Goal: Entertainment & Leisure: Browse casually

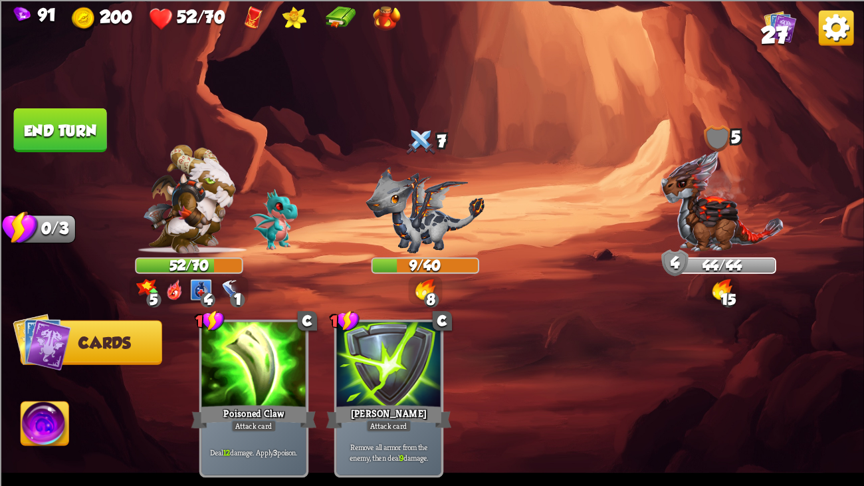
click at [51, 136] on button "End turn" at bounding box center [60, 130] width 95 height 45
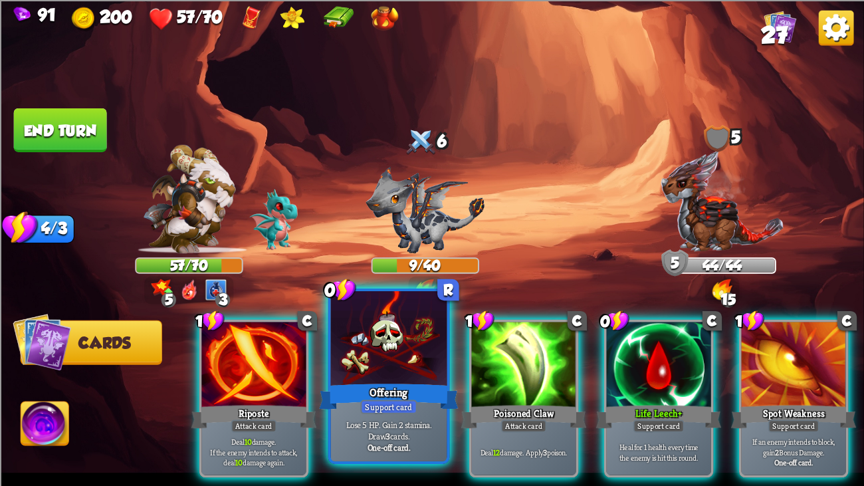
click at [418, 366] on div at bounding box center [389, 340] width 116 height 98
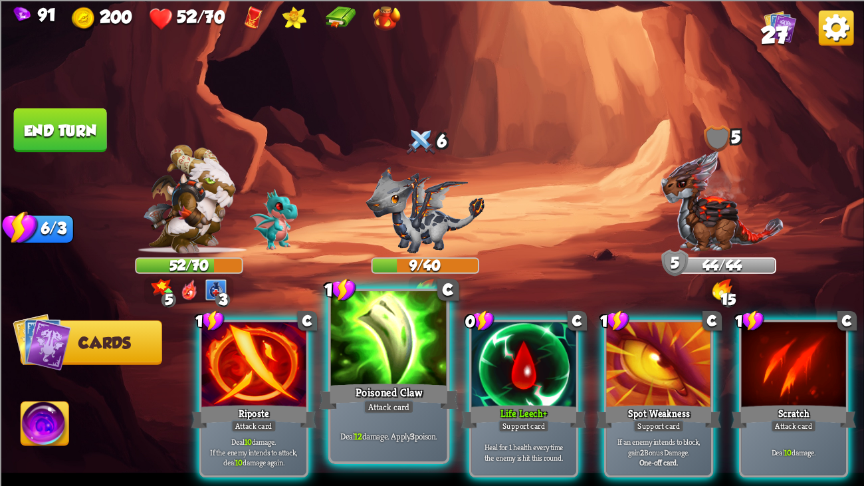
click at [374, 328] on div at bounding box center [389, 340] width 116 height 98
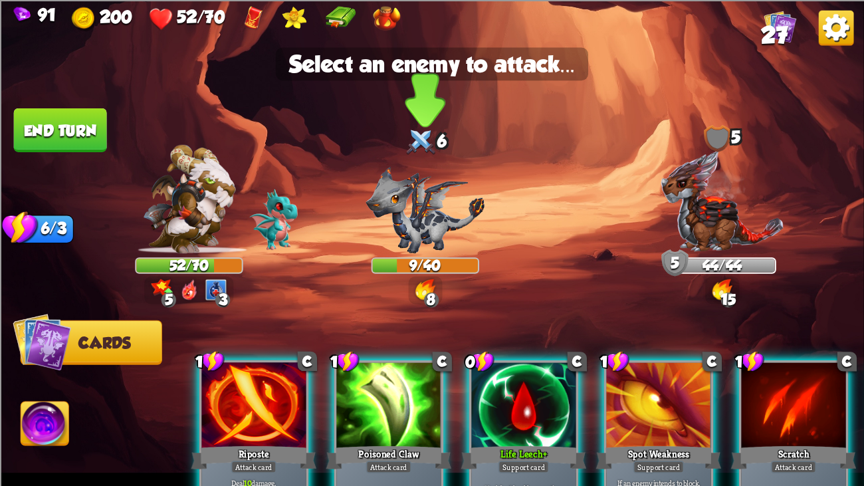
click at [398, 247] on img at bounding box center [425, 209] width 119 height 87
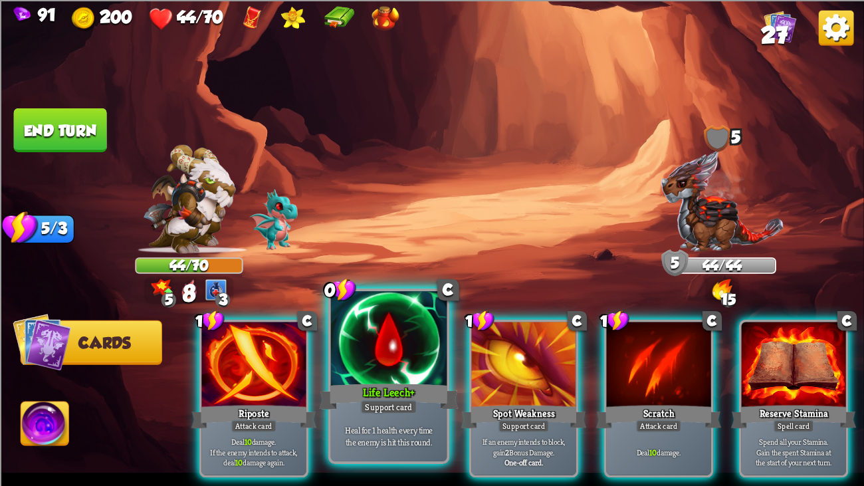
click at [418, 360] on div at bounding box center [389, 340] width 116 height 98
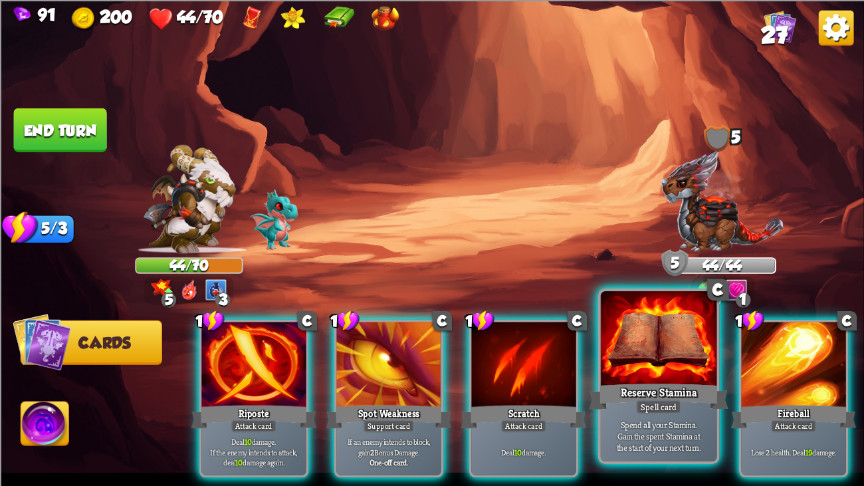
click at [667, 327] on div at bounding box center [659, 340] width 116 height 98
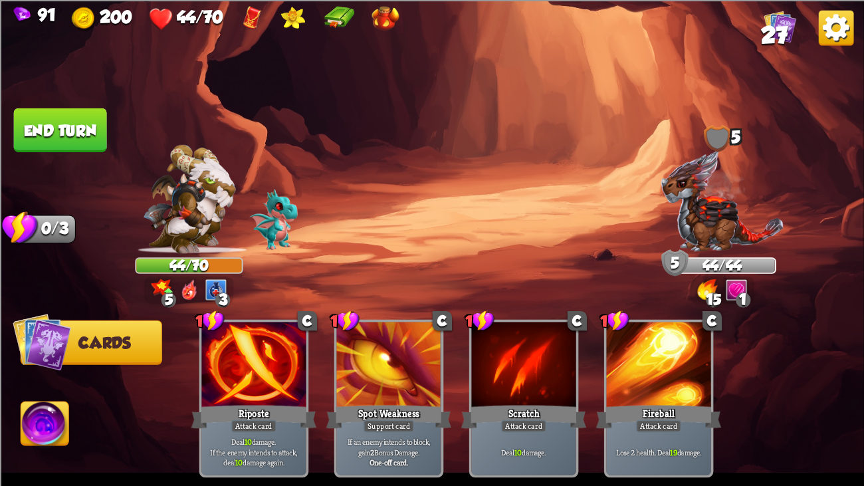
click at [59, 132] on button "End turn" at bounding box center [60, 130] width 93 height 44
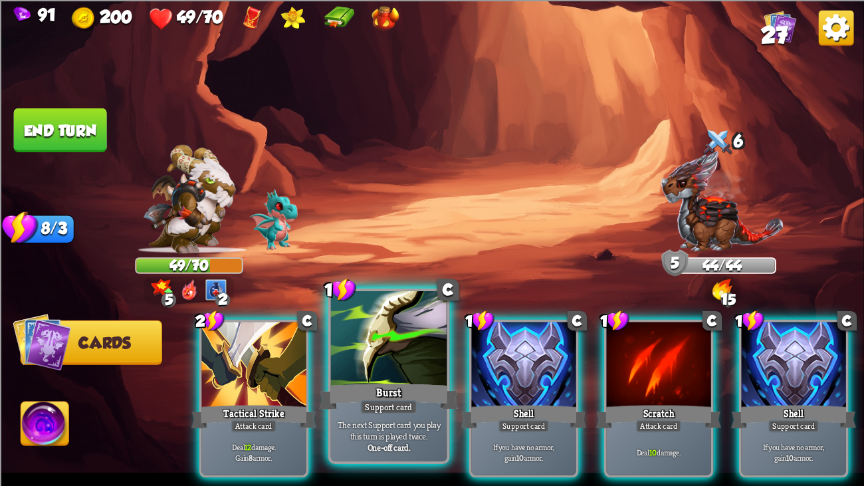
click at [416, 336] on div at bounding box center [389, 340] width 116 height 98
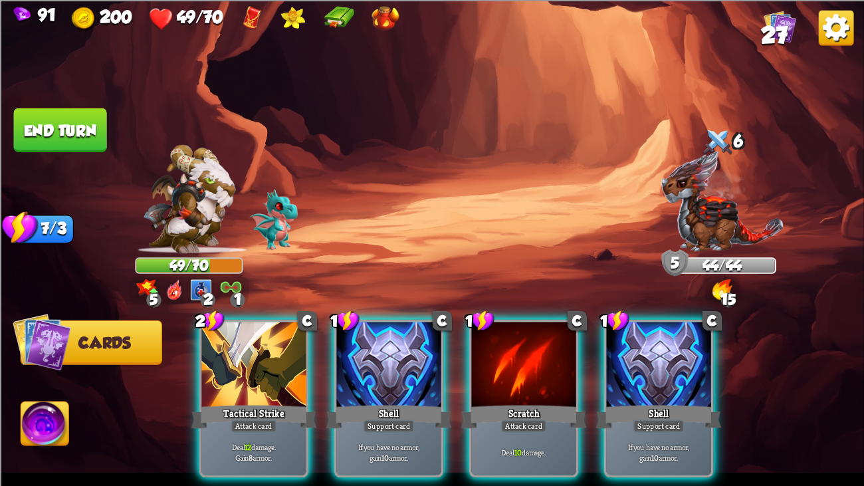
click at [416, 336] on div at bounding box center [388, 366] width 104 height 88
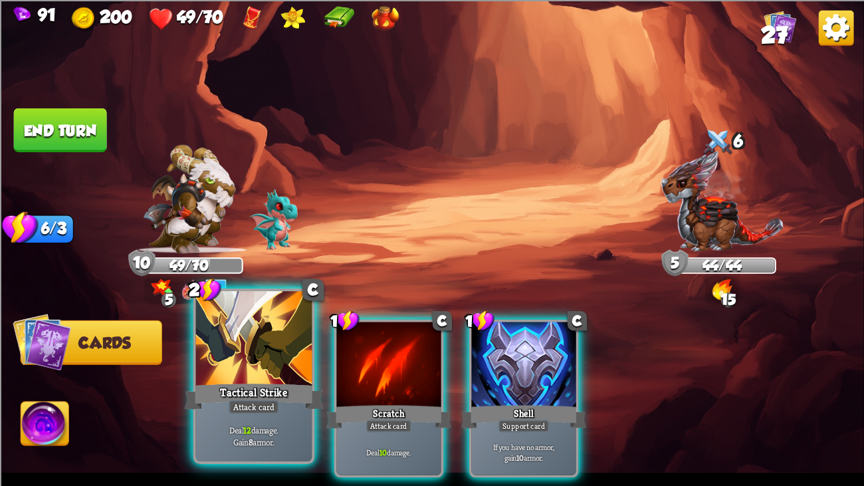
click at [257, 323] on div at bounding box center [254, 340] width 116 height 98
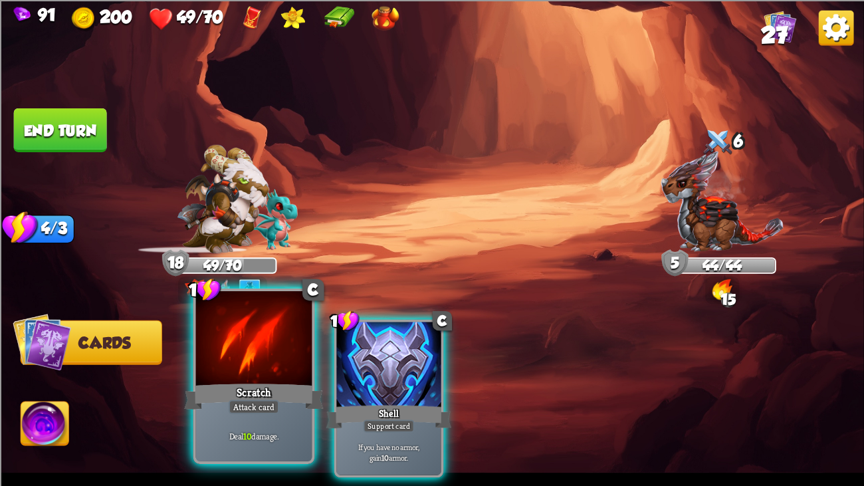
click at [240, 322] on div at bounding box center [254, 340] width 116 height 98
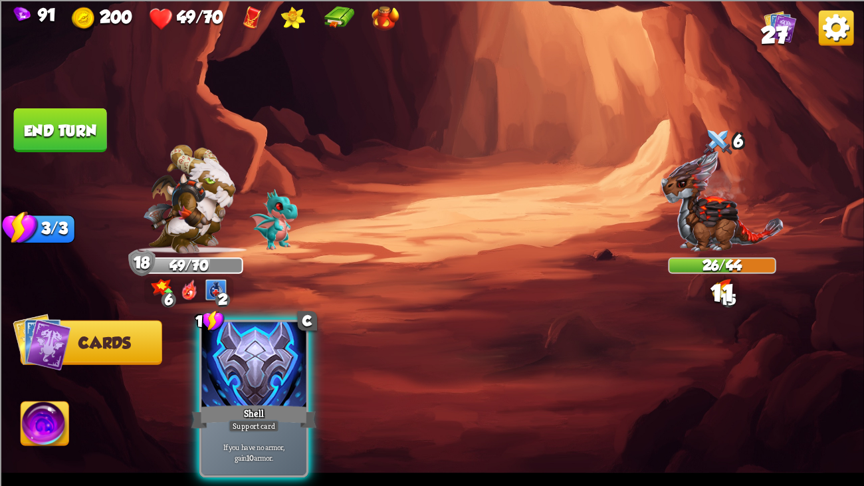
click at [38, 132] on button "End turn" at bounding box center [60, 130] width 94 height 44
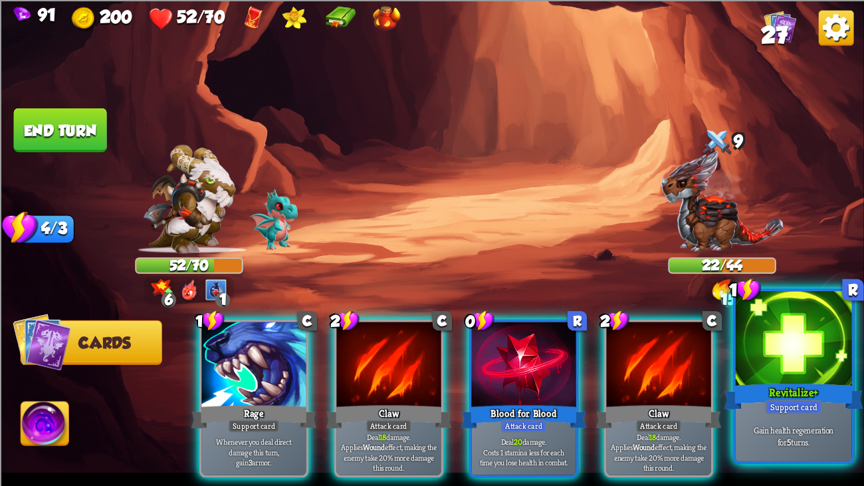
click at [775, 372] on div "Revitalize+" at bounding box center [794, 396] width 140 height 31
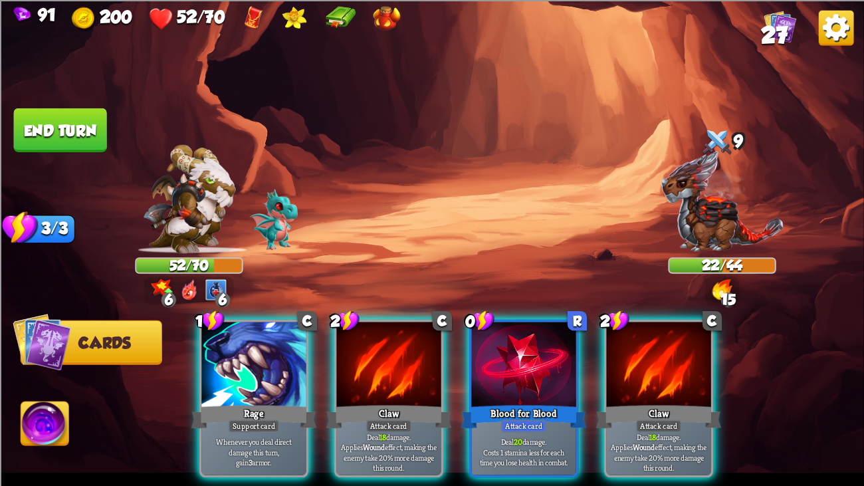
click at [27, 372] on img at bounding box center [432, 243] width 864 height 486
click at [44, 372] on img at bounding box center [45, 426] width 48 height 49
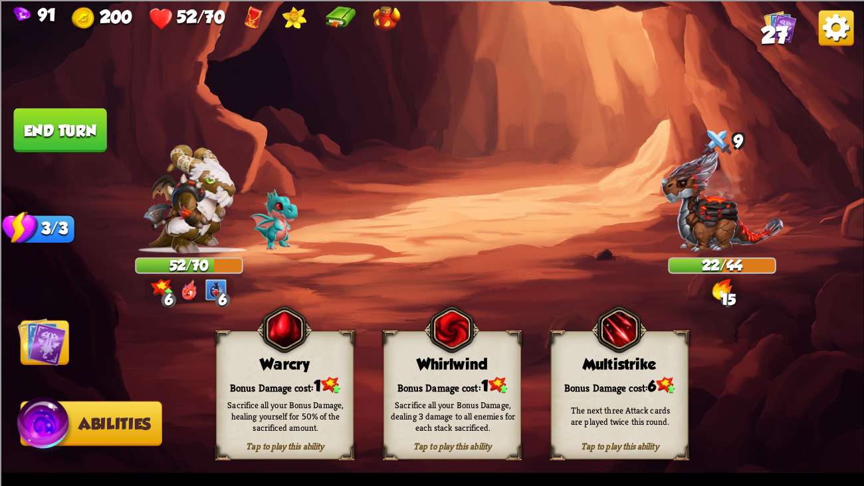
click at [463, 346] on img at bounding box center [451, 329] width 55 height 57
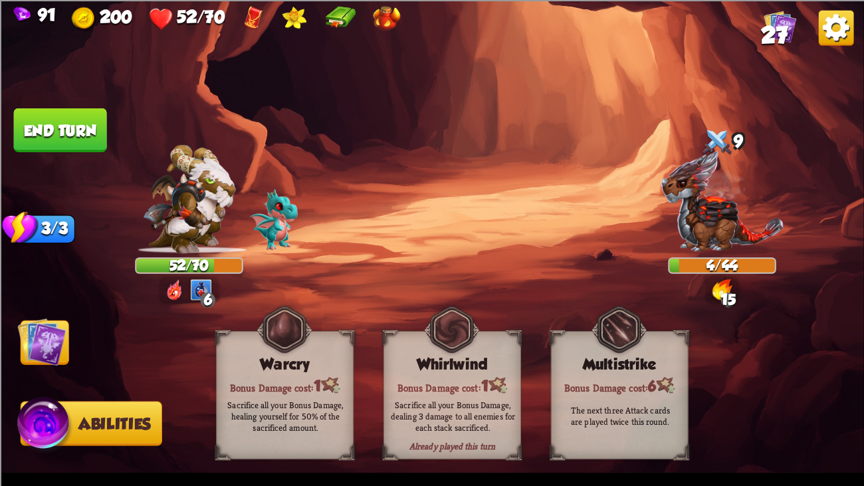
click at [53, 305] on img at bounding box center [432, 243] width 864 height 486
click at [30, 313] on img at bounding box center [432, 243] width 864 height 486
click at [33, 338] on img at bounding box center [42, 341] width 49 height 49
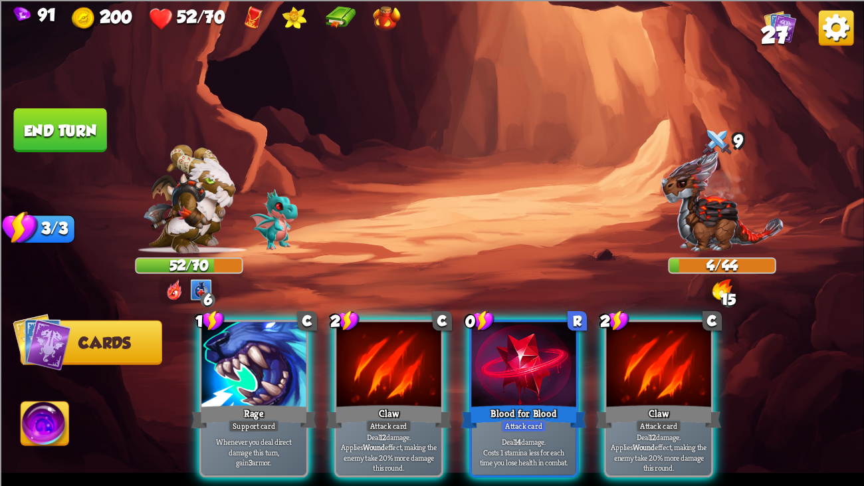
click at [35, 118] on button "End turn" at bounding box center [60, 130] width 94 height 44
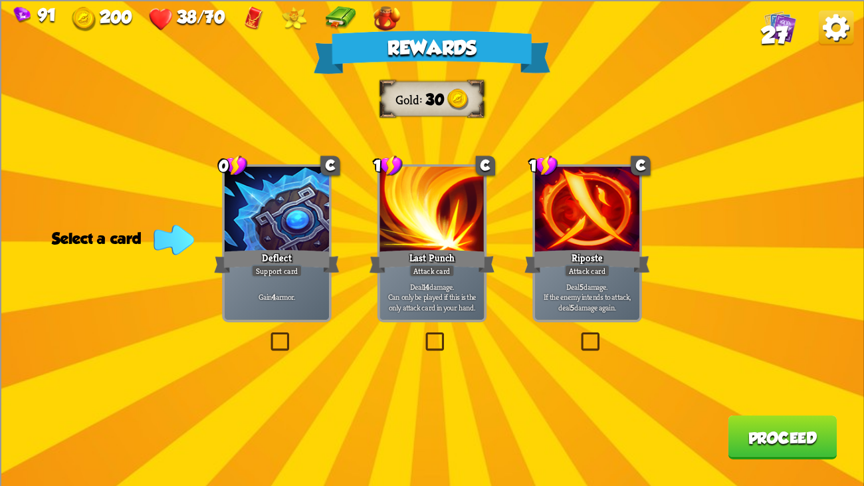
click at [590, 287] on p "Deal 5 damage. If the enemy intends to attack, deal 5 damage again." at bounding box center [587, 296] width 99 height 31
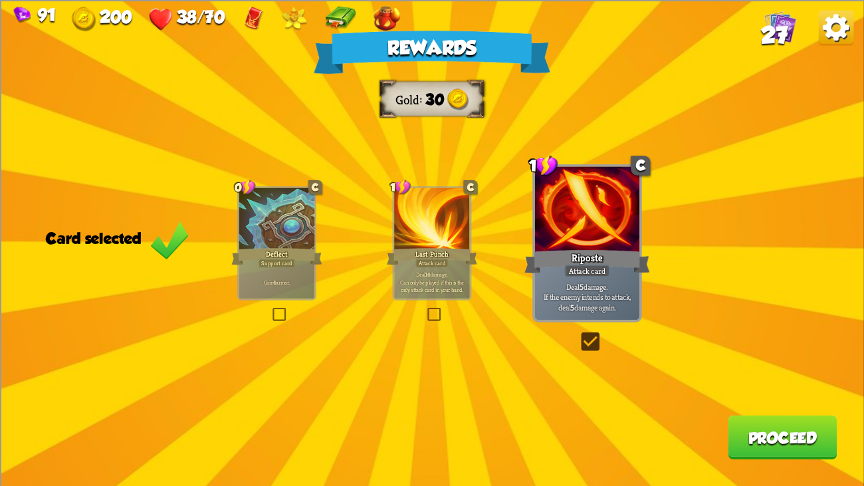
click at [785, 372] on button "Proceed" at bounding box center [782, 437] width 109 height 44
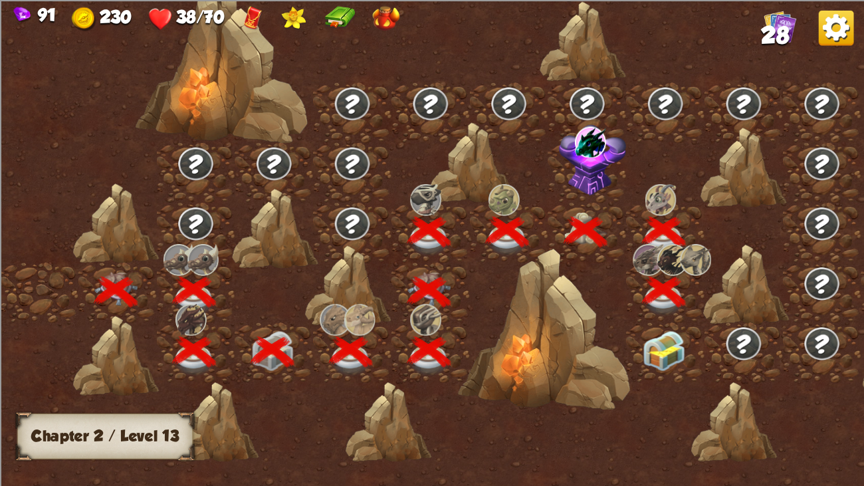
scroll to position [0, 201]
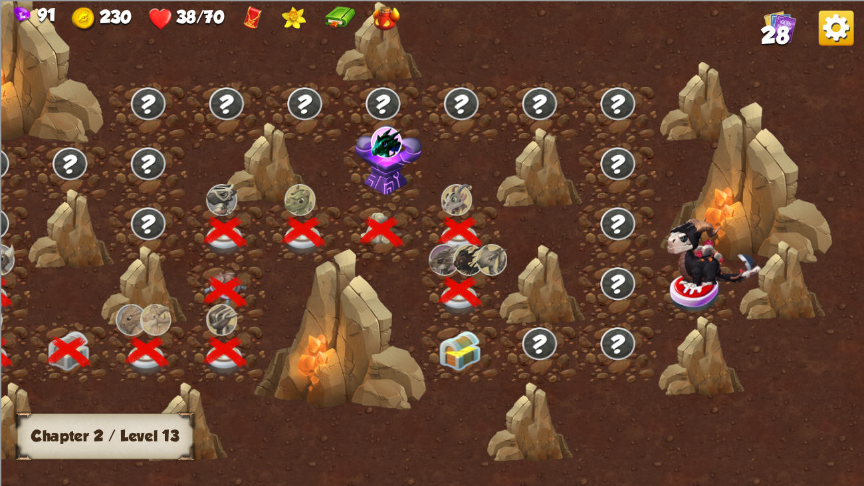
click at [445, 342] on img at bounding box center [459, 350] width 43 height 41
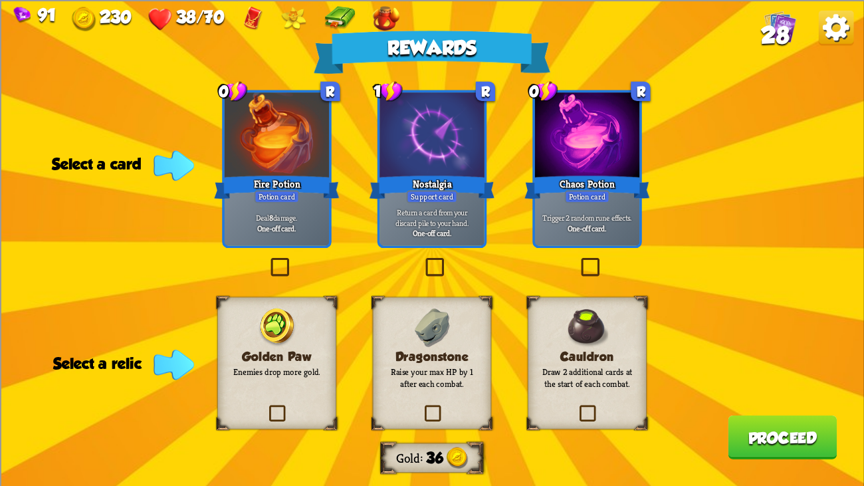
click at [444, 371] on p "Raise your max HP by 1 after each combat." at bounding box center [432, 377] width 96 height 23
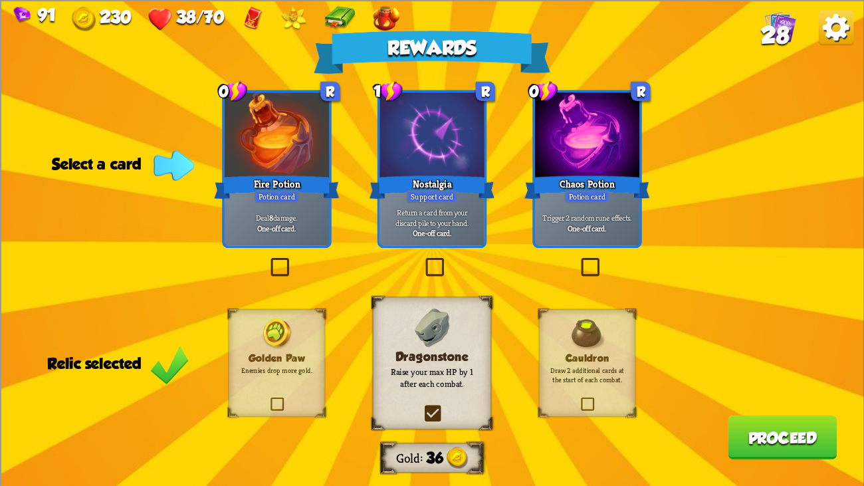
click at [442, 144] on div at bounding box center [432, 136] width 104 height 88
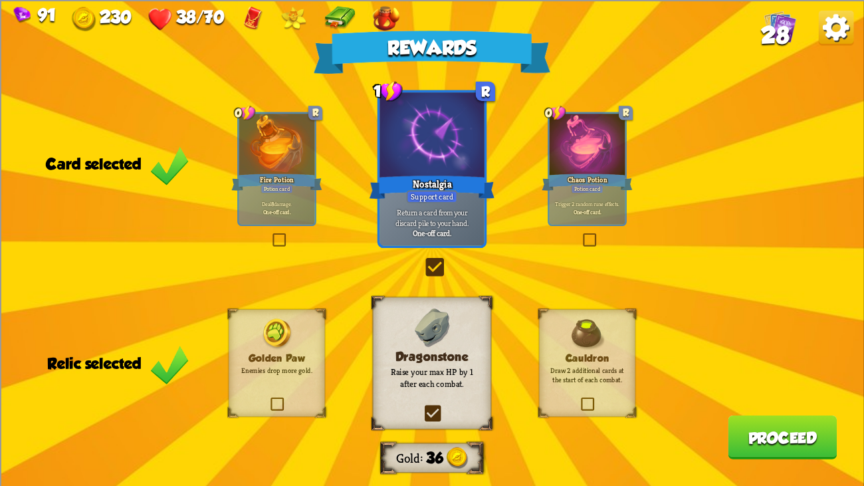
click at [749, 372] on button "Proceed" at bounding box center [782, 437] width 109 height 44
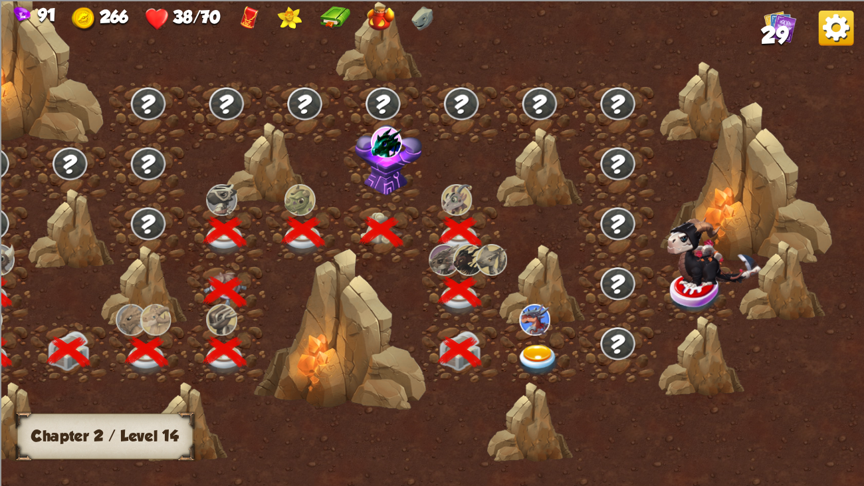
click at [531, 345] on img at bounding box center [538, 360] width 43 height 32
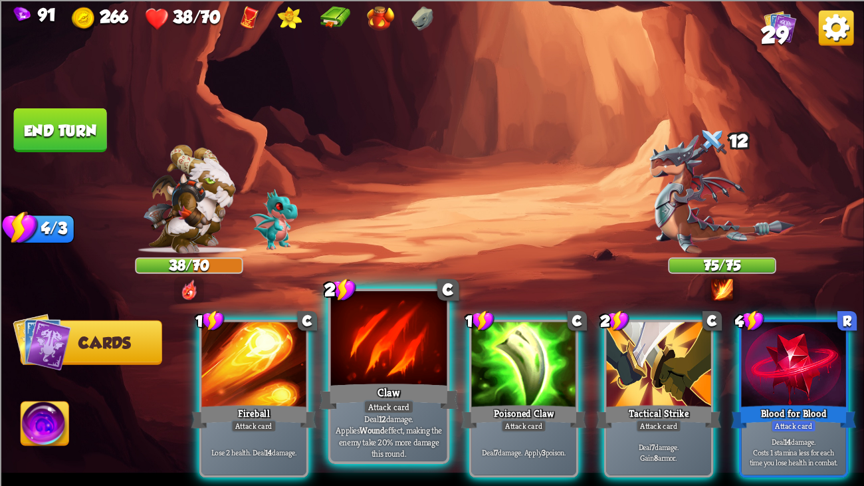
click at [376, 325] on div at bounding box center [389, 340] width 116 height 98
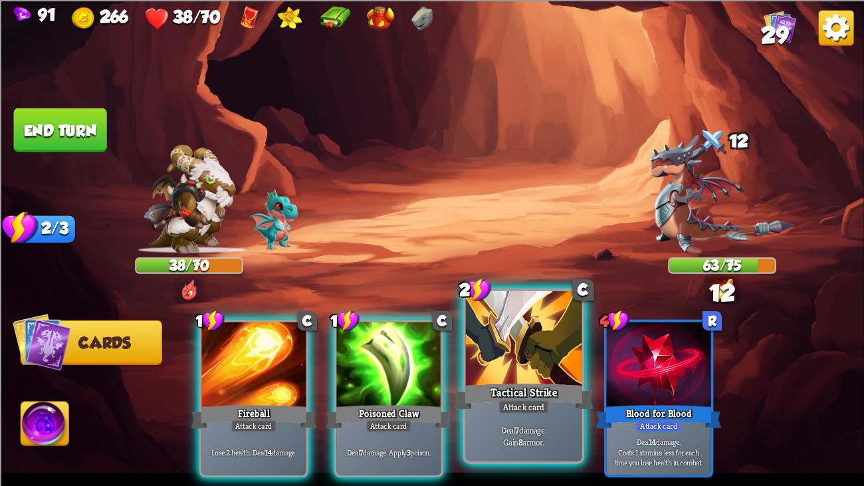
click at [510, 356] on div at bounding box center [524, 340] width 116 height 98
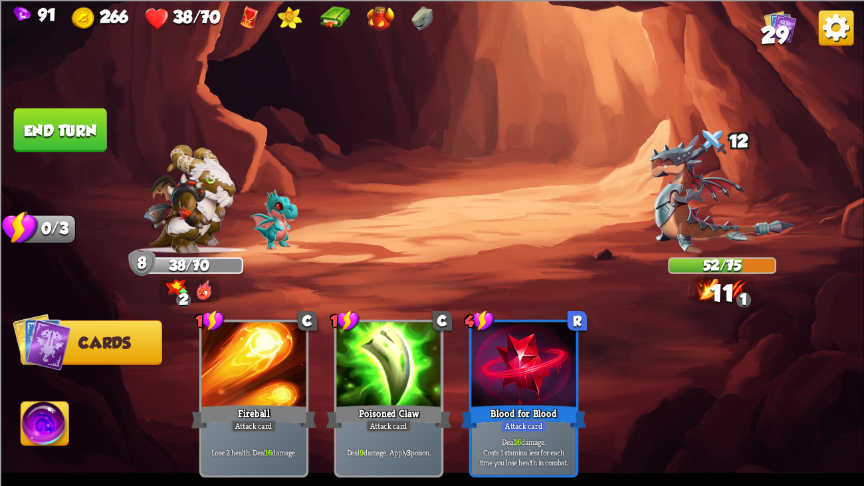
click at [84, 122] on button "End turn" at bounding box center [61, 130] width 96 height 45
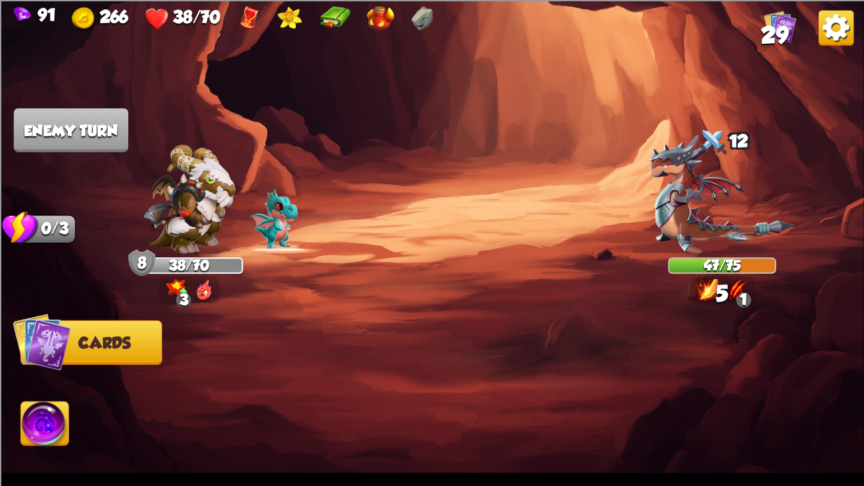
click at [547, 156] on img at bounding box center [432, 243] width 864 height 486
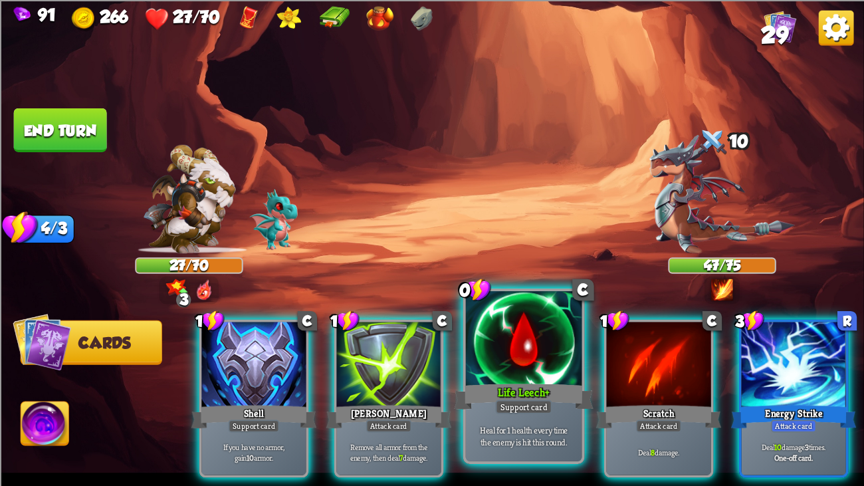
click at [506, 338] on div at bounding box center [524, 340] width 116 height 98
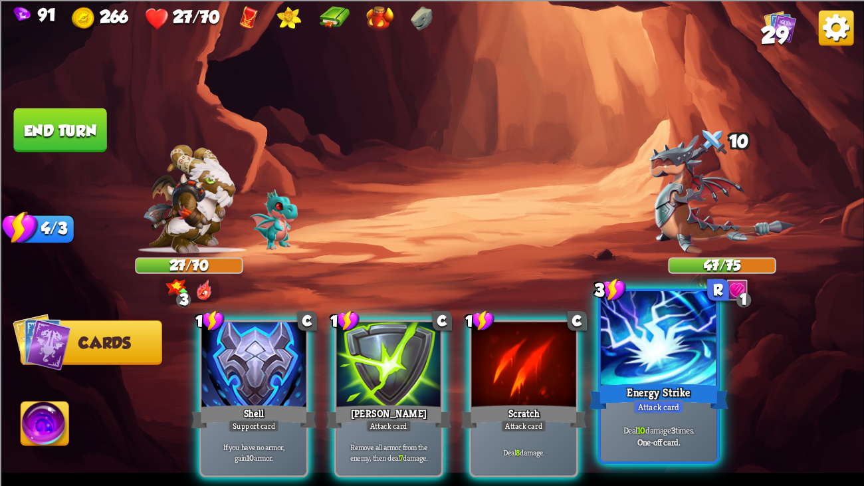
click at [652, 352] on div at bounding box center [659, 340] width 116 height 98
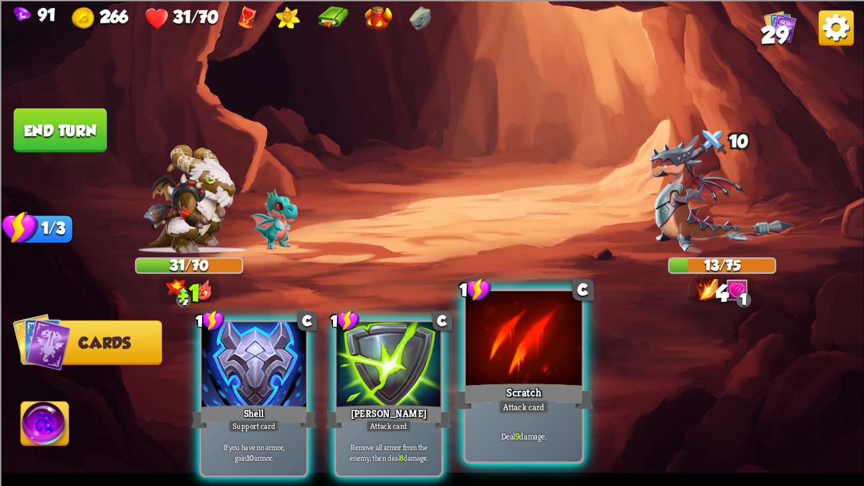
click at [550, 334] on div at bounding box center [524, 340] width 116 height 98
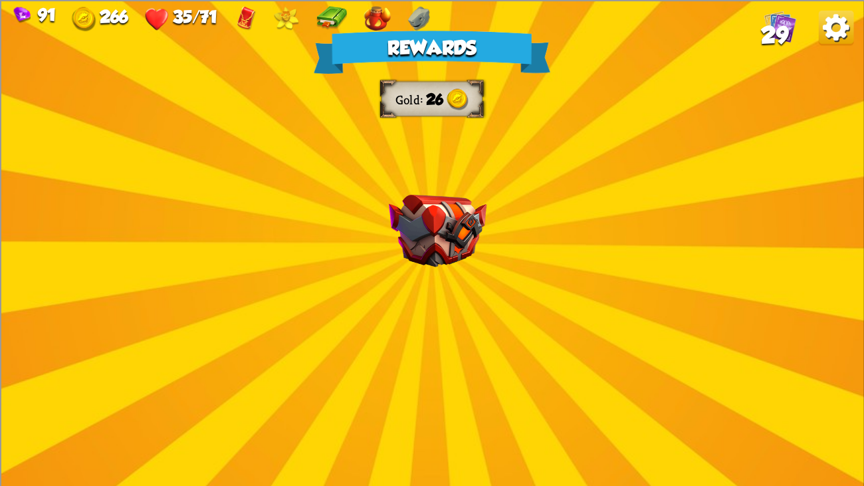
click at [434, 200] on img at bounding box center [438, 230] width 98 height 72
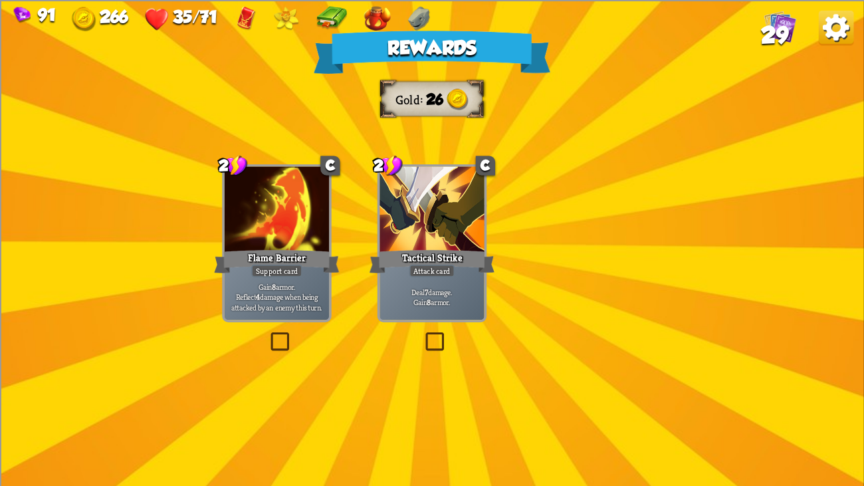
click at [434, 200] on div at bounding box center [432, 210] width 104 height 88
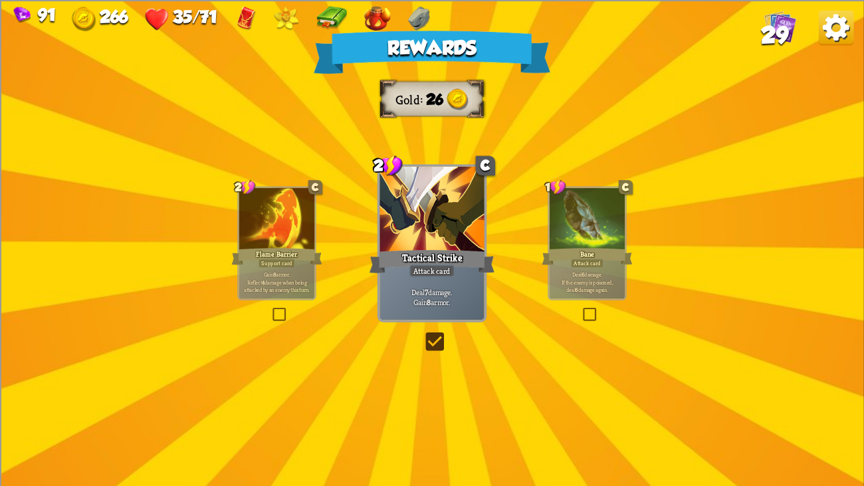
click at [434, 200] on div at bounding box center [432, 210] width 104 height 88
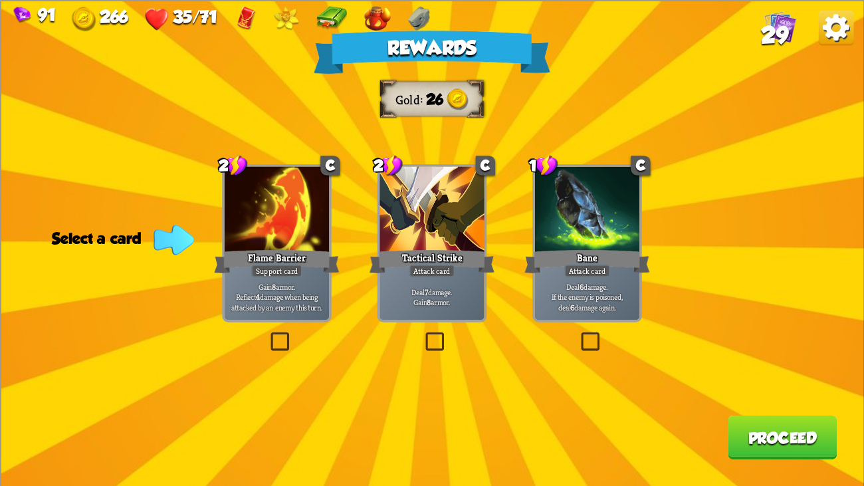
click at [434, 200] on div at bounding box center [432, 210] width 104 height 88
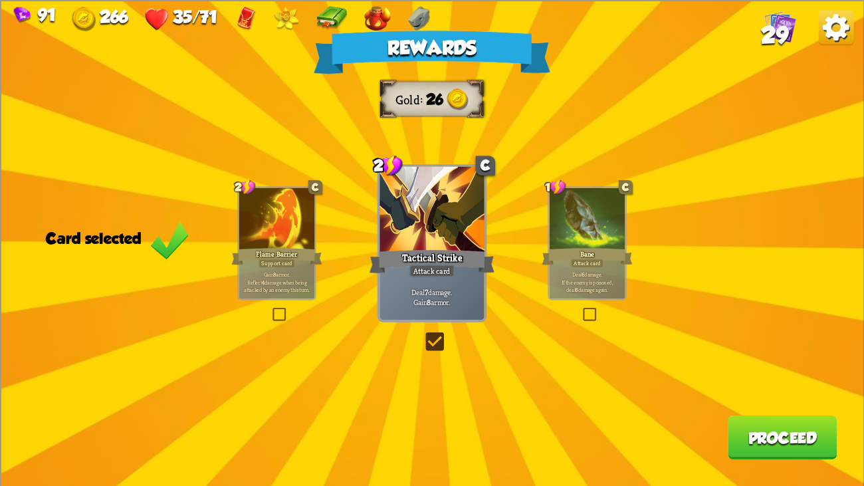
click at [600, 253] on div "Bane" at bounding box center [587, 256] width 90 height 20
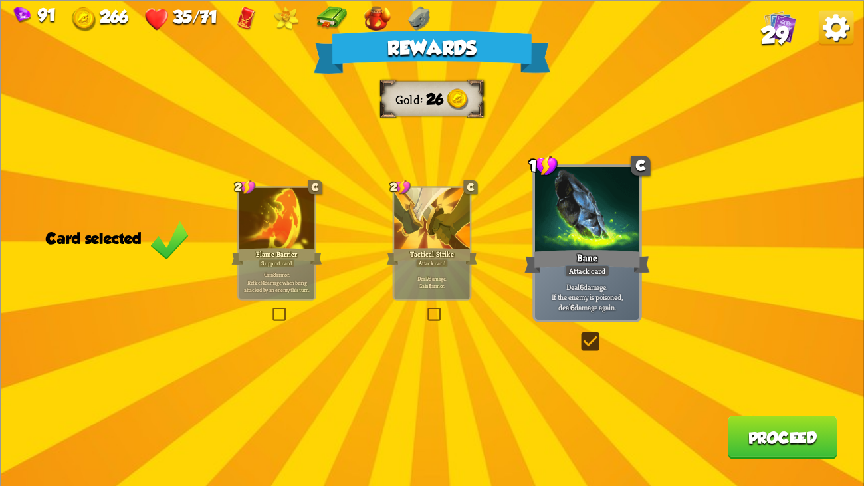
click at [765, 372] on button "Proceed" at bounding box center [782, 437] width 109 height 44
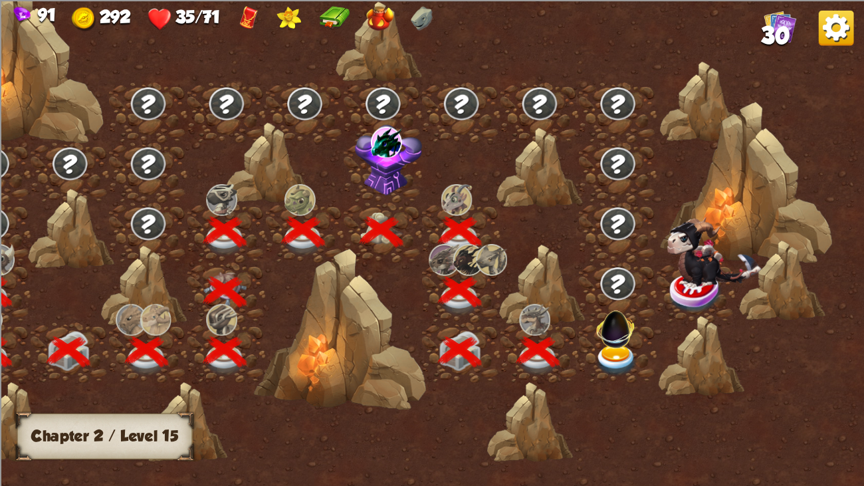
click at [618, 352] on img at bounding box center [616, 360] width 43 height 32
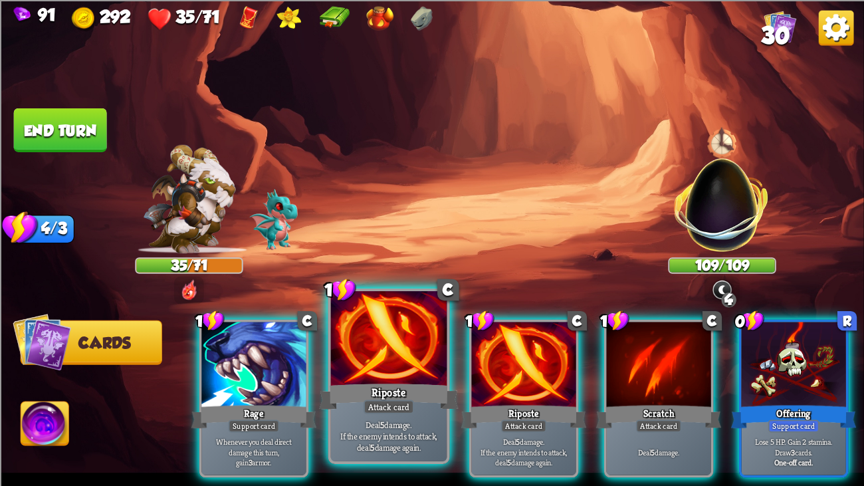
click at [390, 334] on div at bounding box center [389, 340] width 116 height 98
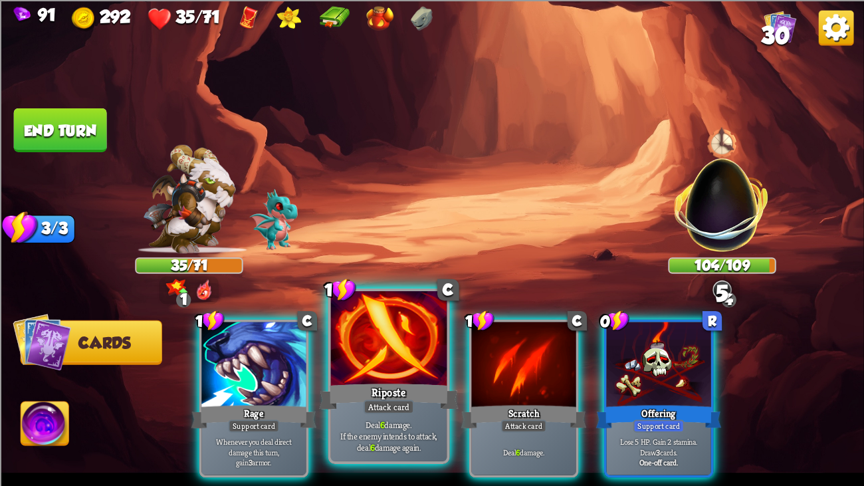
click at [390, 334] on div at bounding box center [389, 340] width 116 height 98
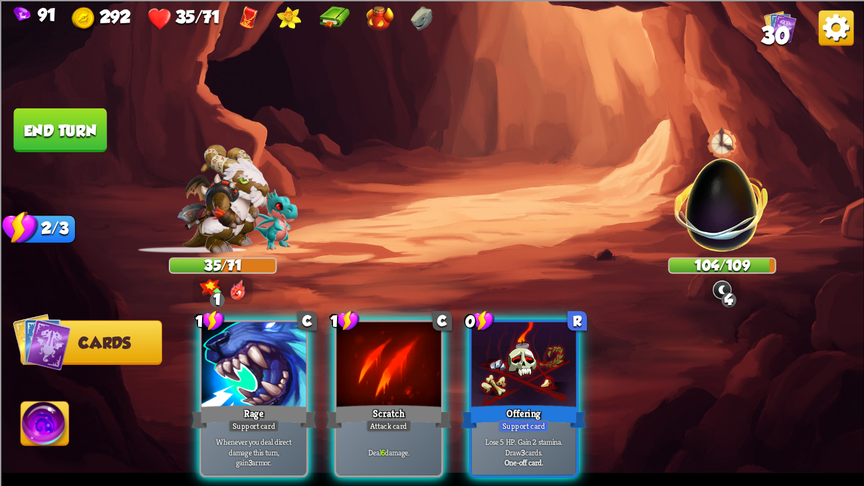
click at [390, 334] on div at bounding box center [388, 366] width 104 height 88
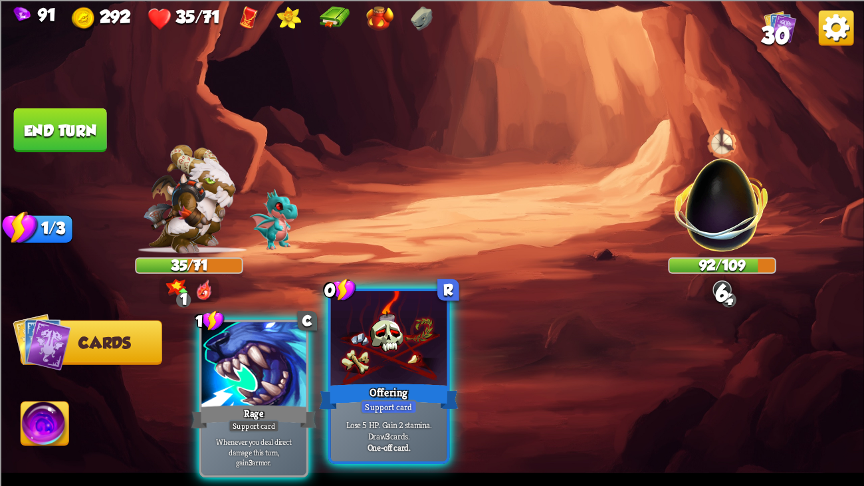
click at [420, 349] on div at bounding box center [389, 340] width 116 height 98
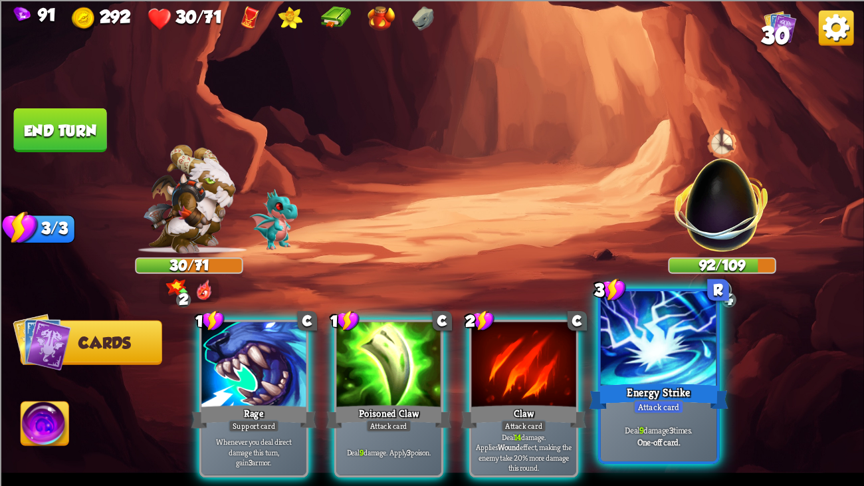
click at [634, 372] on div "Deal 9 damage 3 times. One-off card." at bounding box center [659, 435] width 116 height 51
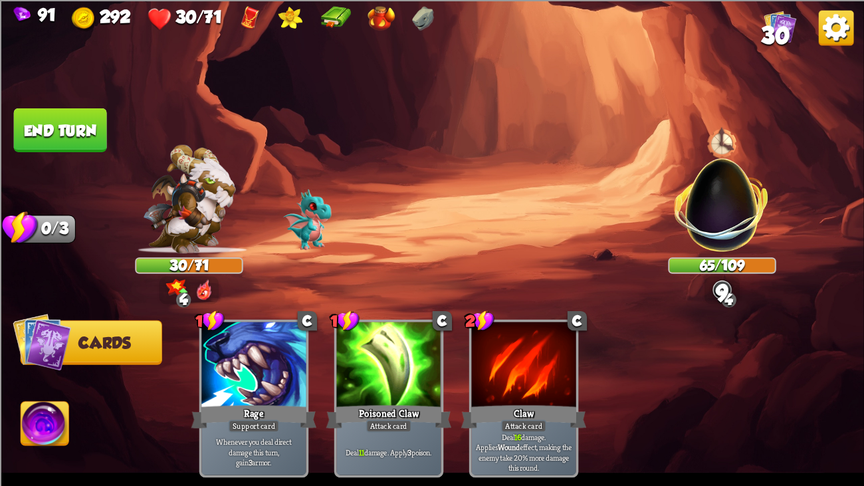
click at [70, 138] on button "End turn" at bounding box center [60, 130] width 95 height 45
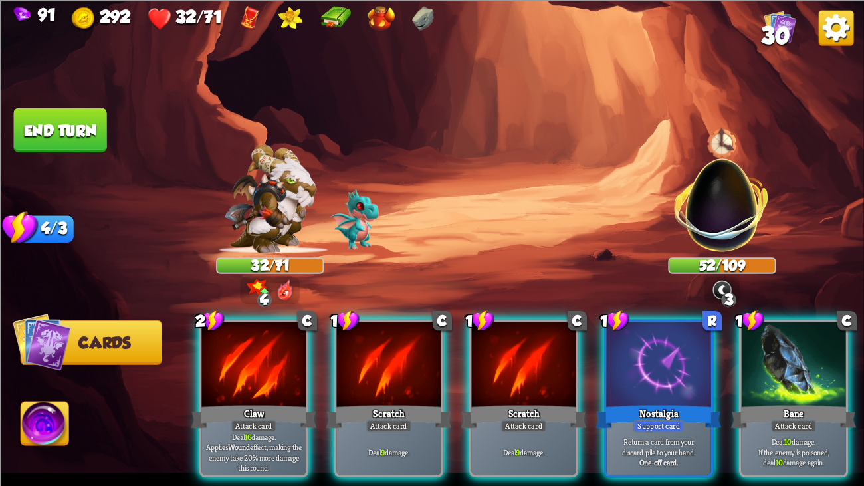
click at [47, 372] on img at bounding box center [45, 426] width 48 height 49
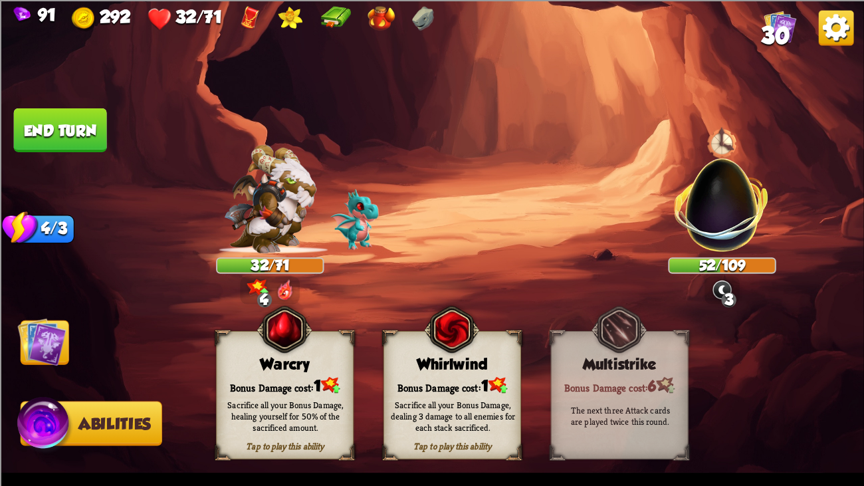
click at [68, 326] on img at bounding box center [432, 243] width 864 height 486
click at [9, 331] on img at bounding box center [432, 243] width 864 height 486
click at [49, 335] on img at bounding box center [42, 341] width 49 height 49
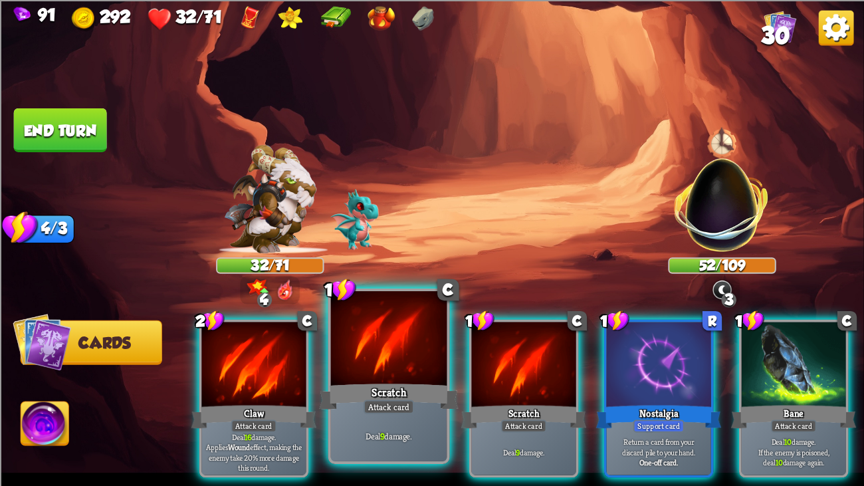
click at [430, 358] on div at bounding box center [389, 340] width 116 height 98
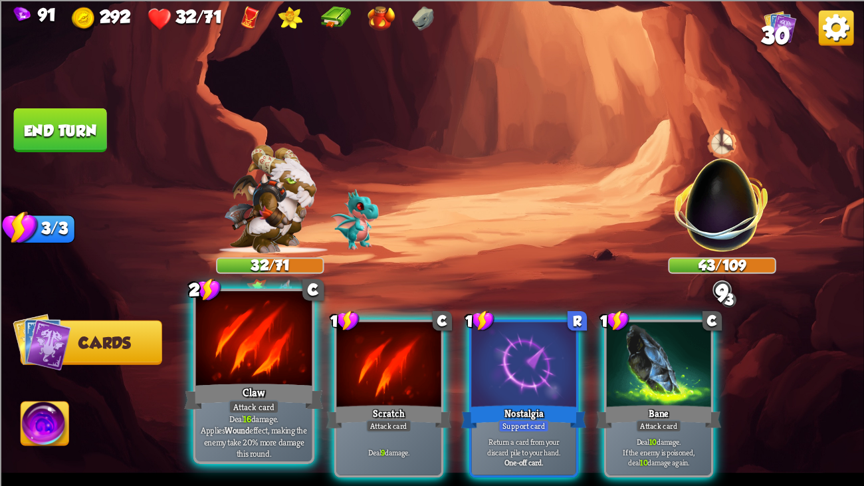
click at [291, 340] on div at bounding box center [254, 340] width 116 height 98
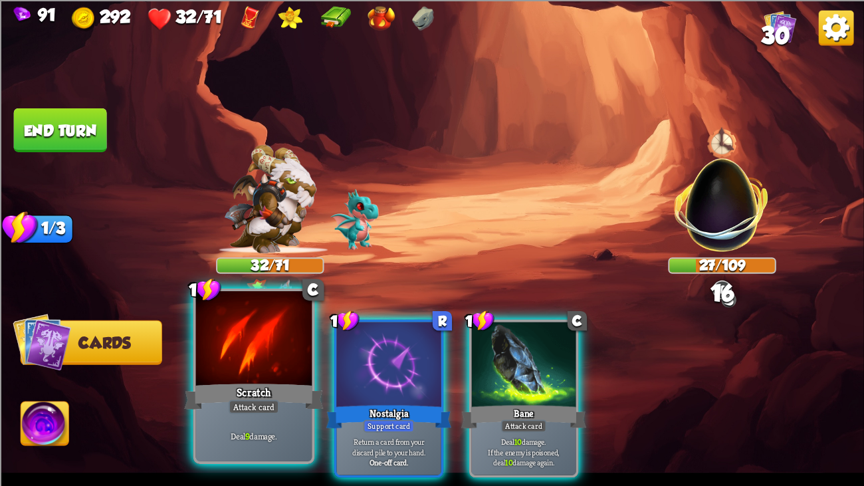
click at [239, 344] on div at bounding box center [254, 340] width 116 height 98
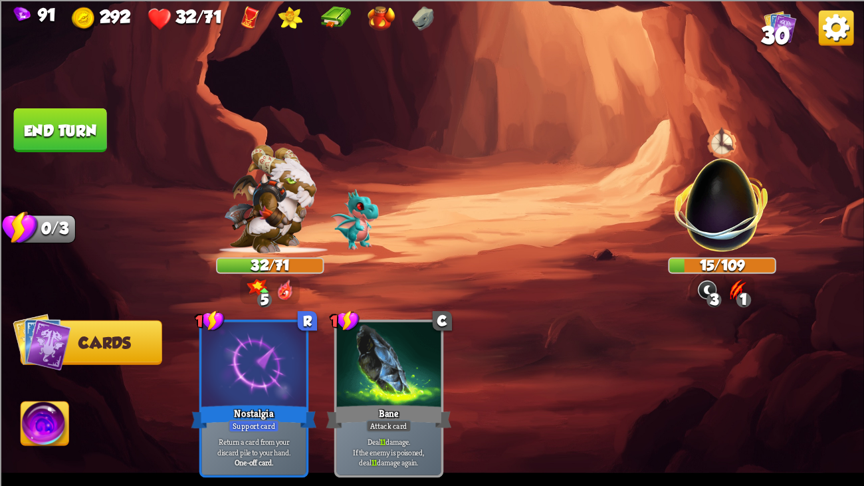
click at [52, 134] on button "End turn" at bounding box center [59, 130] width 93 height 44
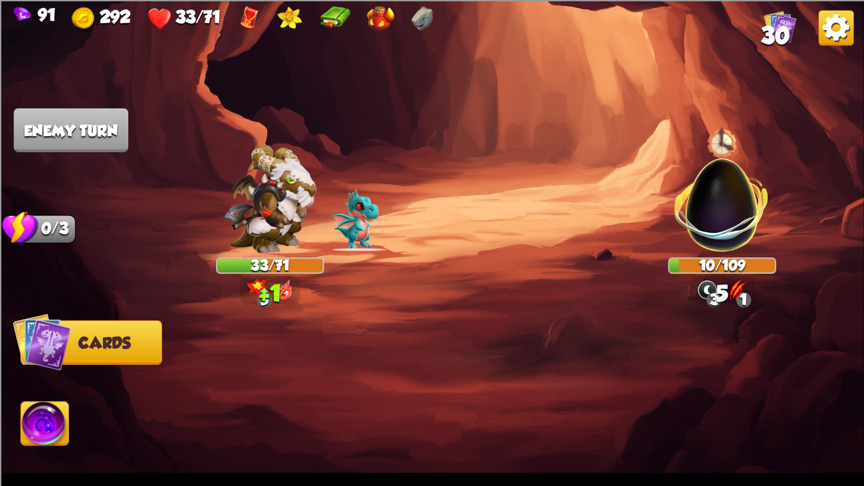
click at [203, 108] on img at bounding box center [432, 243] width 864 height 486
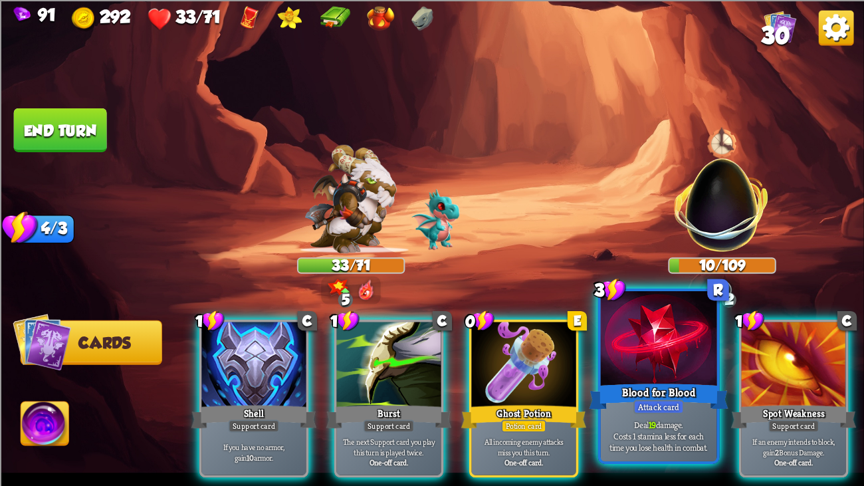
click at [692, 336] on div at bounding box center [659, 340] width 116 height 98
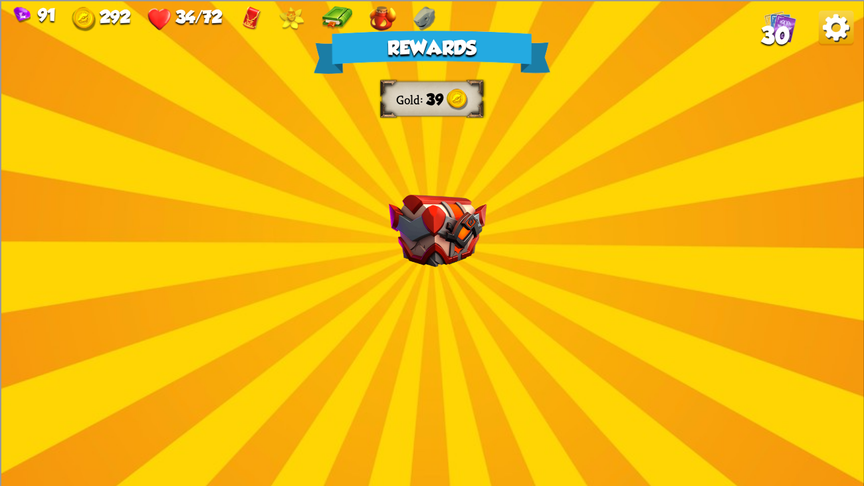
click at [519, 227] on div "Rewards Gold 39 Select a card 0 C Growl Attack card Deal 4 damage. 1 C [PERSON_…" at bounding box center [432, 243] width 864 height 486
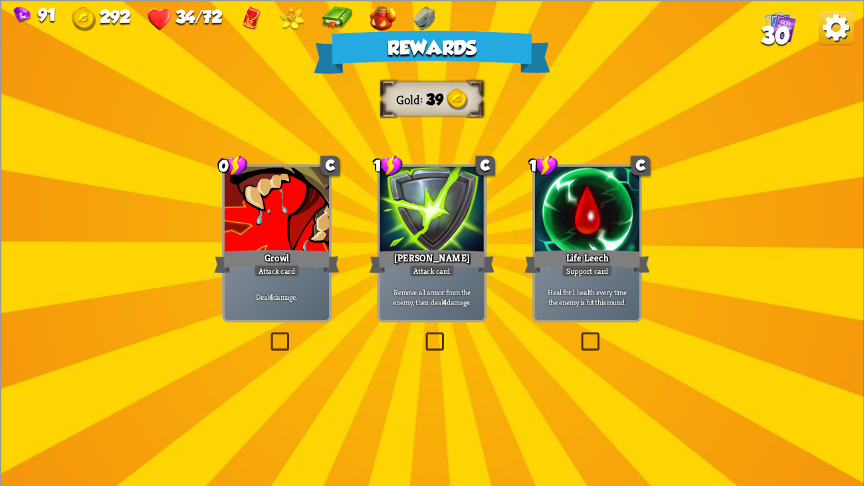
click at [531, 222] on div "Rewards Gold 39 Select a card 0 C Growl Attack card Deal 4 damage. 1 C [PERSON_…" at bounding box center [432, 243] width 864 height 486
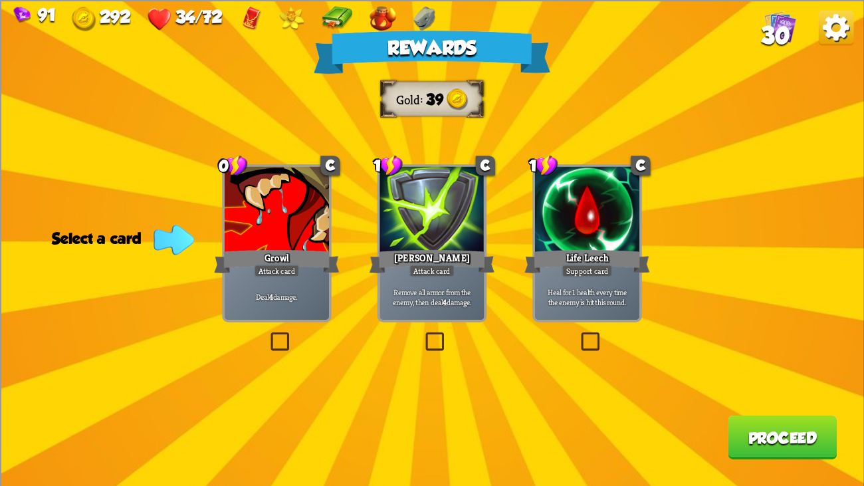
click at [409, 259] on div "[PERSON_NAME]" at bounding box center [433, 261] width 126 height 28
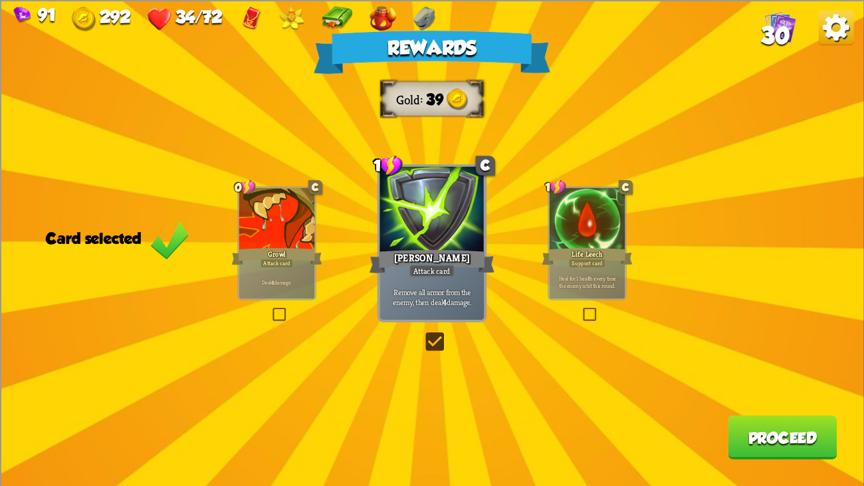
click at [727, 372] on div "Rewards Gold 39 Card selected 0 C Growl Attack card Deal 4 damage. 1 C [PERSON_…" at bounding box center [432, 243] width 864 height 486
click at [739, 372] on button "Proceed" at bounding box center [782, 437] width 109 height 44
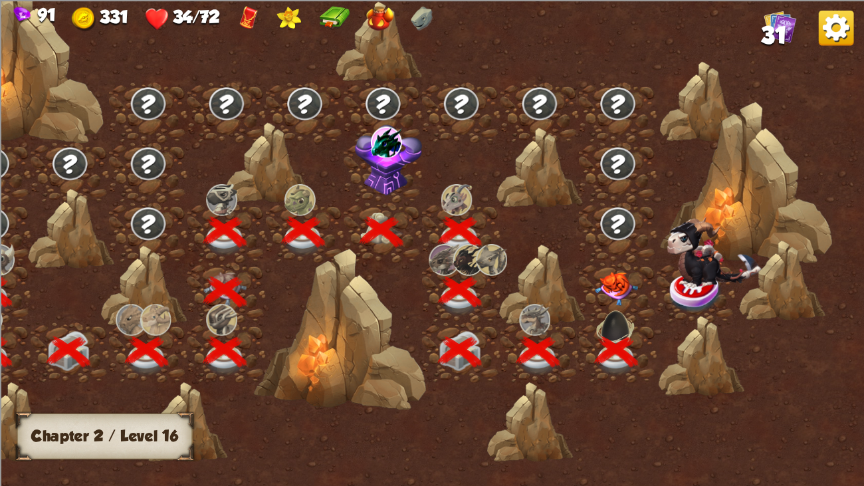
click at [612, 292] on img at bounding box center [616, 289] width 43 height 34
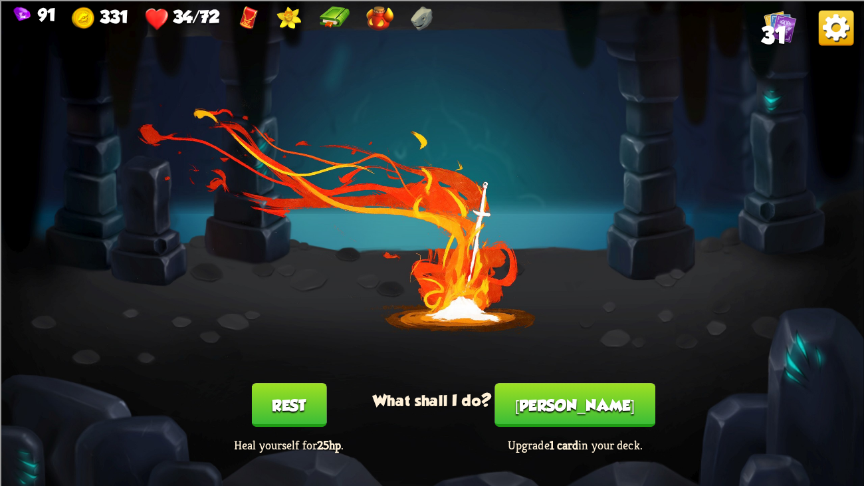
click at [305, 372] on button "Rest" at bounding box center [288, 405] width 75 height 44
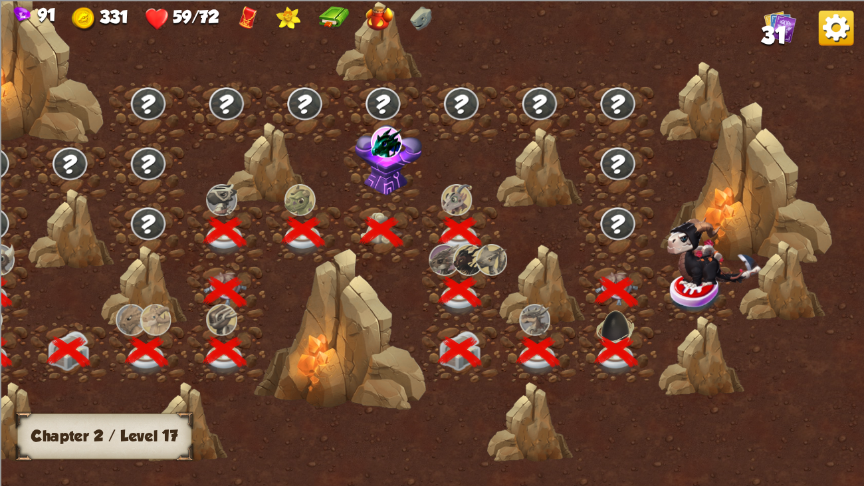
click at [698, 272] on img at bounding box center [714, 252] width 94 height 71
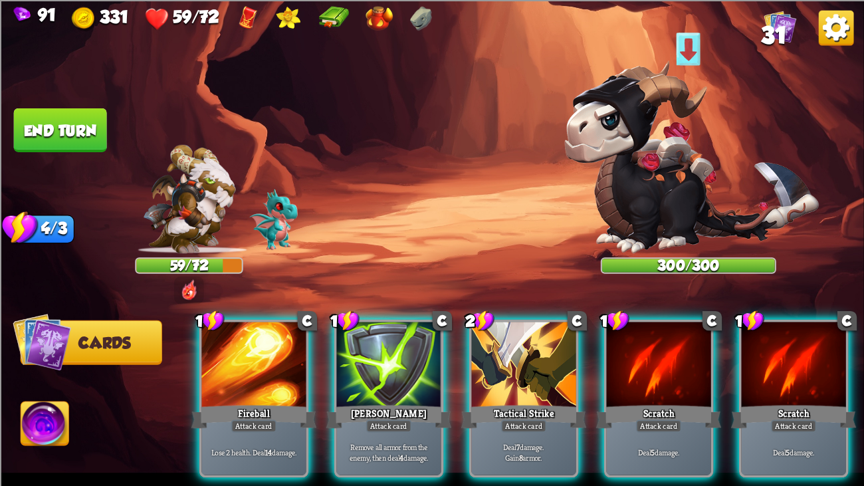
click at [698, 220] on img at bounding box center [692, 157] width 255 height 192
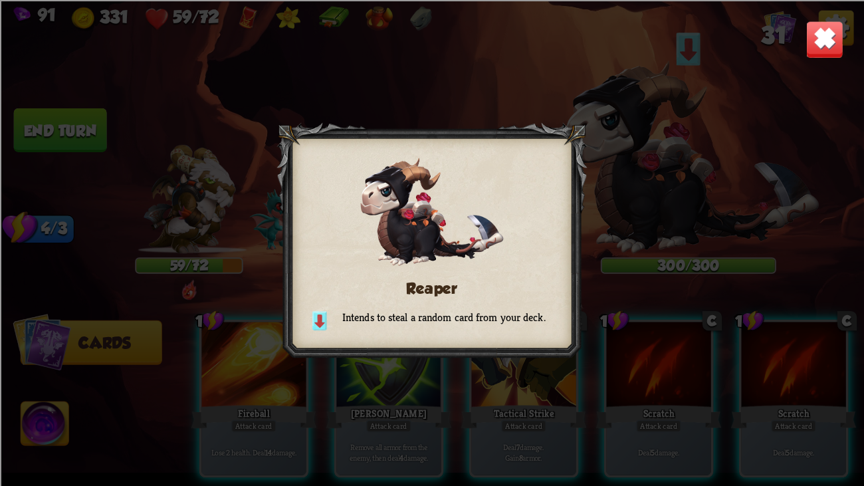
click at [821, 37] on img at bounding box center [825, 39] width 38 height 38
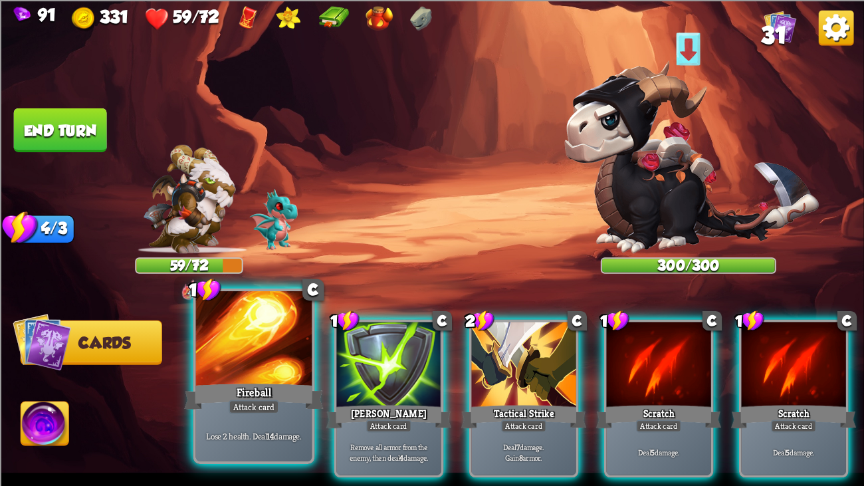
click at [246, 364] on div at bounding box center [254, 340] width 116 height 98
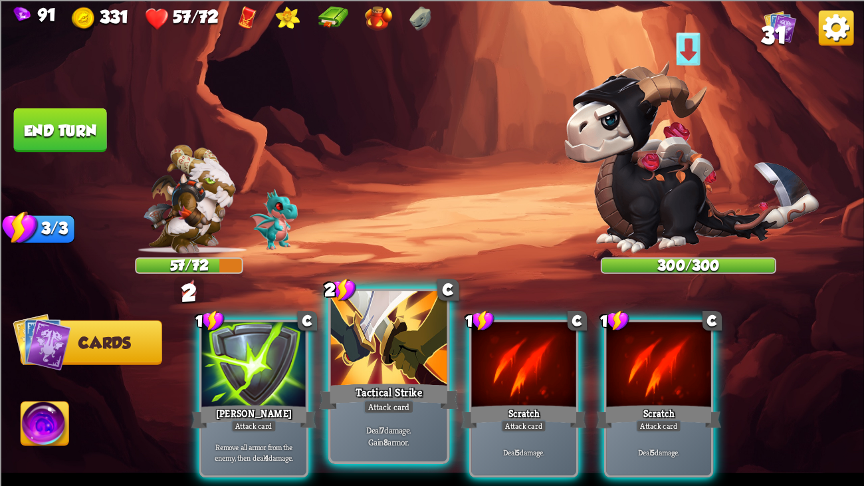
click at [364, 366] on div at bounding box center [389, 340] width 116 height 98
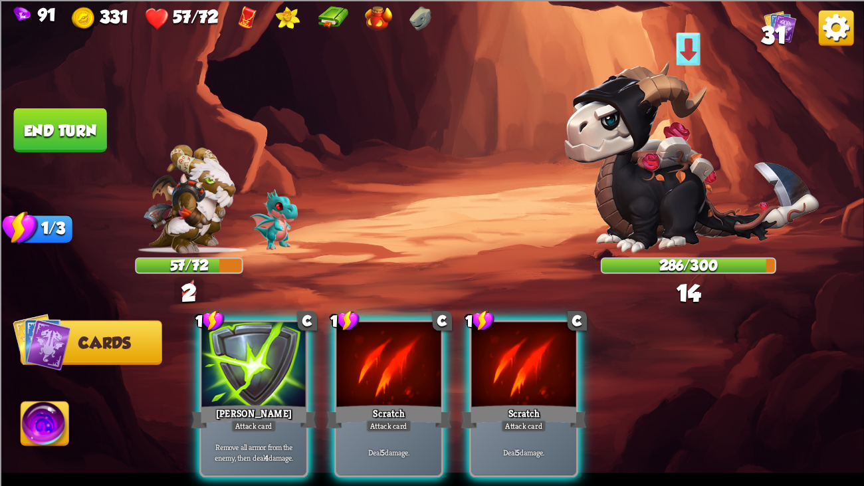
click at [364, 366] on div at bounding box center [388, 366] width 104 height 88
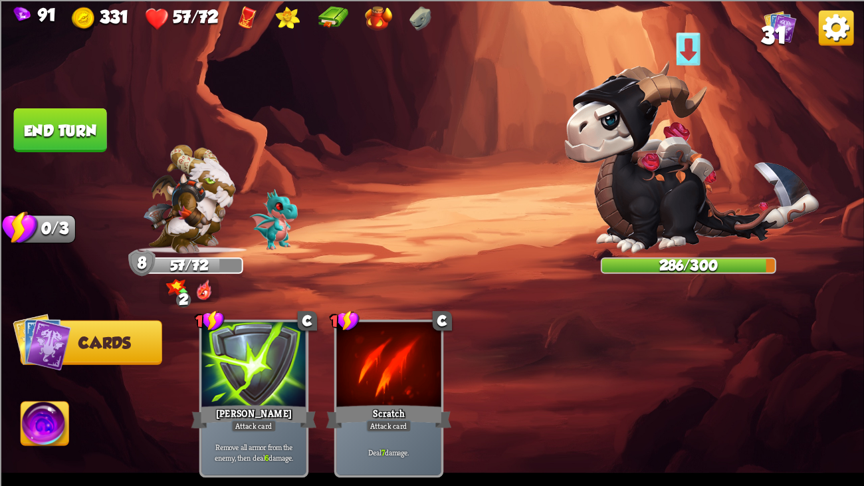
click at [80, 113] on button "End turn" at bounding box center [60, 130] width 95 height 45
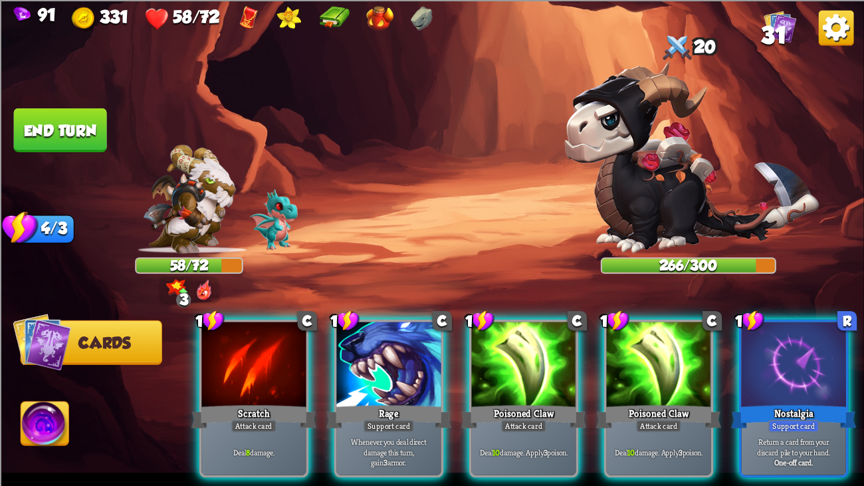
click at [654, 155] on img at bounding box center [692, 157] width 255 height 192
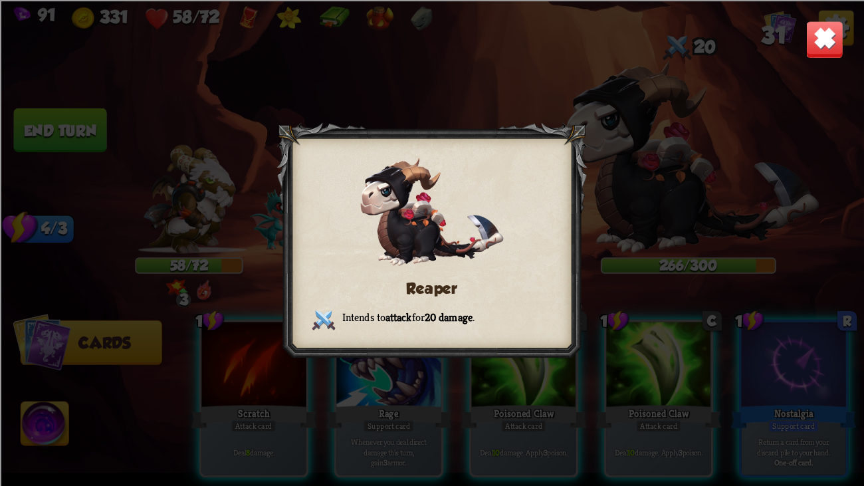
click at [817, 41] on img at bounding box center [825, 39] width 38 height 38
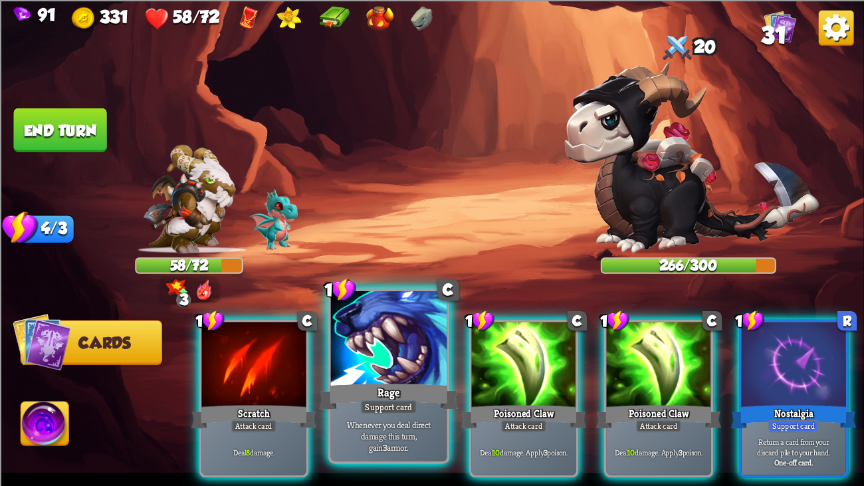
click at [398, 350] on div at bounding box center [389, 340] width 116 height 98
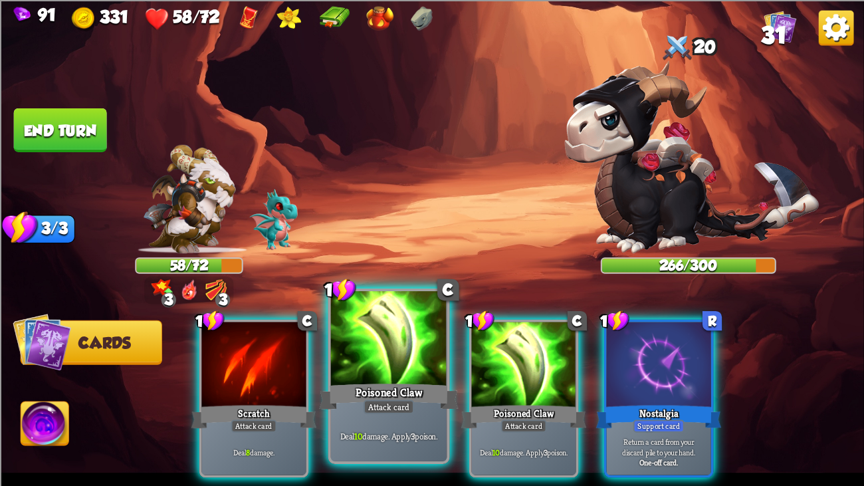
click at [394, 347] on div at bounding box center [389, 340] width 116 height 98
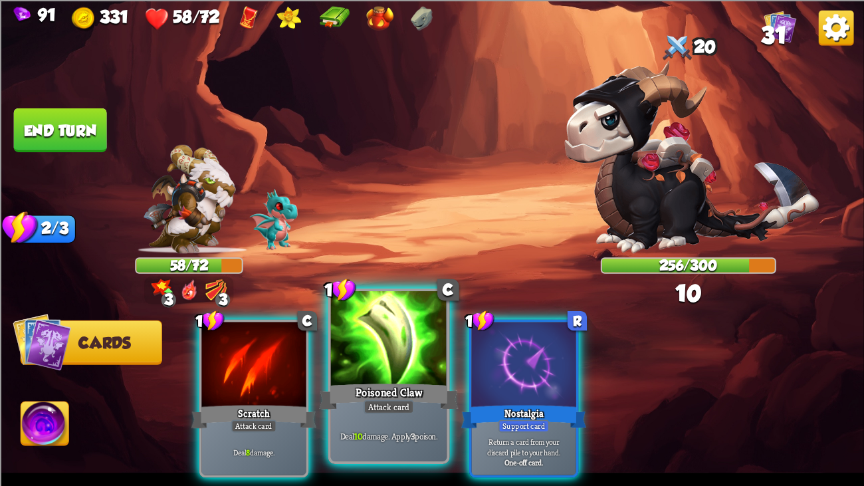
click at [376, 346] on div at bounding box center [389, 340] width 116 height 98
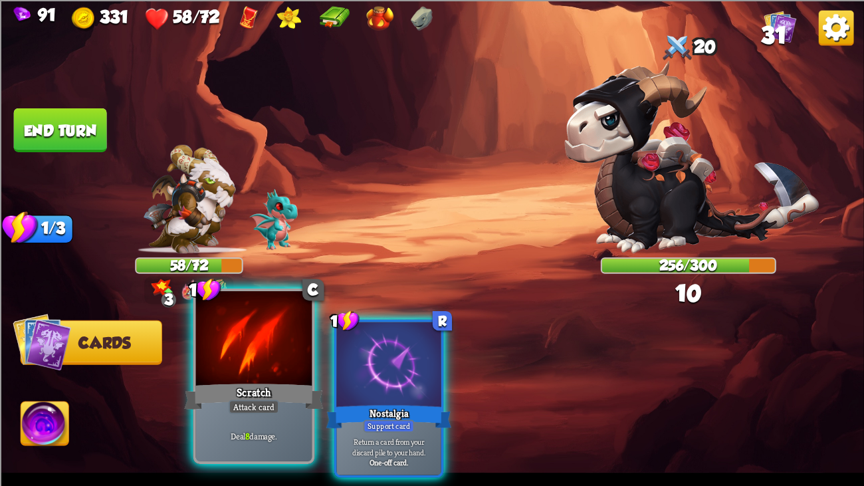
click at [276, 349] on div at bounding box center [254, 340] width 116 height 98
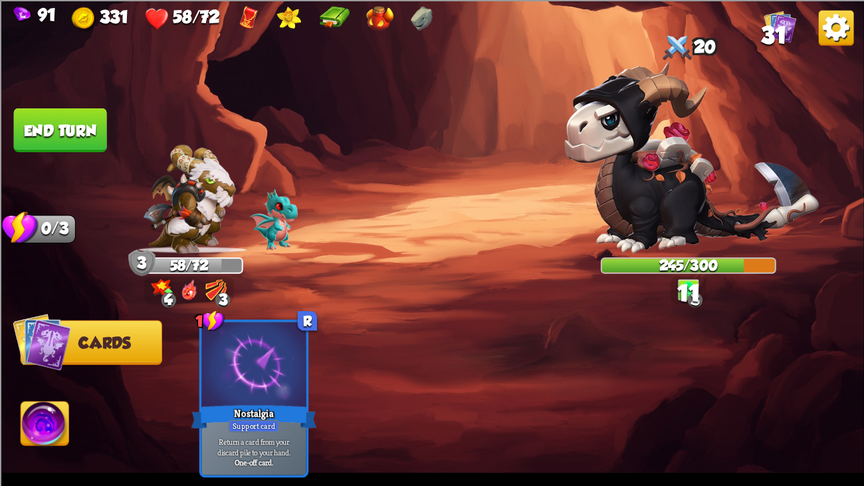
click at [70, 131] on button "End turn" at bounding box center [59, 130] width 93 height 44
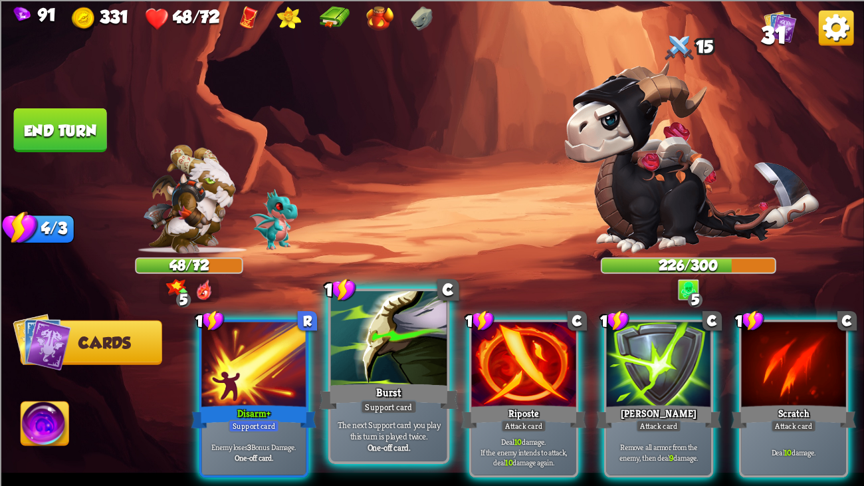
click at [420, 348] on div at bounding box center [389, 340] width 116 height 98
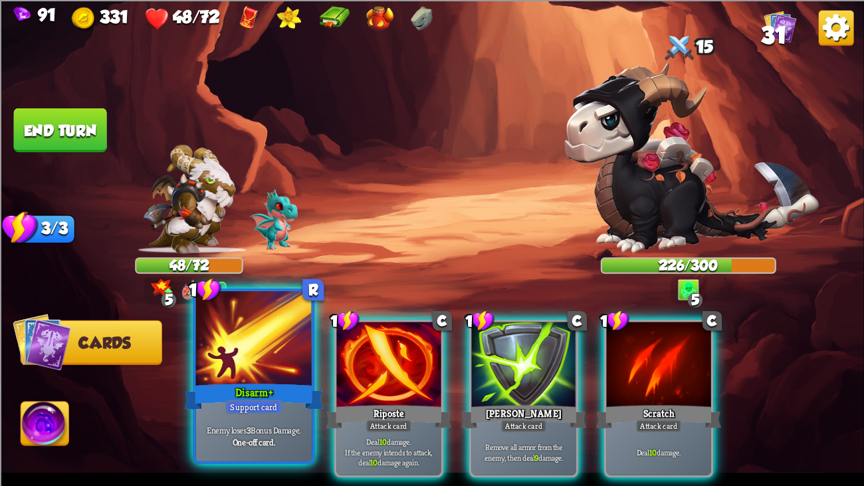
click at [281, 358] on div at bounding box center [254, 340] width 116 height 98
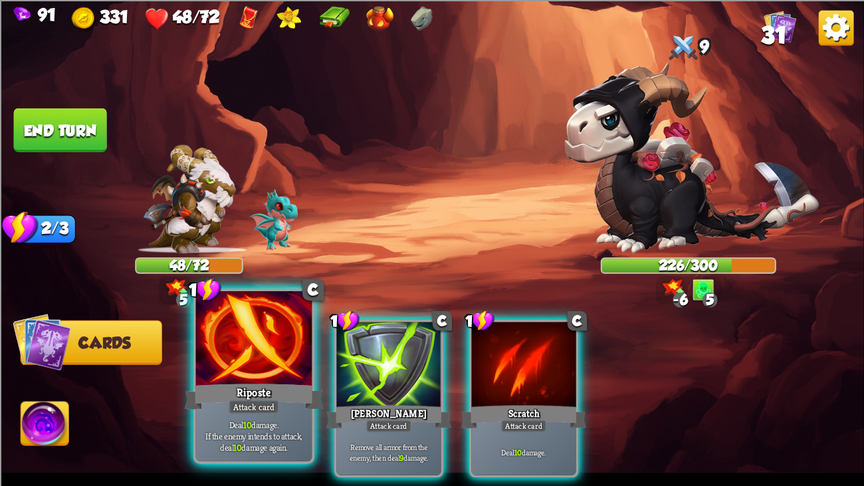
click at [300, 372] on div at bounding box center [254, 340] width 116 height 98
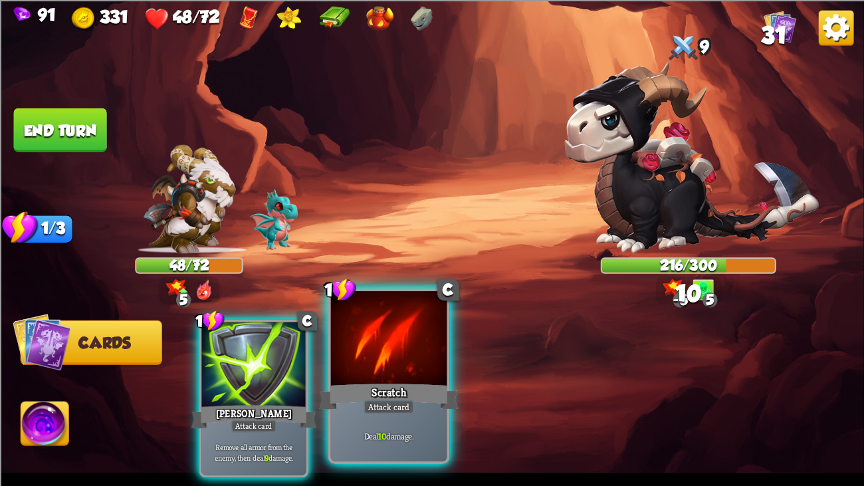
click at [369, 368] on div at bounding box center [389, 340] width 116 height 98
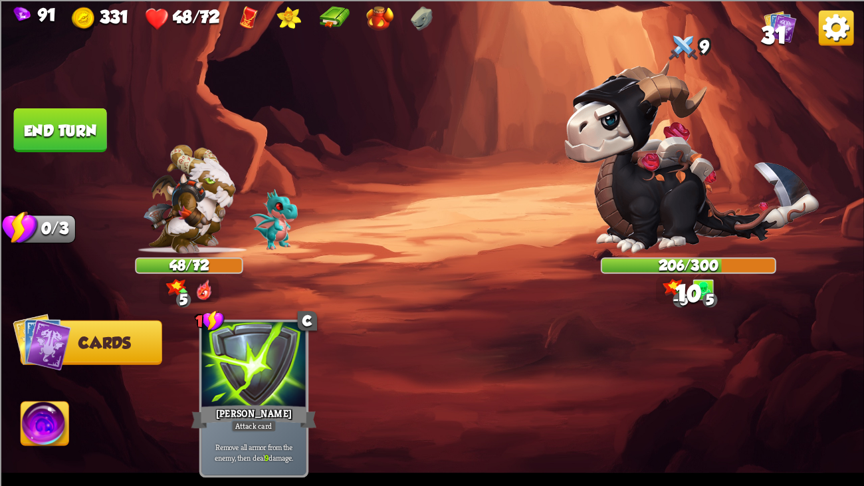
click at [55, 114] on button "End turn" at bounding box center [60, 130] width 95 height 45
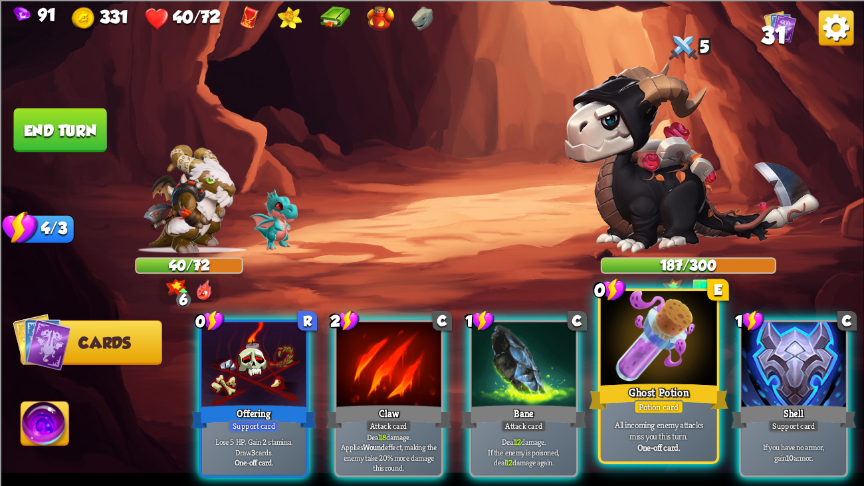
click at [649, 340] on div at bounding box center [659, 340] width 116 height 98
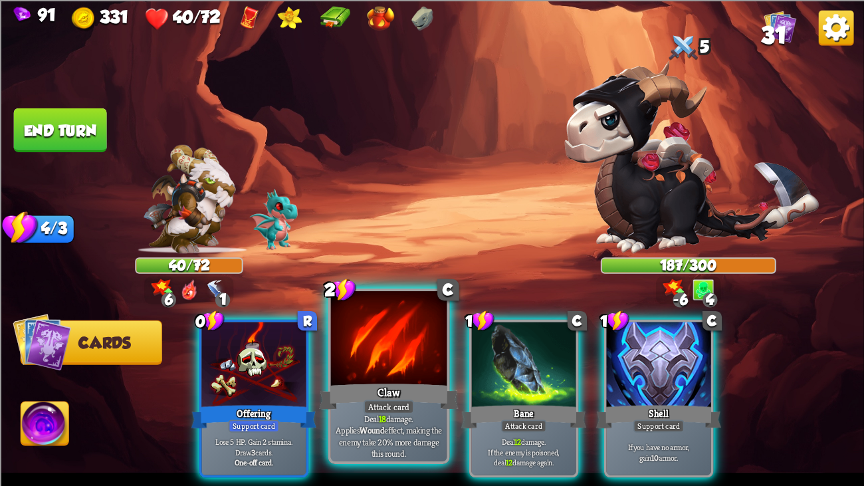
click at [353, 360] on div at bounding box center [389, 340] width 116 height 98
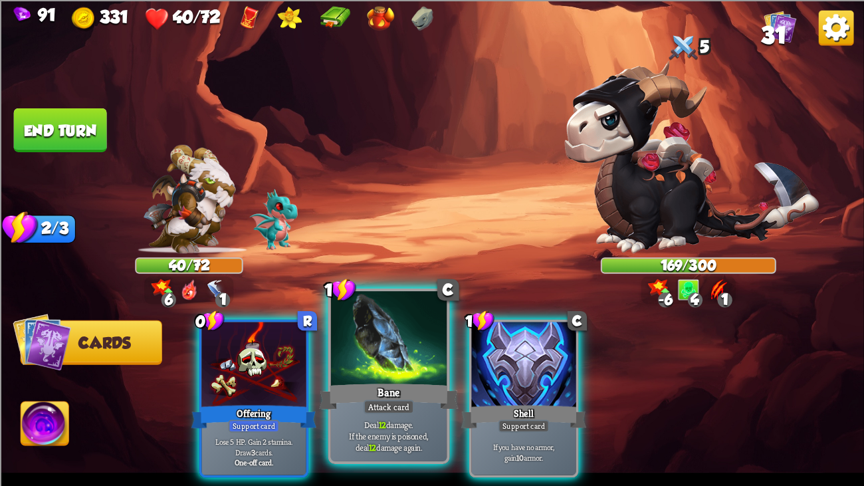
click at [368, 360] on div at bounding box center [389, 340] width 116 height 98
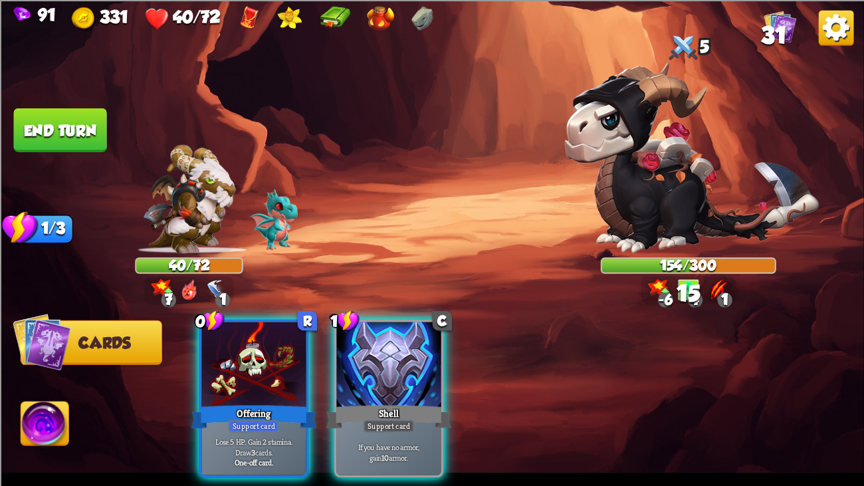
click at [78, 140] on button "End turn" at bounding box center [59, 130] width 93 height 44
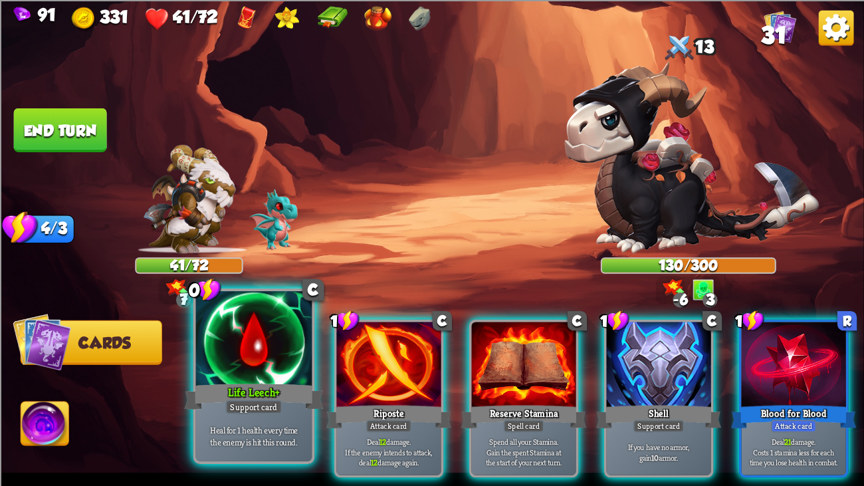
click at [229, 358] on div at bounding box center [254, 340] width 116 height 98
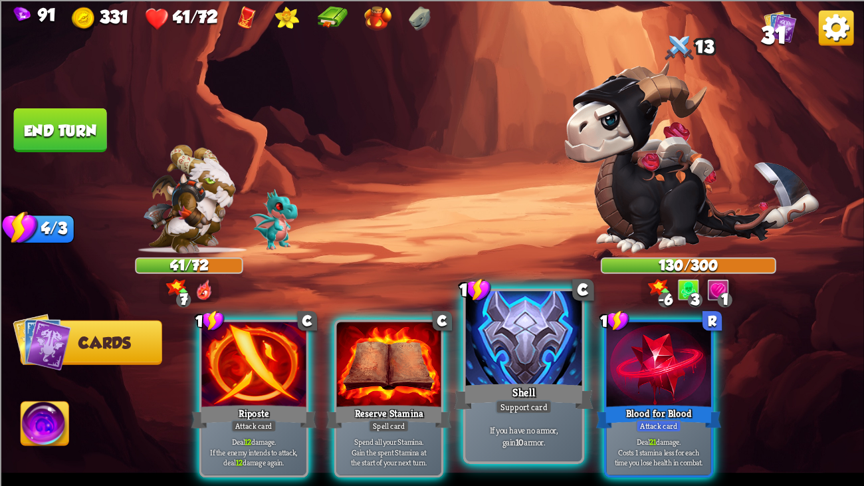
click at [562, 372] on div at bounding box center [524, 340] width 116 height 98
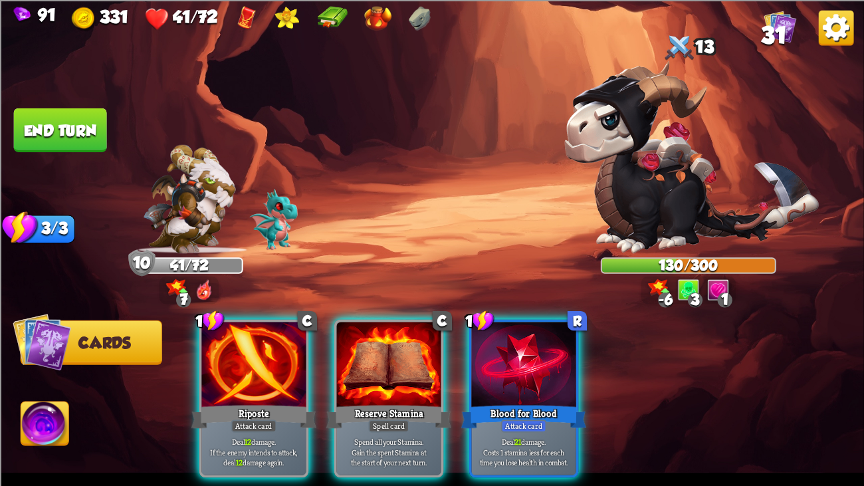
click at [562, 372] on div at bounding box center [523, 366] width 104 height 88
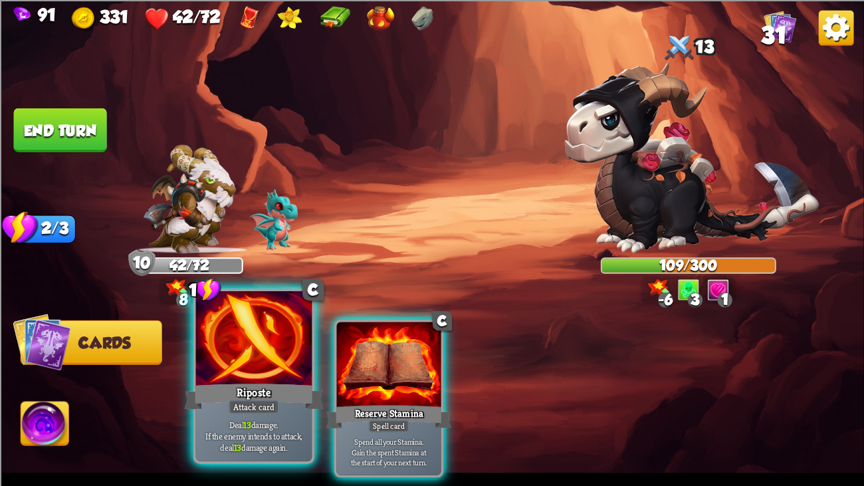
click at [272, 372] on div "Riposte" at bounding box center [254, 396] width 140 height 31
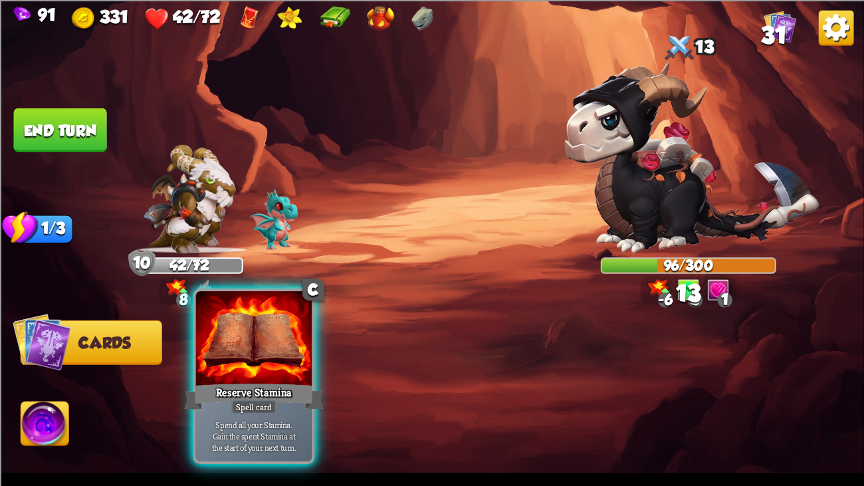
click at [294, 358] on div at bounding box center [254, 340] width 116 height 98
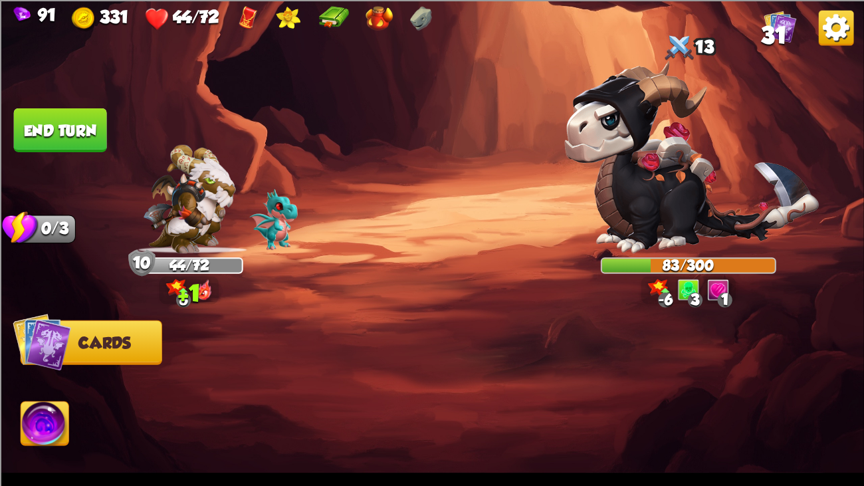
click at [53, 116] on button "End turn" at bounding box center [59, 130] width 93 height 44
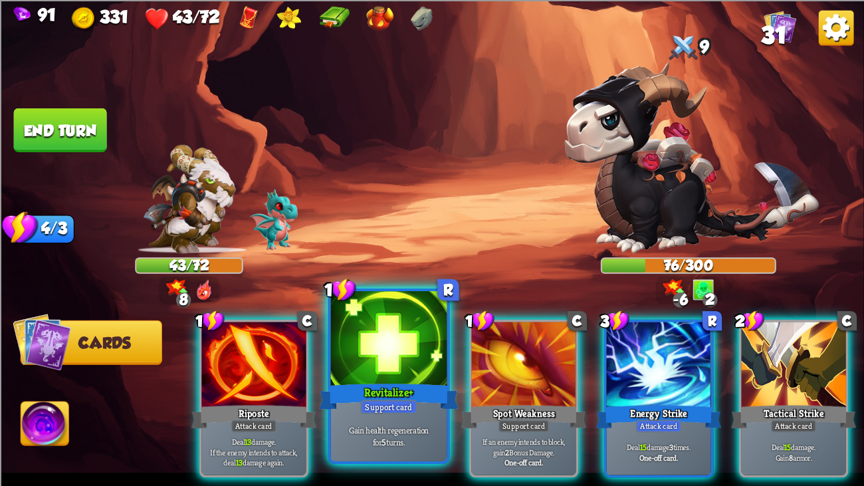
click at [379, 343] on div at bounding box center [389, 340] width 116 height 98
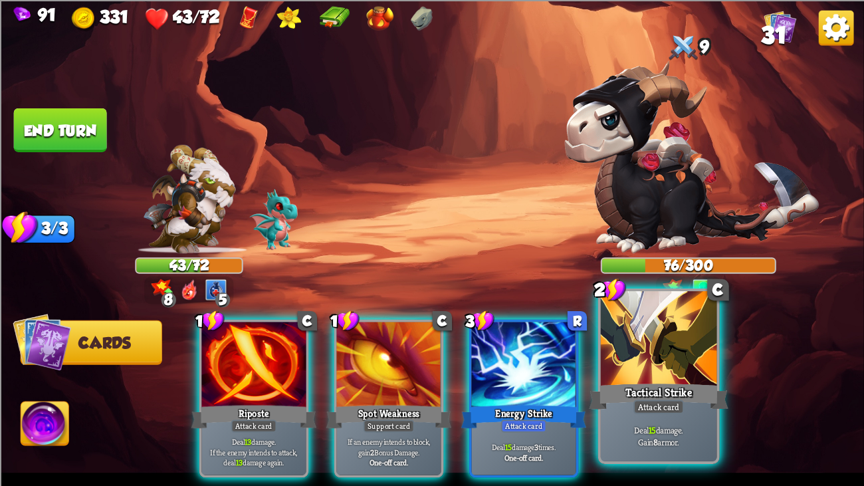
click at [629, 368] on div at bounding box center [659, 340] width 116 height 98
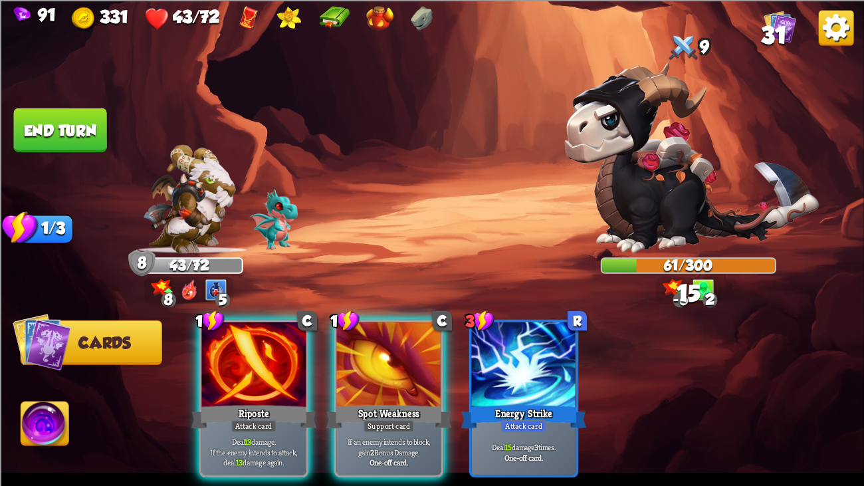
click at [70, 140] on button "End turn" at bounding box center [61, 130] width 96 height 45
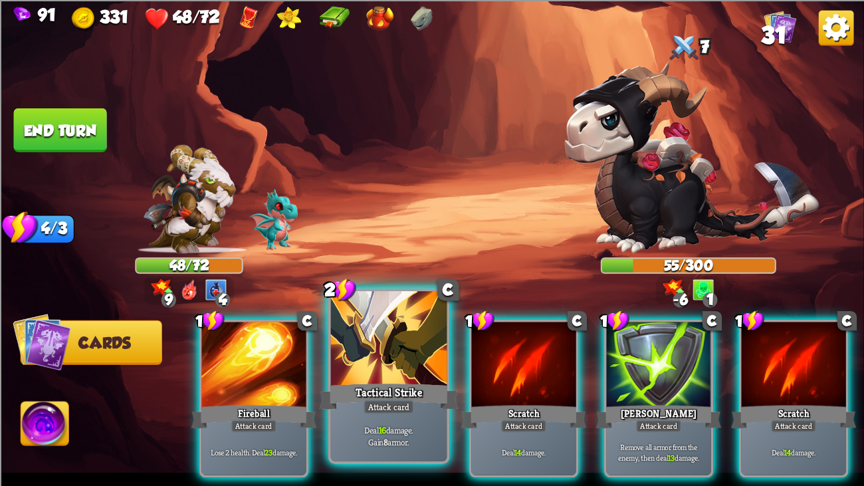
click at [406, 372] on div at bounding box center [389, 340] width 116 height 98
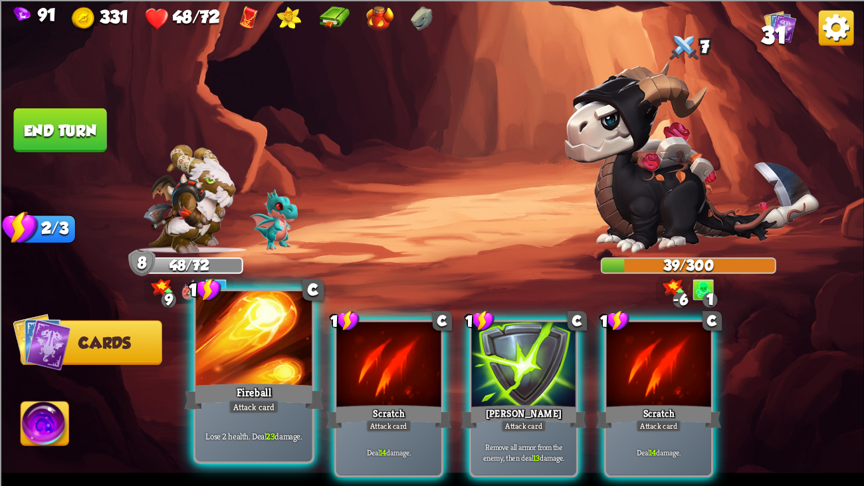
click at [209, 372] on div at bounding box center [254, 340] width 116 height 98
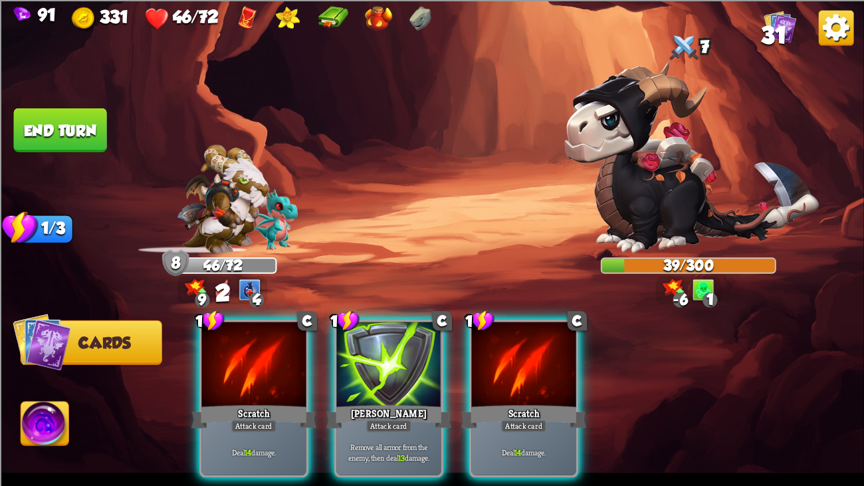
click at [209, 372] on div at bounding box center [253, 366] width 104 height 88
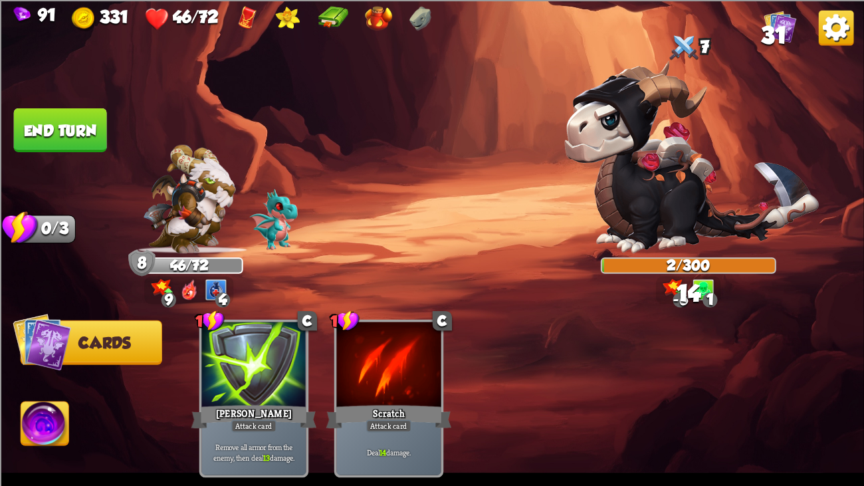
click at [63, 148] on img at bounding box center [432, 243] width 864 height 486
click at [57, 139] on button "End turn" at bounding box center [60, 130] width 95 height 45
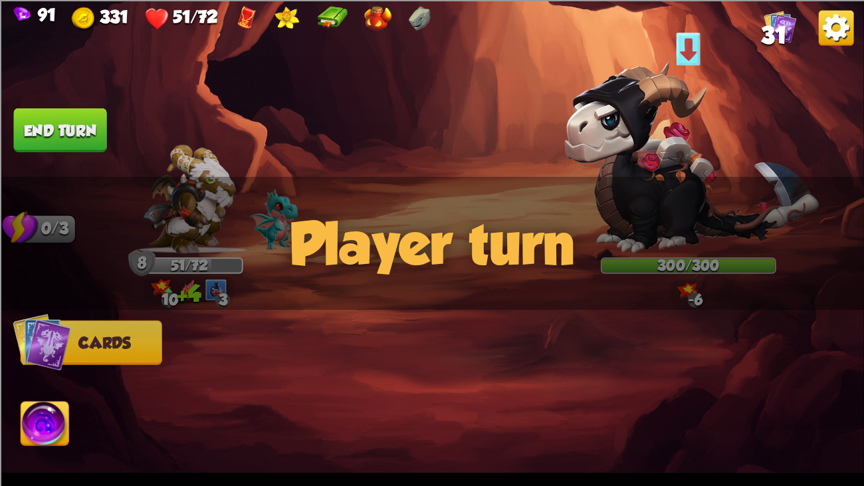
click at [674, 154] on img at bounding box center [692, 157] width 255 height 192
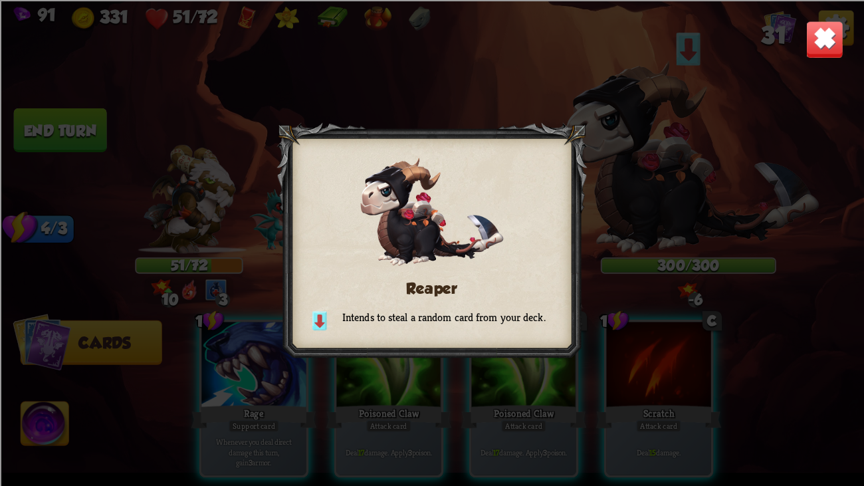
click at [822, 25] on img at bounding box center [825, 39] width 38 height 38
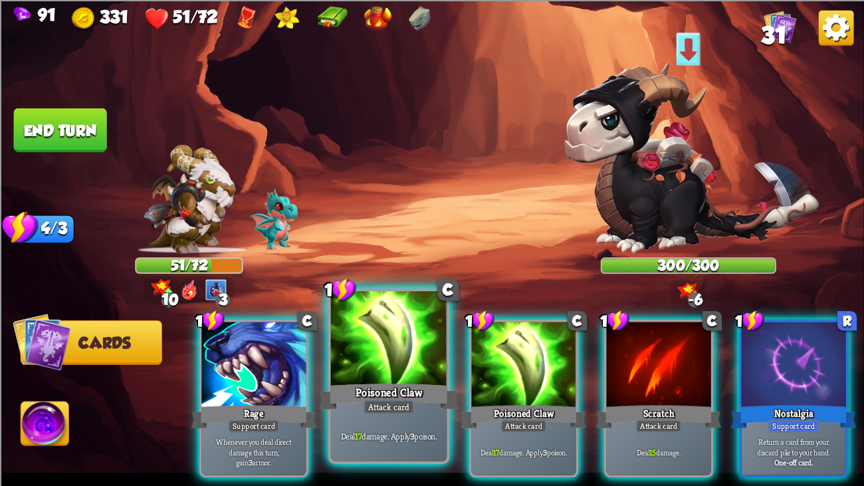
click at [362, 341] on div at bounding box center [389, 340] width 116 height 98
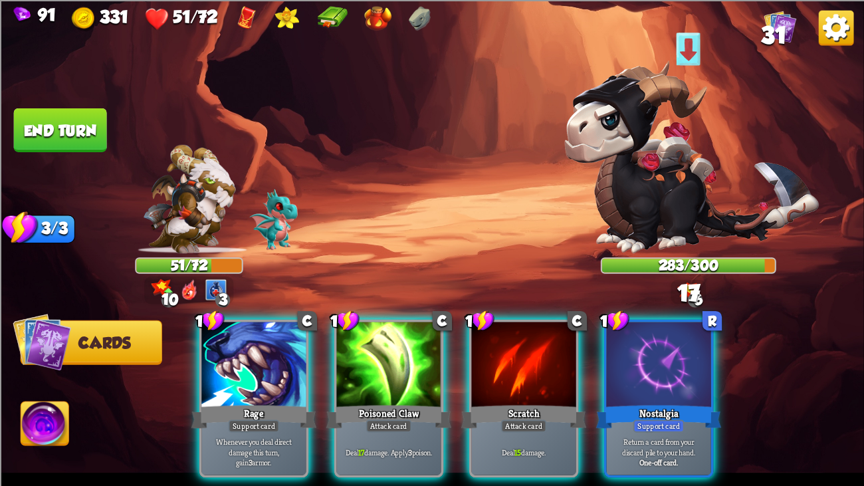
click at [362, 341] on div at bounding box center [388, 366] width 104 height 88
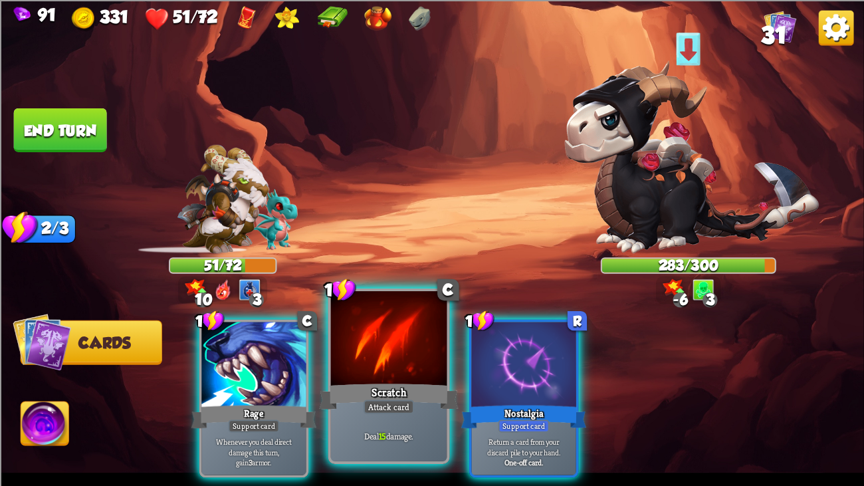
click at [358, 330] on div at bounding box center [389, 340] width 116 height 98
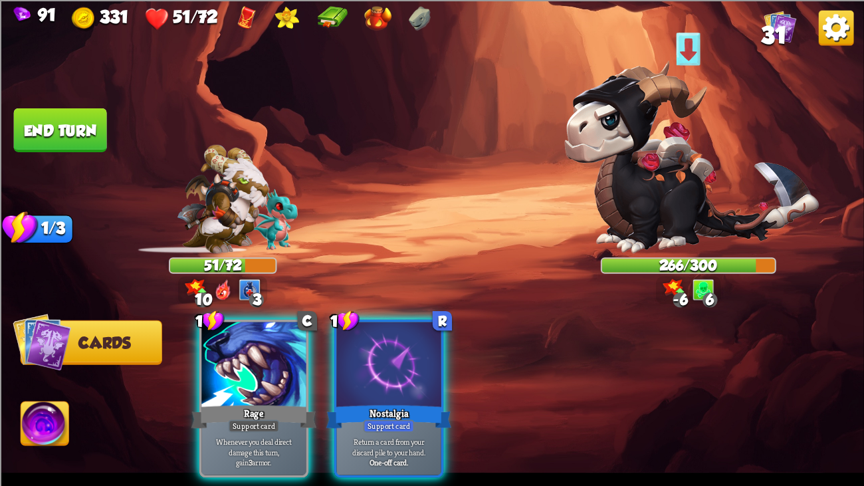
click at [63, 128] on button "End turn" at bounding box center [60, 130] width 95 height 45
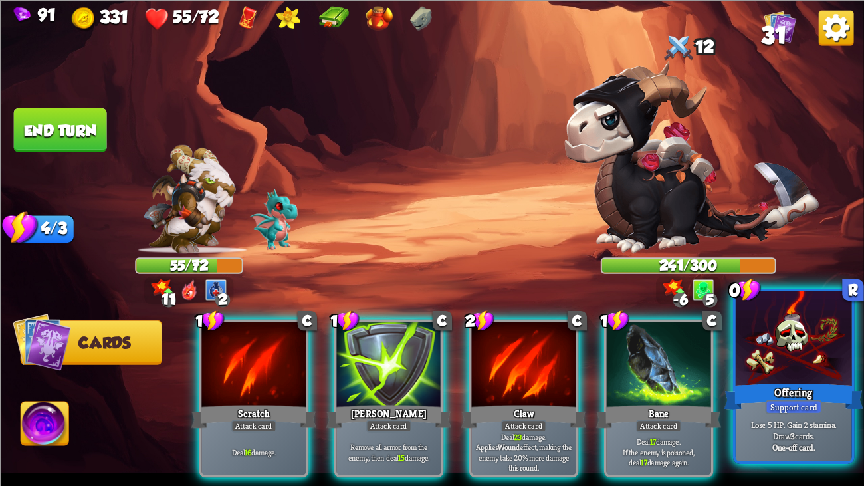
click at [831, 372] on p "Lose 5 HP. Gain 2 stamina. Draw 3 cards." at bounding box center [794, 429] width 110 height 23
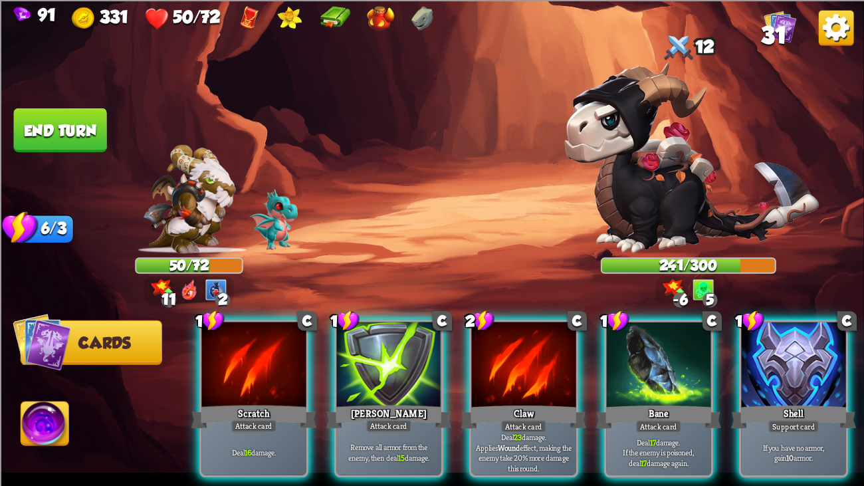
scroll to position [0, 259]
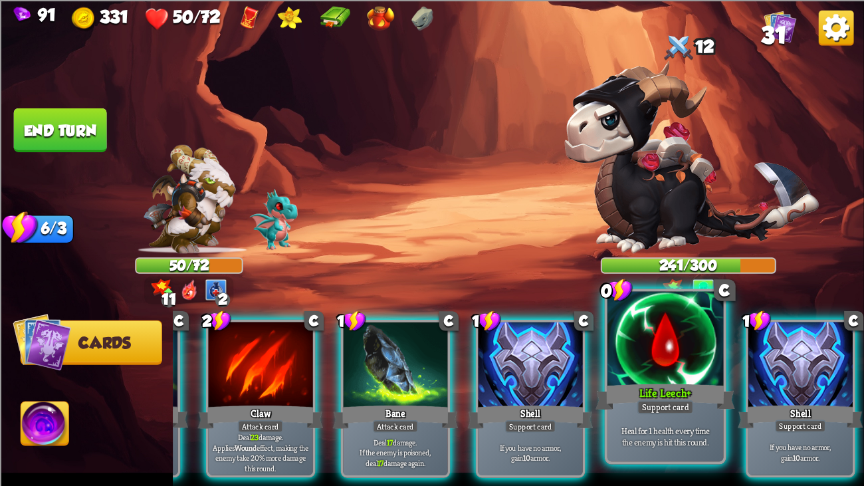
click at [644, 365] on div at bounding box center [666, 340] width 116 height 98
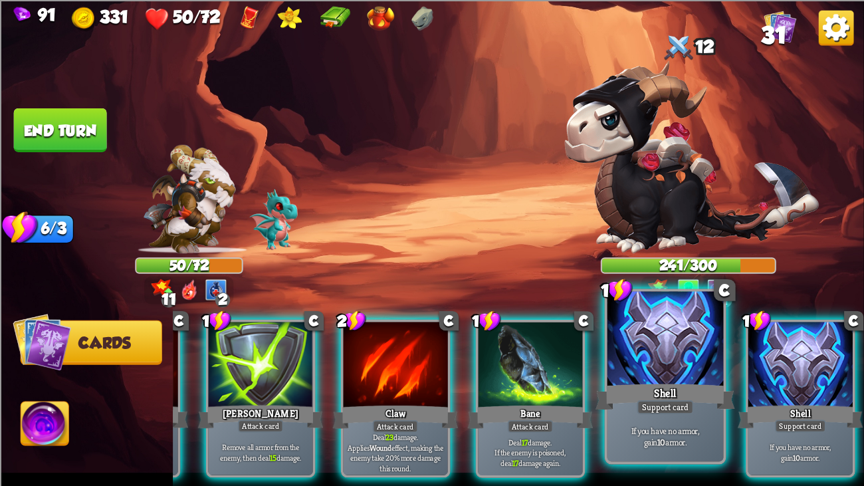
scroll to position [0, 126]
click at [668, 372] on div at bounding box center [666, 340] width 116 height 98
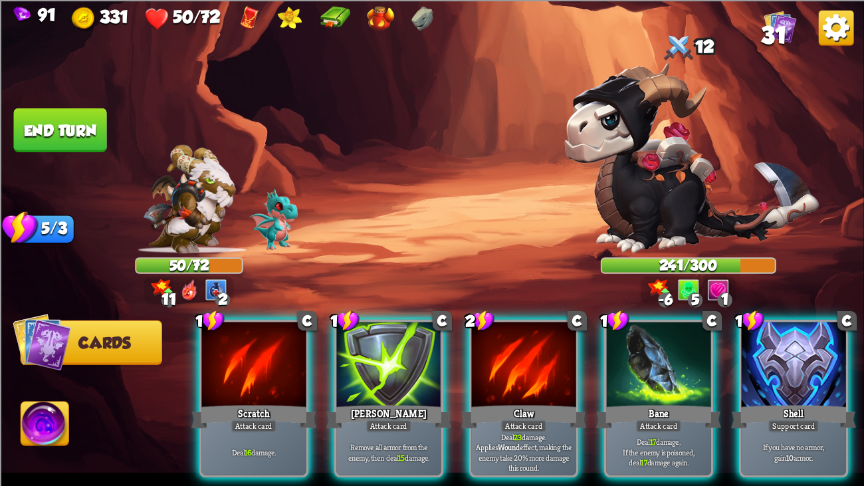
scroll to position [0, 0]
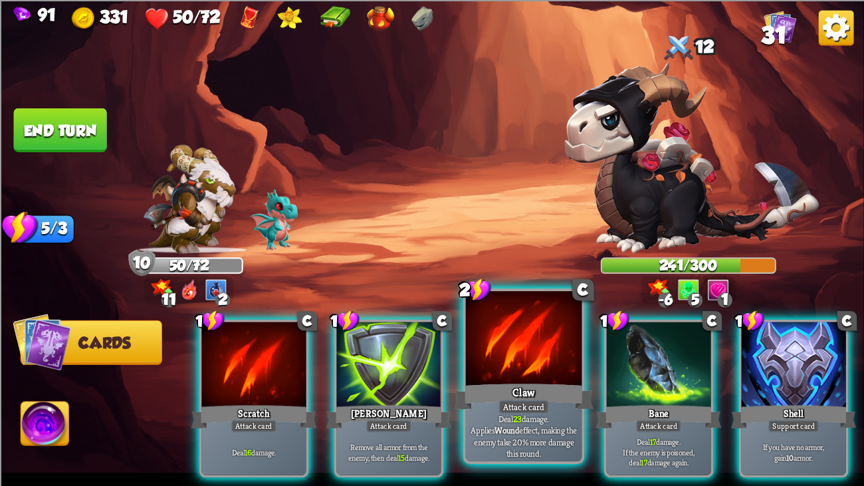
click at [536, 355] on div at bounding box center [524, 340] width 116 height 98
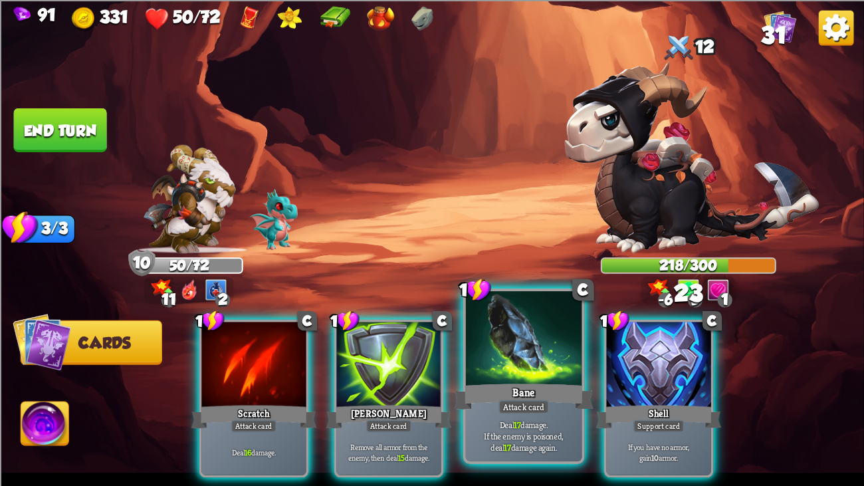
click at [533, 370] on div at bounding box center [524, 340] width 116 height 98
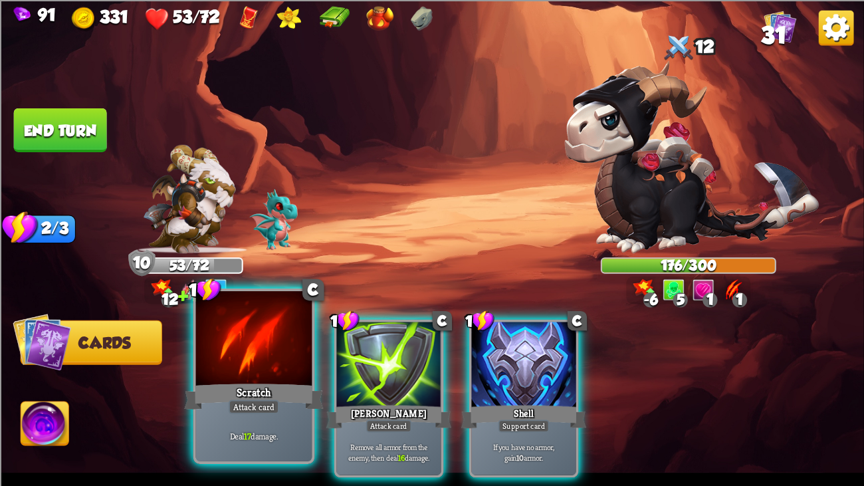
click at [265, 327] on div at bounding box center [254, 340] width 116 height 98
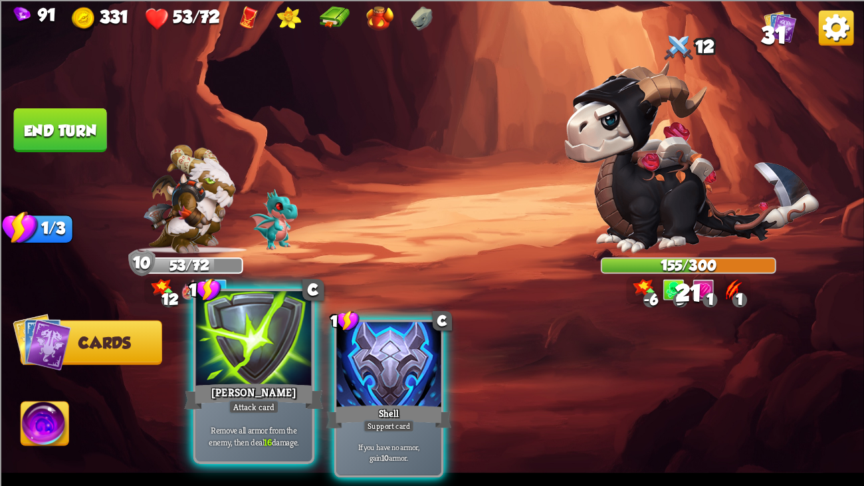
click at [232, 327] on div at bounding box center [254, 340] width 116 height 98
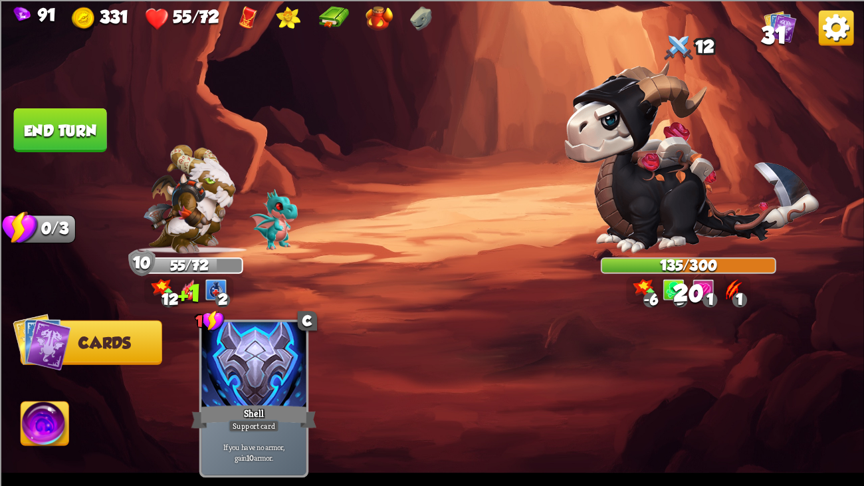
click at [105, 122] on button "End turn" at bounding box center [60, 130] width 95 height 45
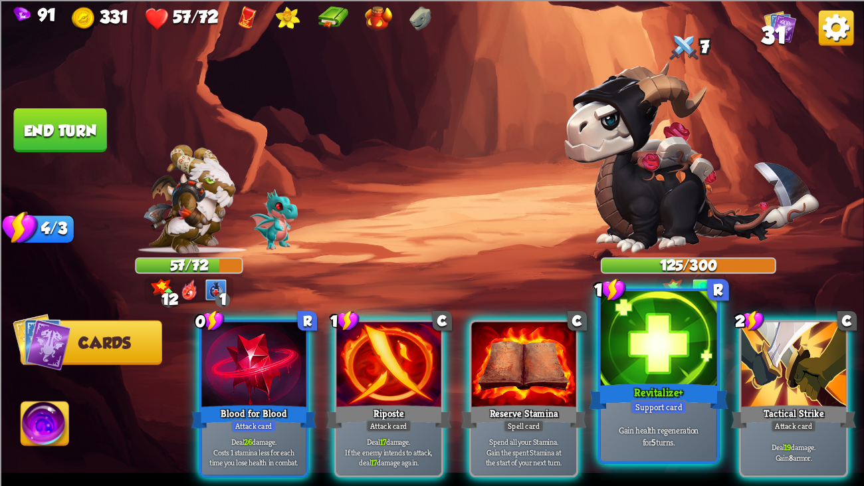
click at [613, 372] on div at bounding box center [659, 340] width 116 height 98
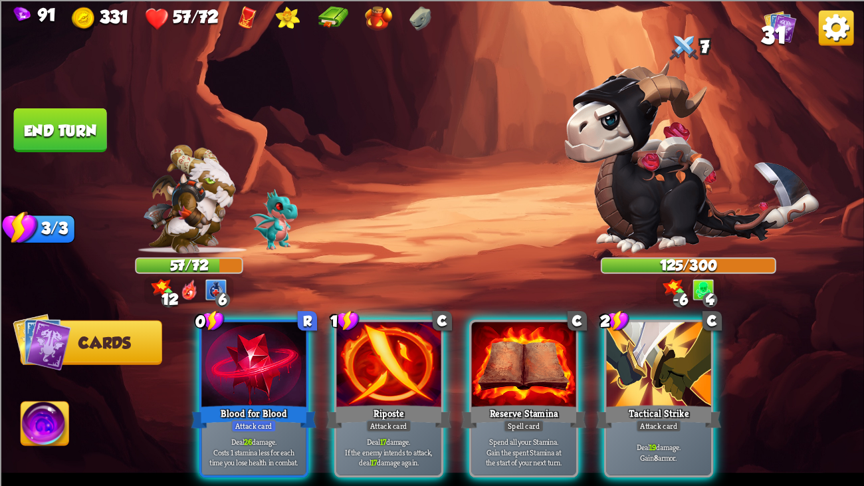
click at [178, 372] on div "0 R Blood for Blood Attack card Deal 26 damage. Costs 1 stamina less for each t…" at bounding box center [519, 378] width 692 height 216
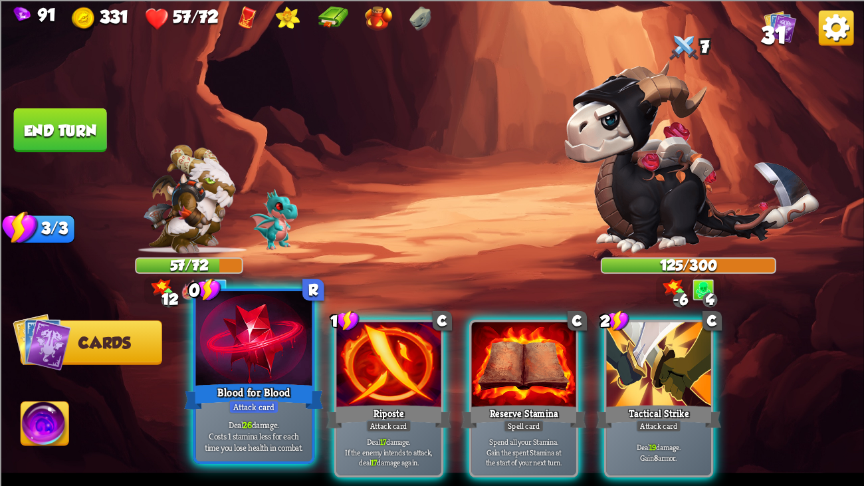
click at [220, 372] on div "Blood for Blood" at bounding box center [254, 396] width 140 height 31
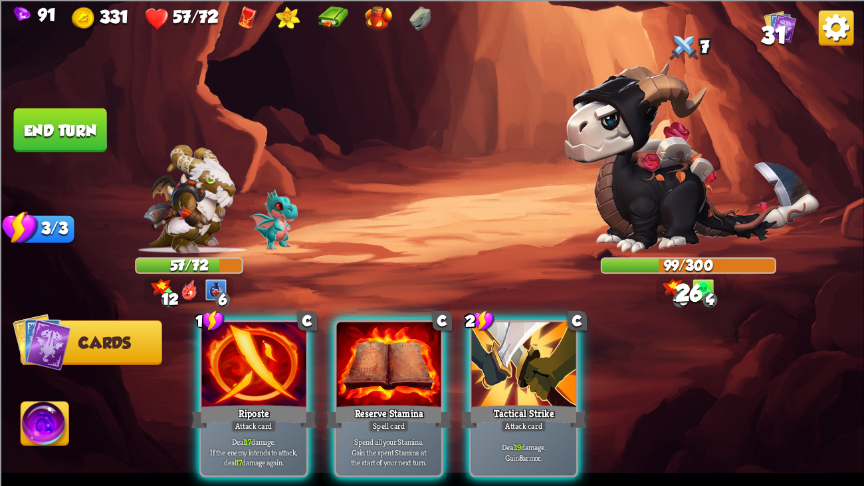
click at [220, 372] on div "Riposte" at bounding box center [254, 416] width 126 height 28
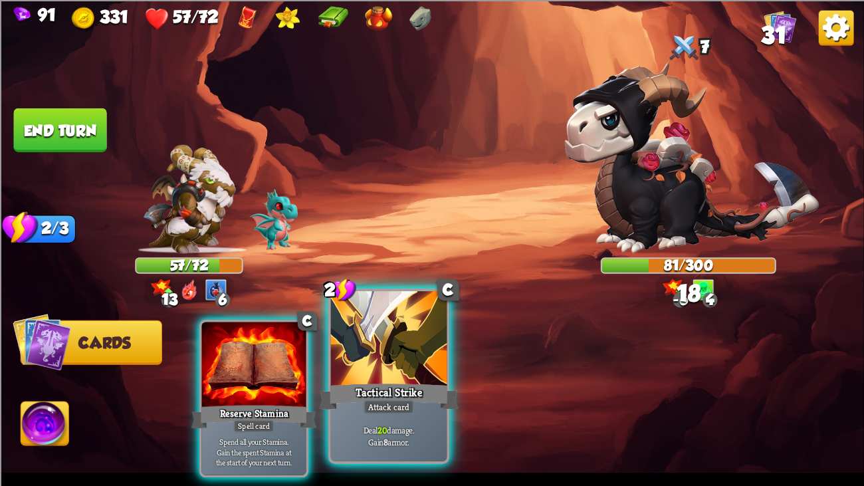
click at [349, 372] on div "Tactical Strike" at bounding box center [389, 396] width 140 height 31
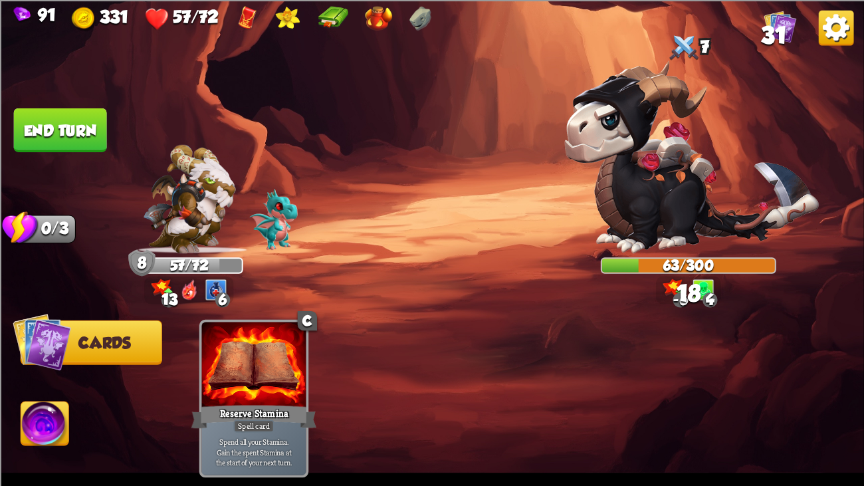
click at [56, 122] on button "End turn" at bounding box center [59, 130] width 93 height 44
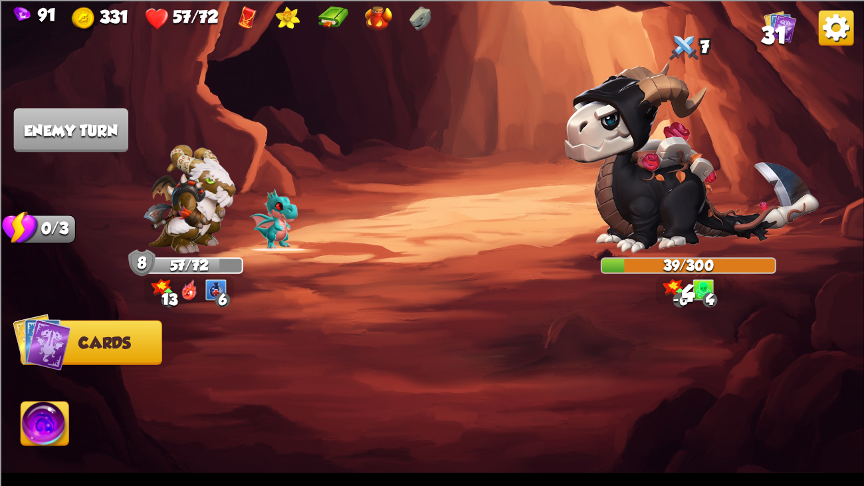
click at [165, 192] on img at bounding box center [189, 198] width 92 height 108
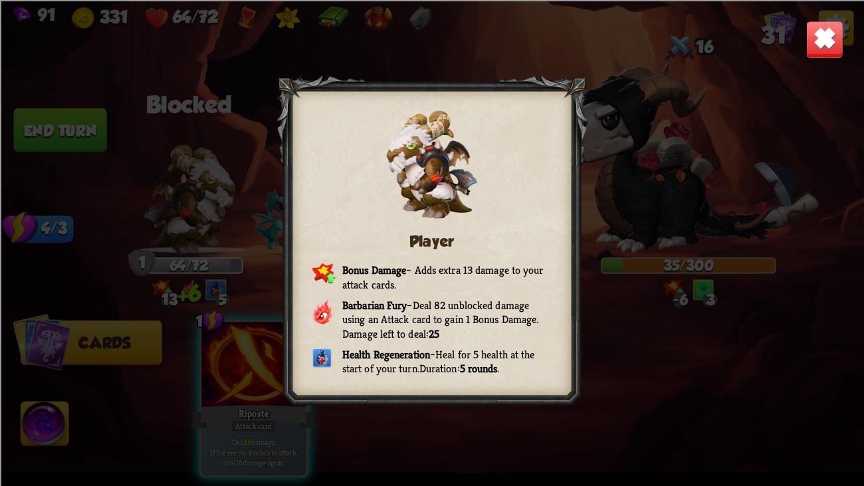
click at [806, 39] on img at bounding box center [825, 39] width 38 height 38
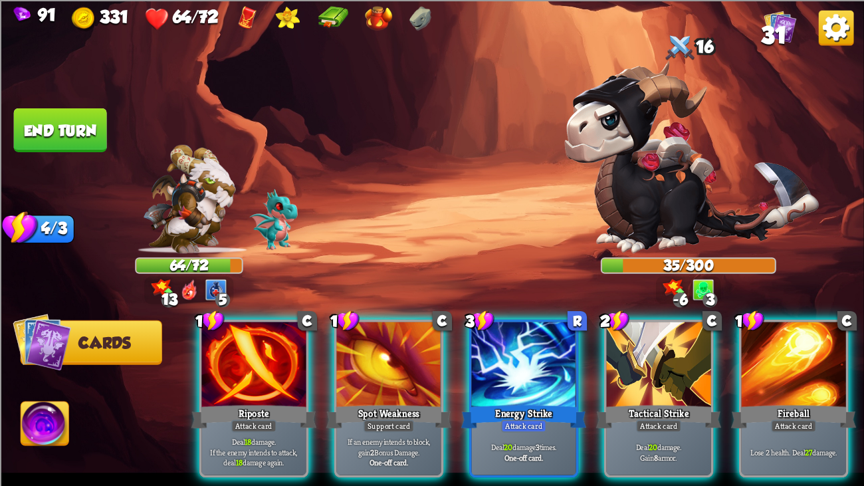
click at [63, 372] on img at bounding box center [45, 426] width 48 height 49
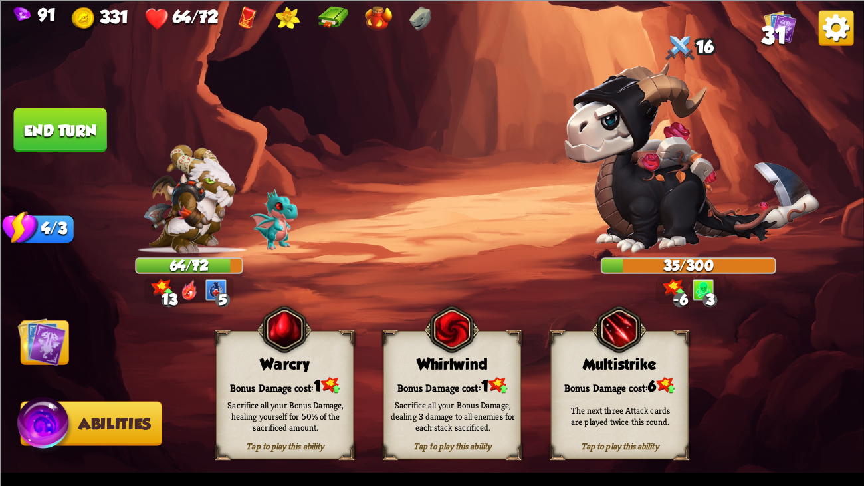
click at [659, 372] on img at bounding box center [665, 385] width 19 height 16
click at [45, 328] on img at bounding box center [42, 341] width 49 height 49
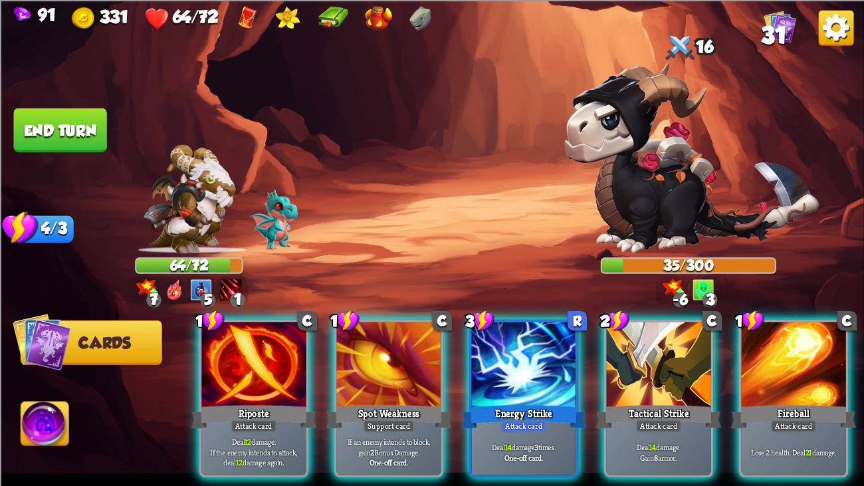
click at [189, 232] on img at bounding box center [189, 198] width 92 height 108
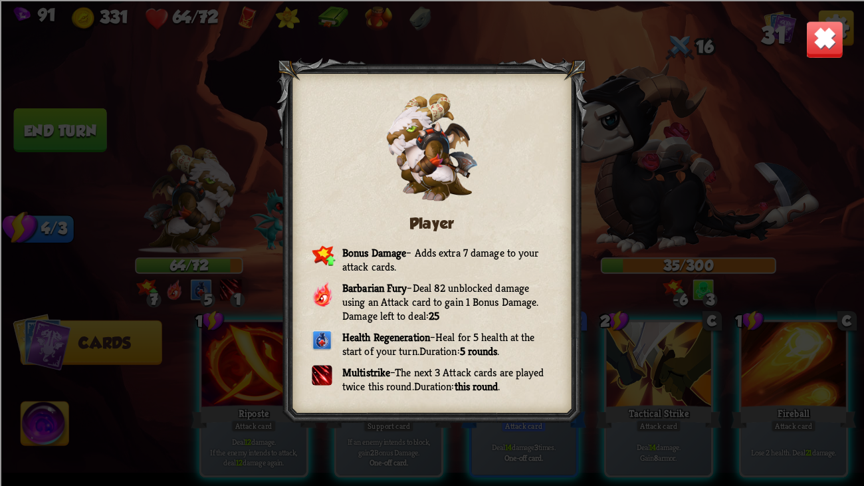
click at [835, 32] on img at bounding box center [825, 39] width 38 height 38
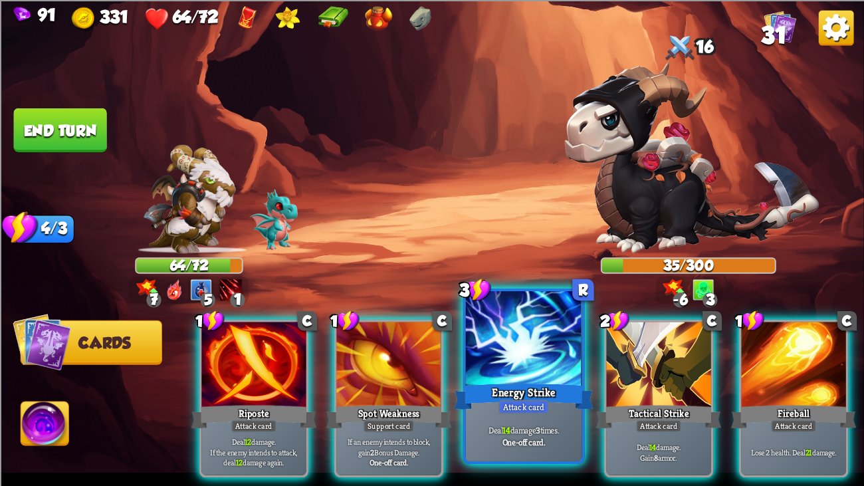
click at [542, 372] on div "Attack card" at bounding box center [524, 407] width 51 height 14
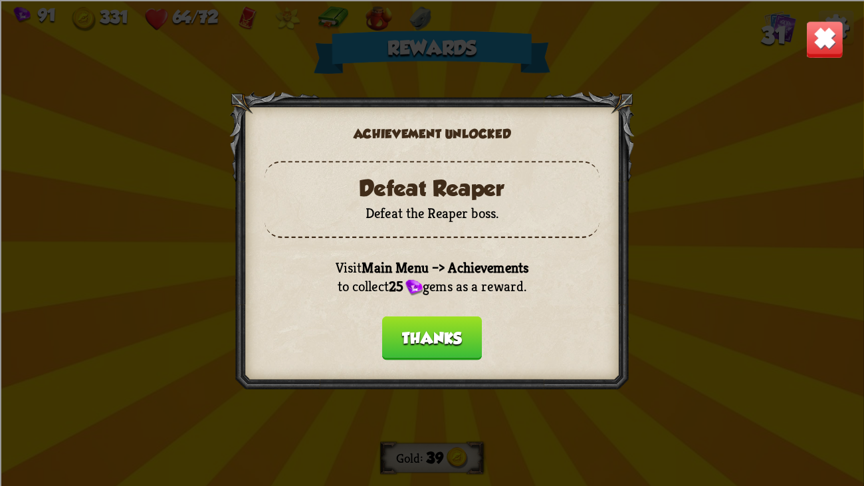
click at [446, 331] on button "Thanks" at bounding box center [432, 338] width 100 height 44
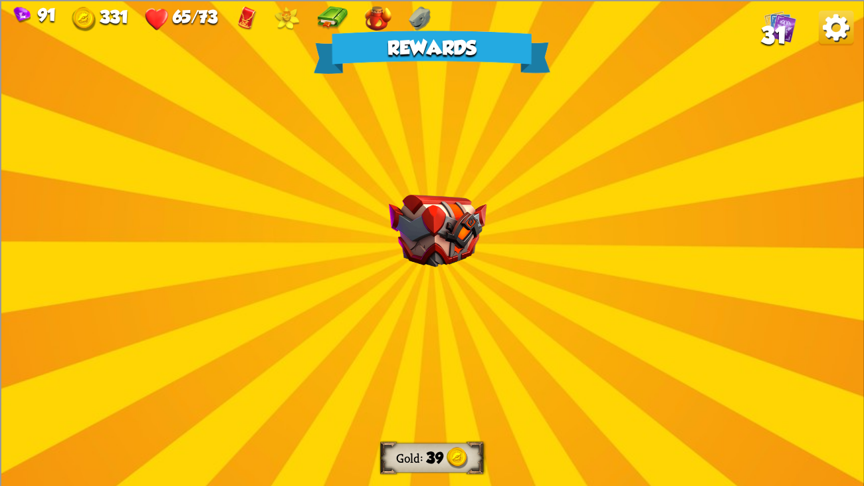
click at [436, 291] on div "Rewards Gold 39 Select a card 2 E Growling Symphony Power card At the start of …" at bounding box center [432, 243] width 864 height 486
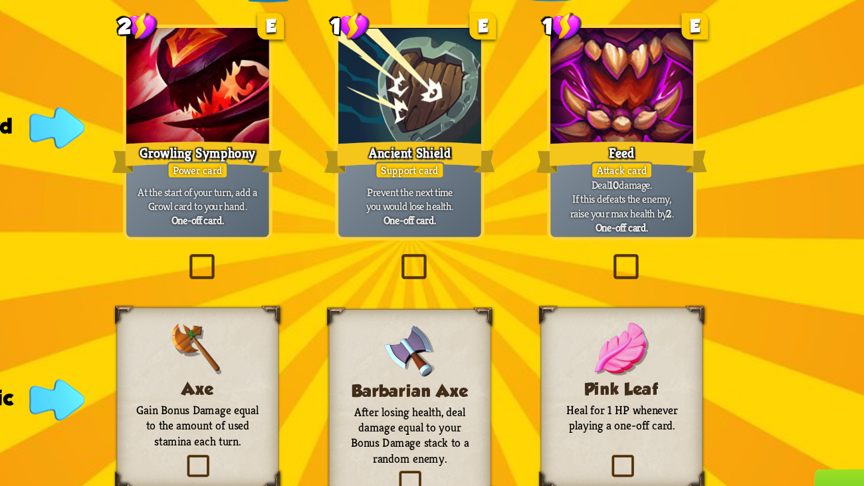
click at [580, 196] on div "Attack card" at bounding box center [588, 196] width 46 height 13
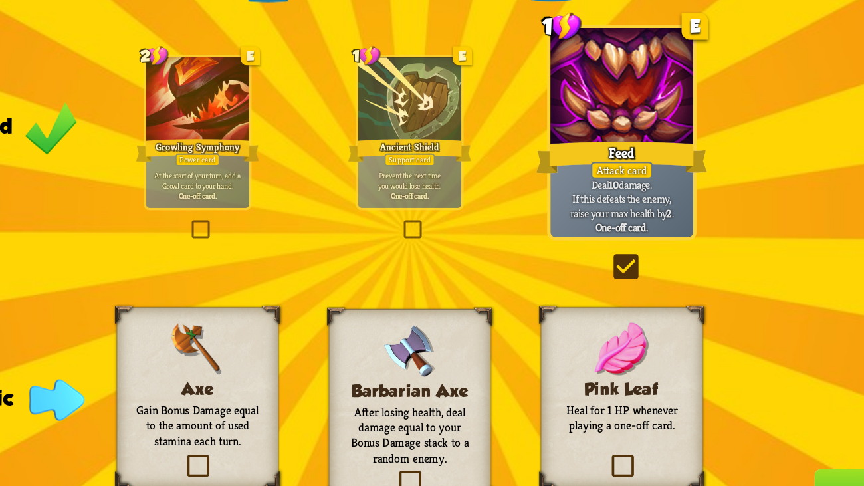
click at [580, 196] on div "Attack card" at bounding box center [588, 196] width 46 height 13
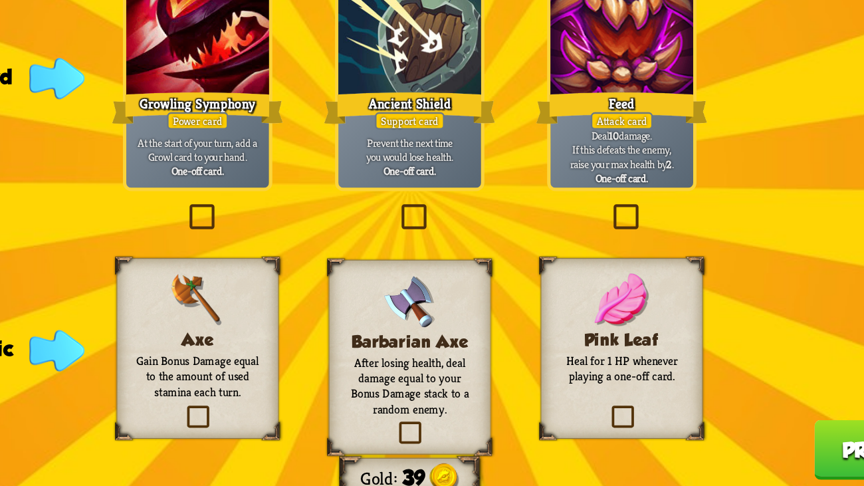
click at [437, 339] on img at bounding box center [432, 328] width 39 height 39
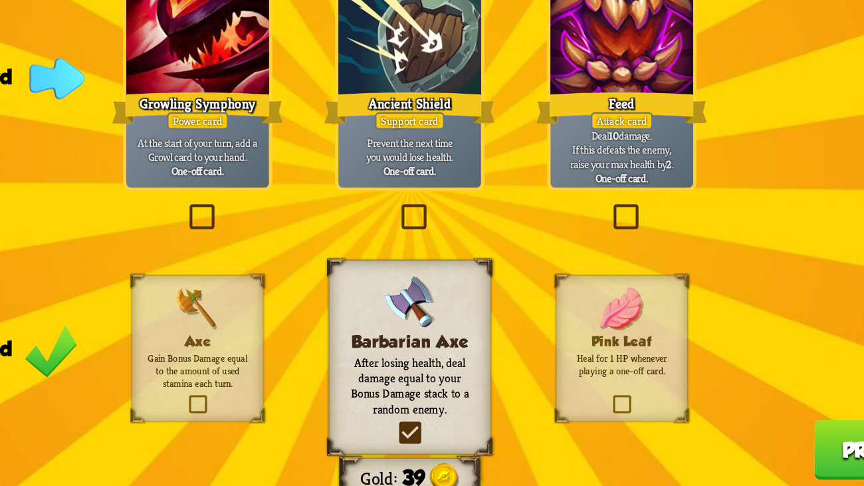
click at [437, 339] on img at bounding box center [432, 328] width 39 height 39
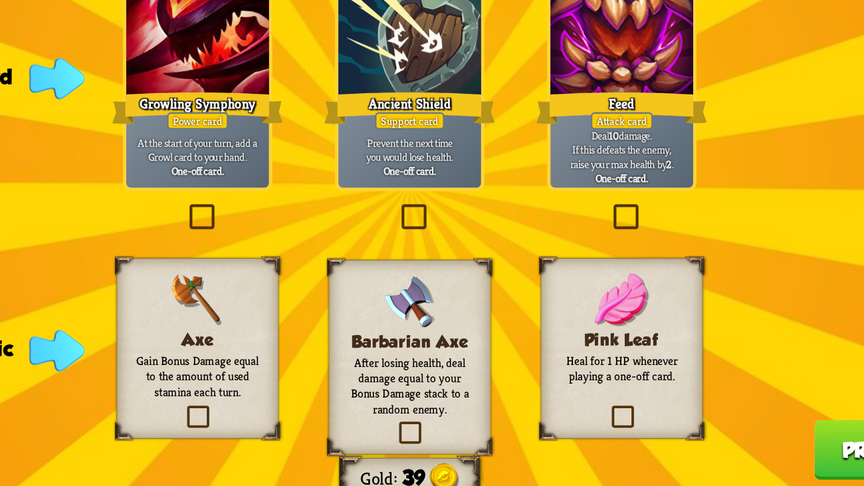
click at [437, 339] on img at bounding box center [432, 328] width 39 height 39
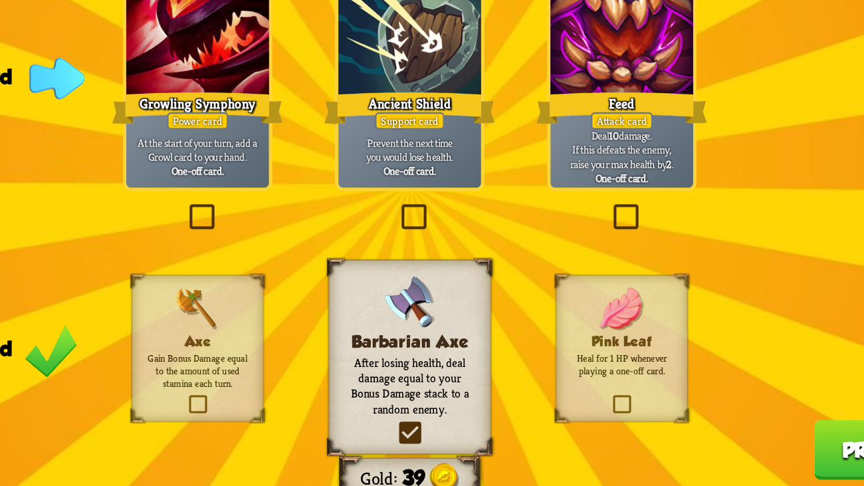
click at [588, 186] on div "Feed" at bounding box center [588, 187] width 126 height 28
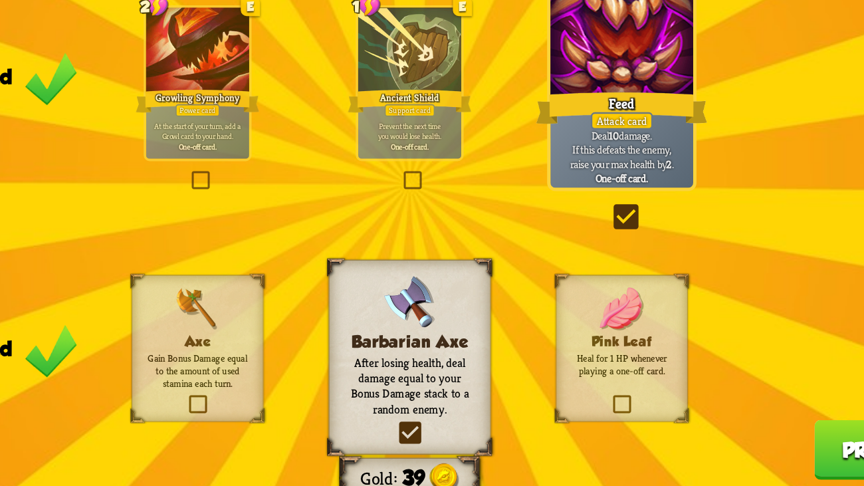
click at [742, 372] on button "Proceed" at bounding box center [782, 437] width 109 height 44
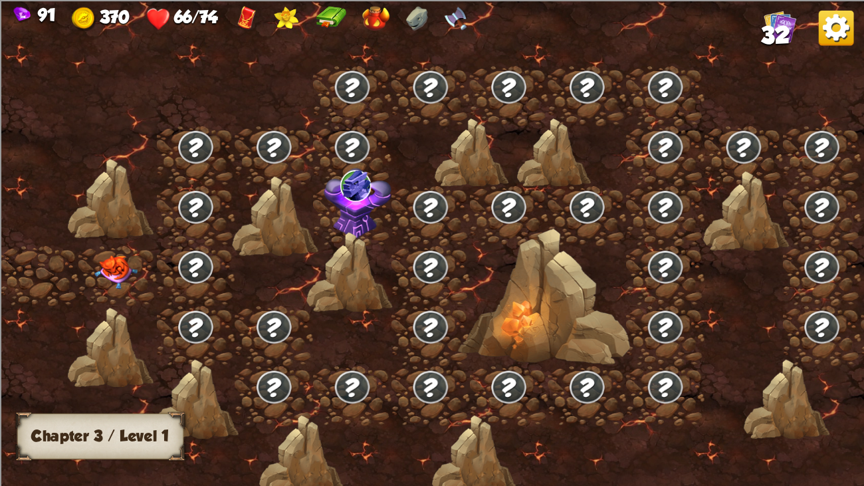
click at [118, 255] on img at bounding box center [115, 272] width 43 height 34
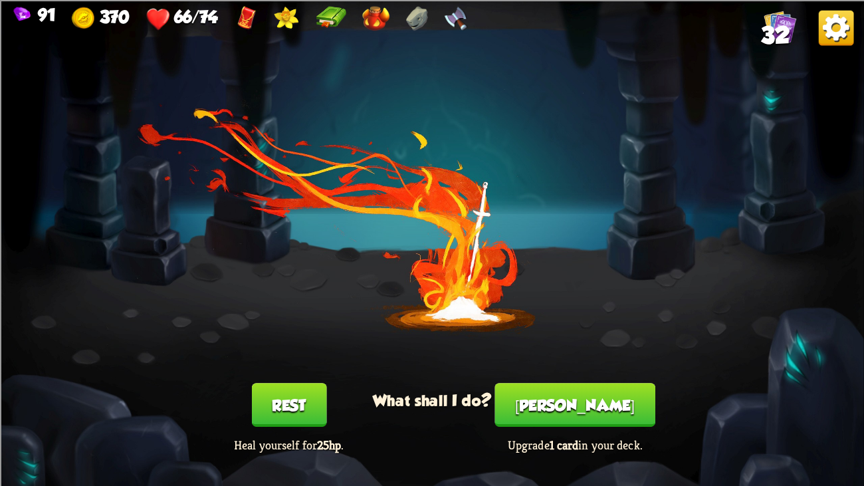
click at [540, 372] on button "[PERSON_NAME]" at bounding box center [575, 405] width 160 height 44
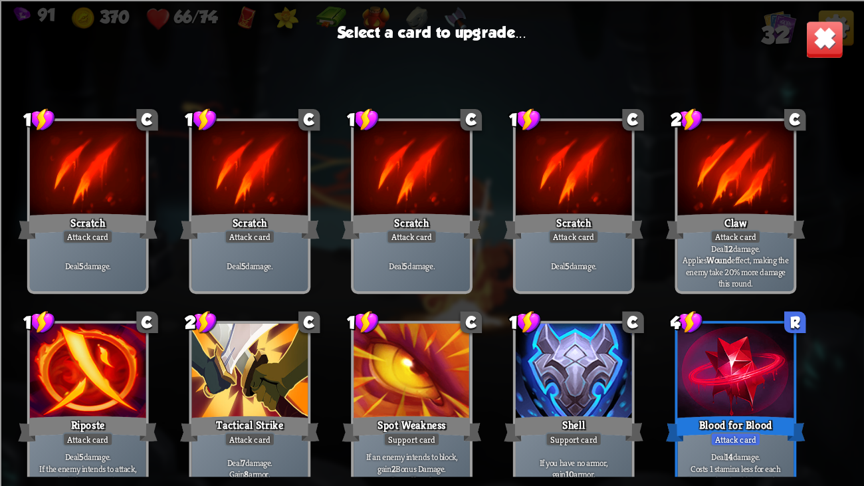
scroll to position [817, 0]
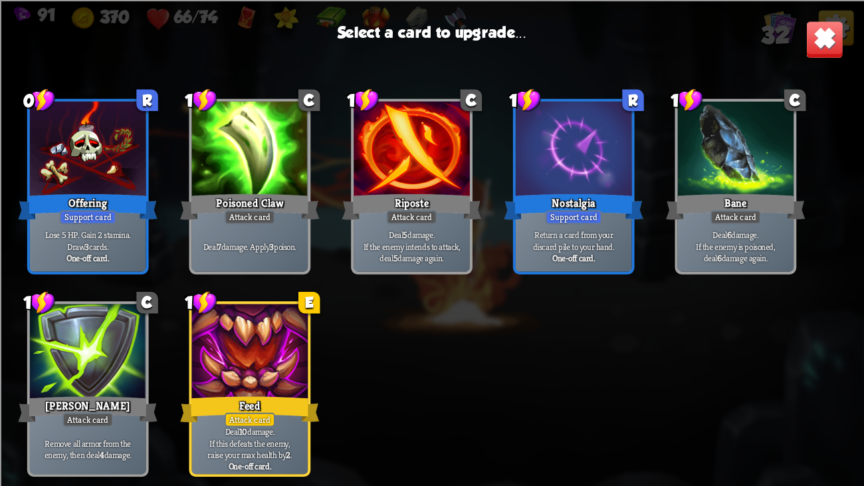
click at [212, 332] on div at bounding box center [250, 353] width 116 height 98
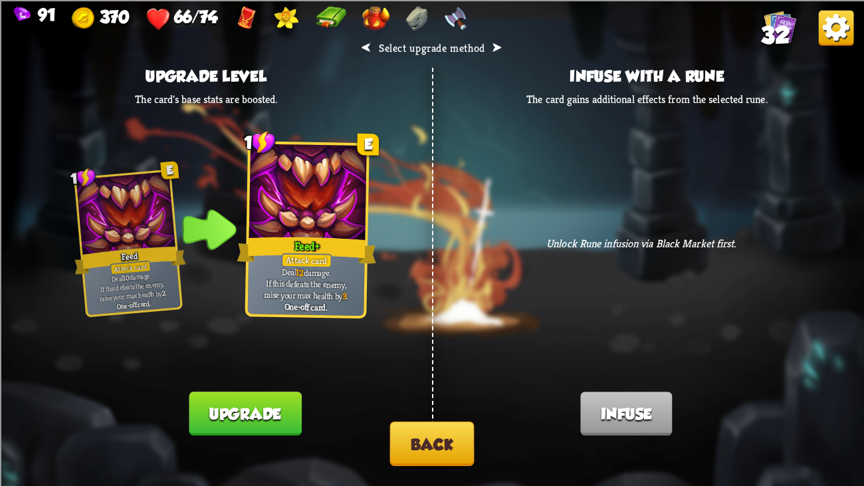
click at [426, 372] on button "Back" at bounding box center [432, 444] width 84 height 45
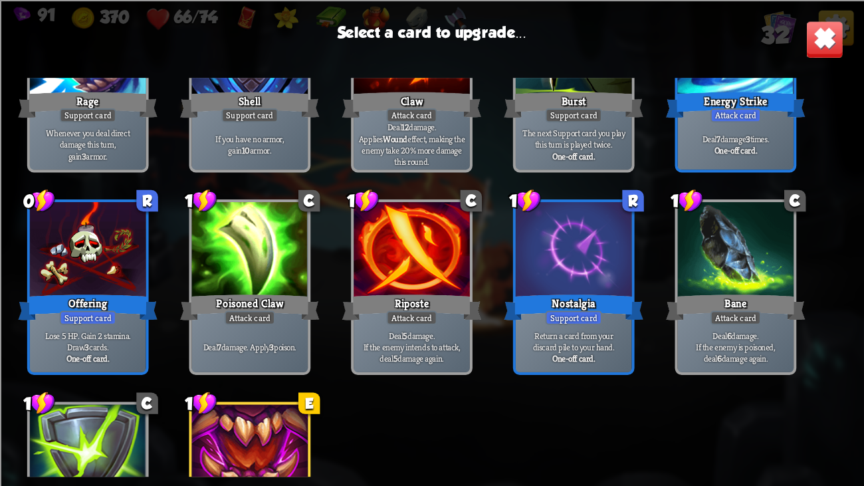
scroll to position [717, 0]
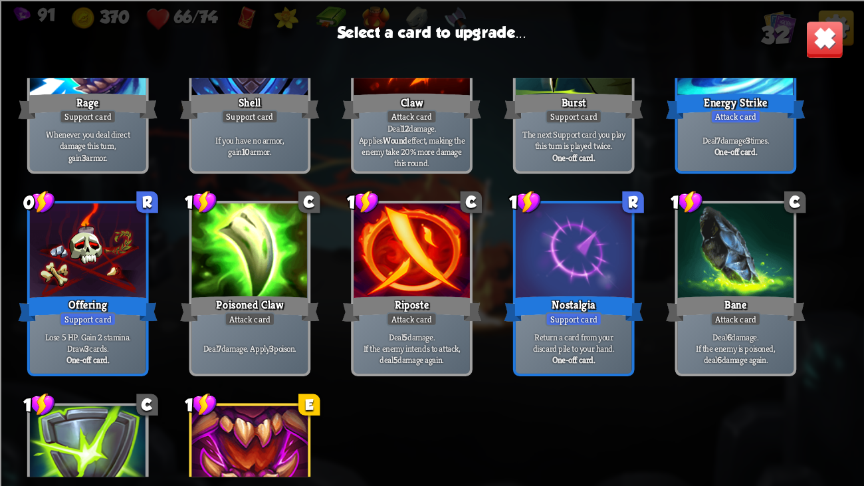
click at [64, 265] on div at bounding box center [88, 252] width 116 height 98
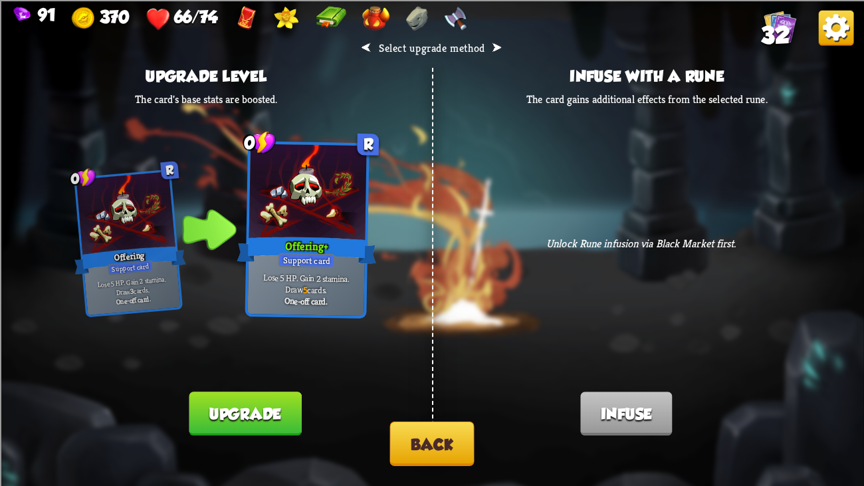
click at [386, 372] on div "⮜ Select upgrade method ⮞ Upgrade level The card's base stats are boosted. 0 R …" at bounding box center [432, 243] width 864 height 486
click at [478, 372] on div "⮜ Select upgrade method ⮞ Upgrade level The card's base stats are boosted. 0 R …" at bounding box center [432, 243] width 864 height 486
click at [398, 372] on button "Back" at bounding box center [432, 444] width 84 height 45
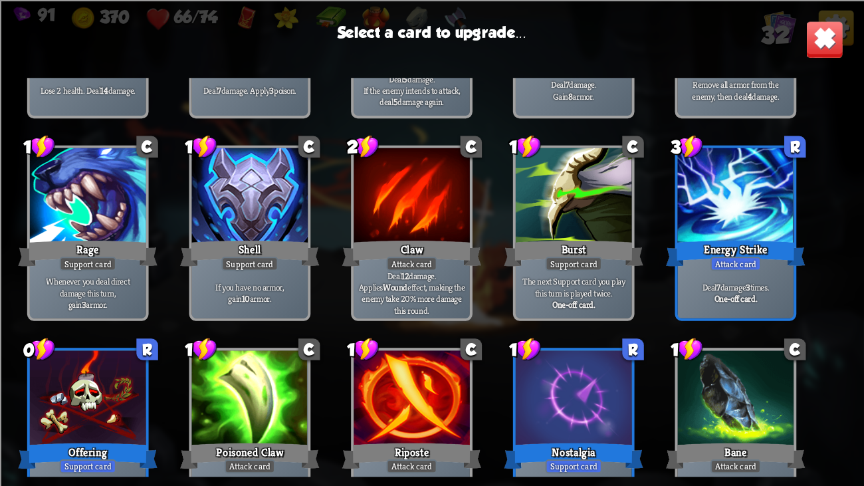
scroll to position [573, 0]
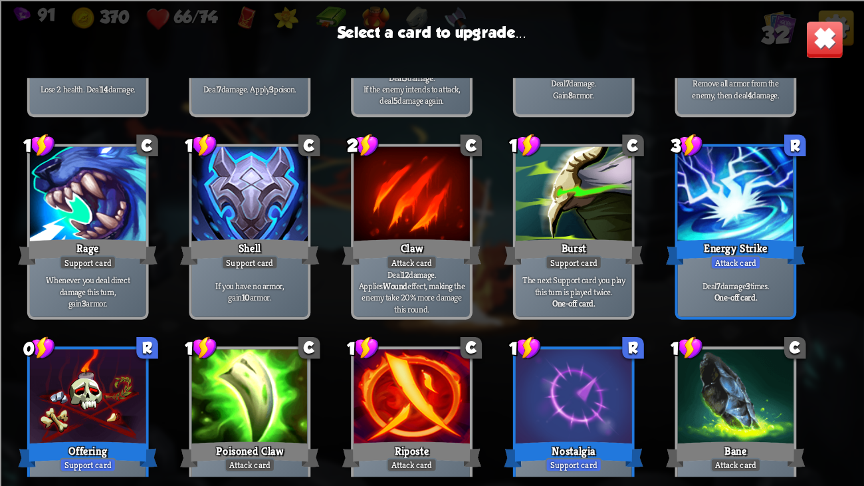
click at [732, 260] on div "Attack card" at bounding box center [736, 262] width 51 height 14
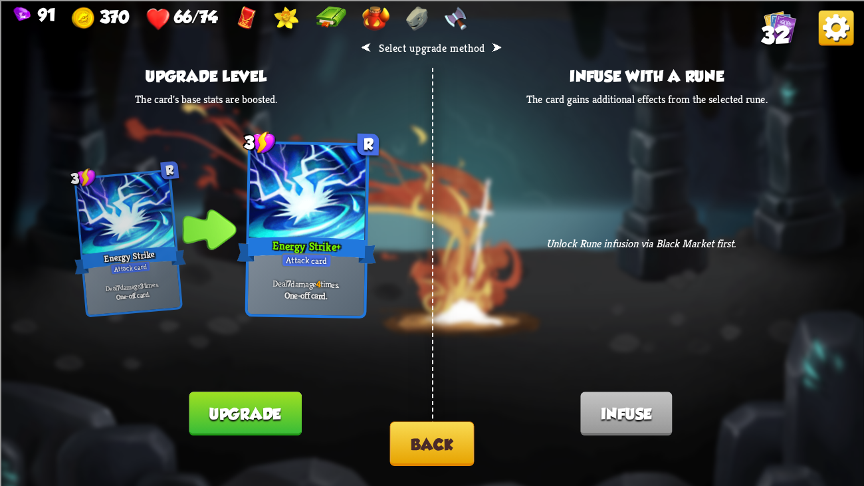
click at [230, 372] on button "Upgrade" at bounding box center [245, 414] width 112 height 44
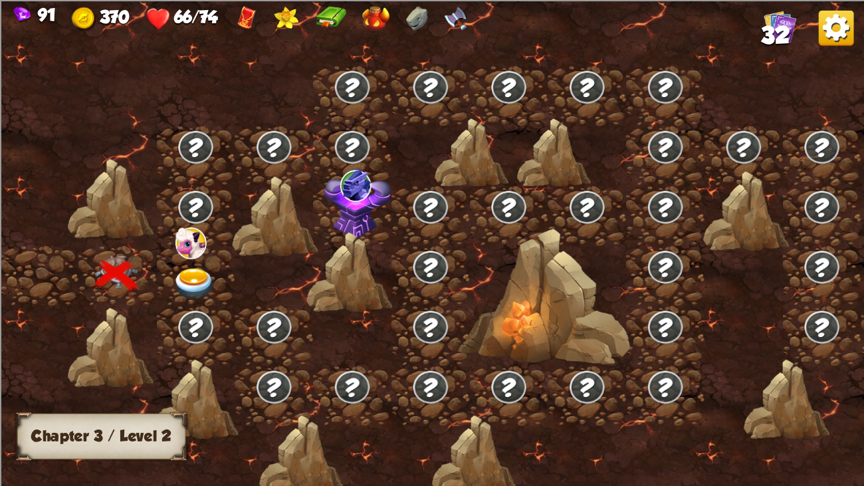
click at [193, 281] on img at bounding box center [194, 284] width 43 height 32
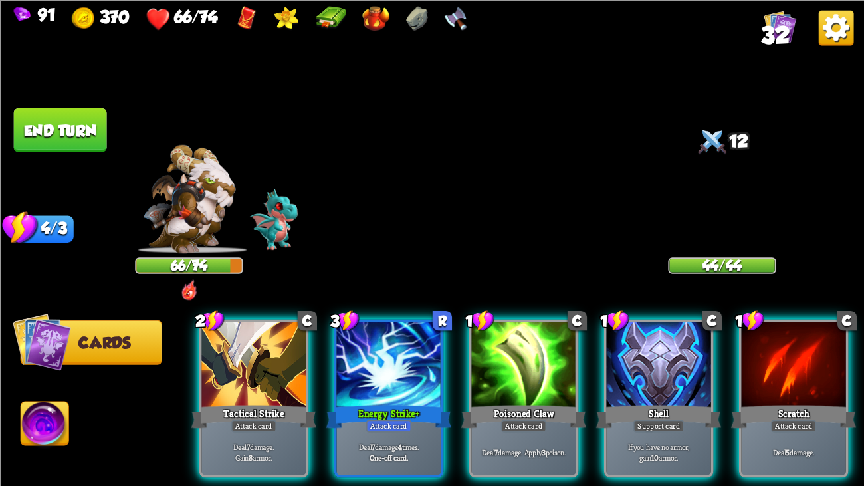
click at [708, 195] on img at bounding box center [722, 208] width 108 height 88
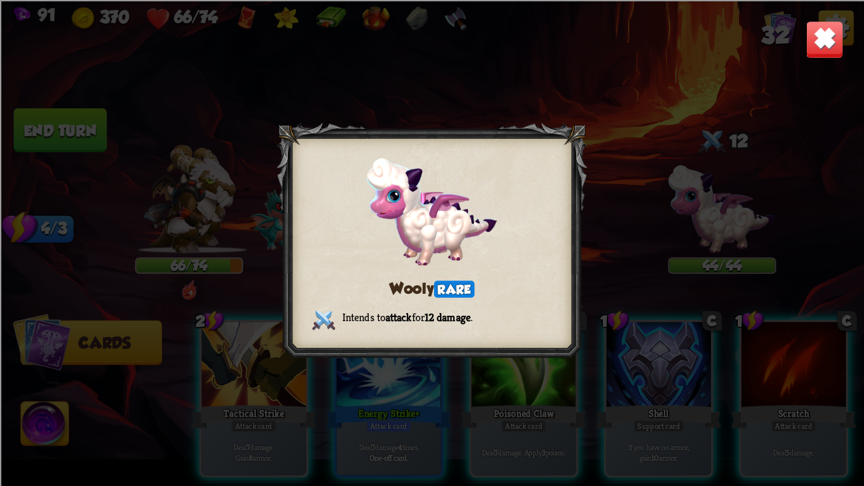
click at [814, 45] on img at bounding box center [825, 39] width 38 height 38
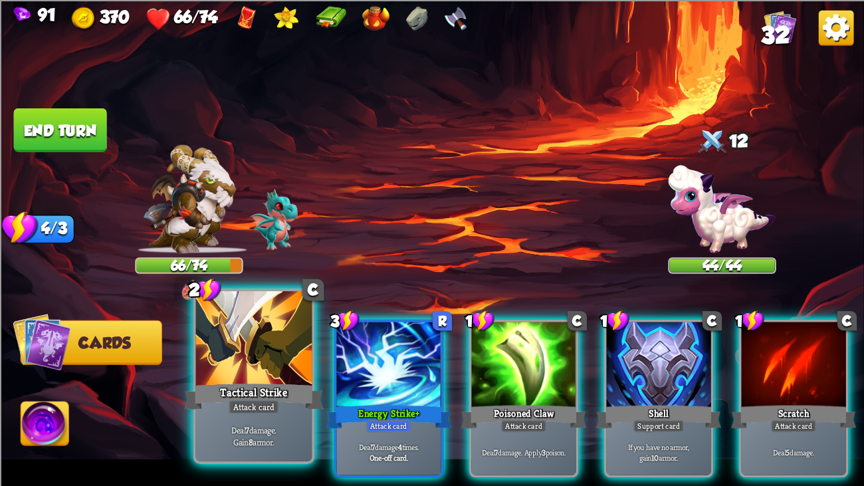
click at [274, 330] on div at bounding box center [254, 340] width 116 height 98
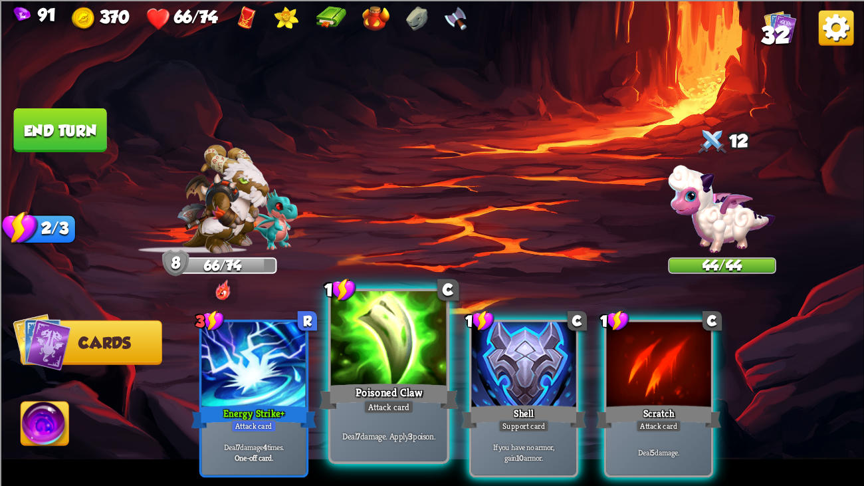
click at [394, 342] on div at bounding box center [389, 340] width 116 height 98
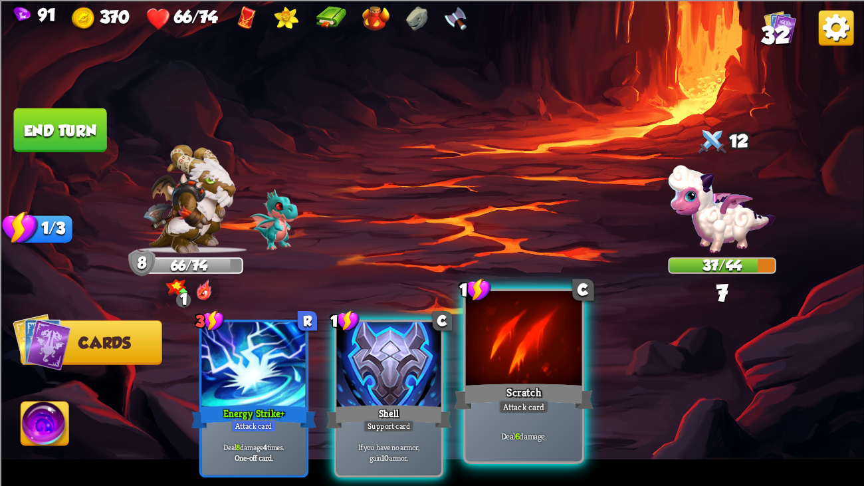
click at [515, 344] on div at bounding box center [524, 340] width 116 height 98
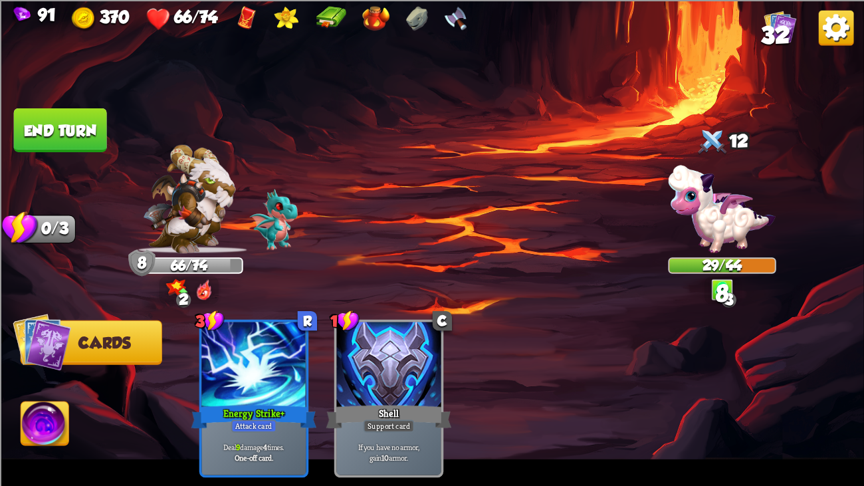
click at [83, 118] on button "End turn" at bounding box center [60, 130] width 94 height 45
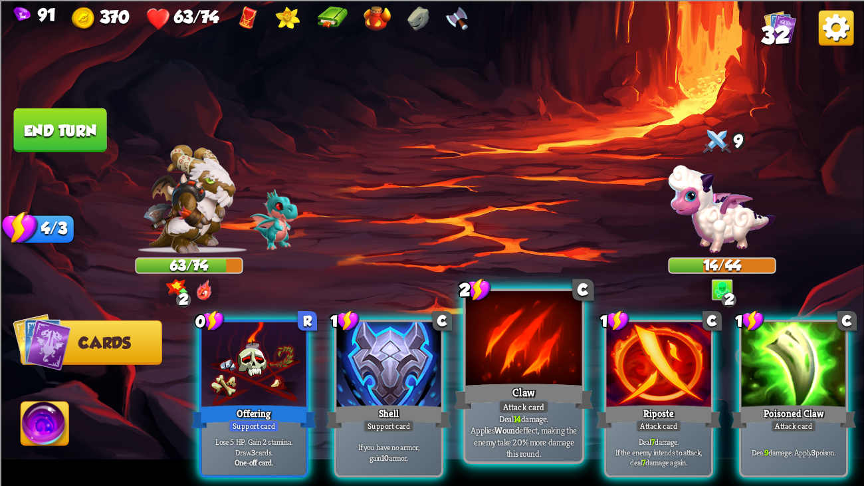
click at [563, 366] on div at bounding box center [524, 340] width 116 height 98
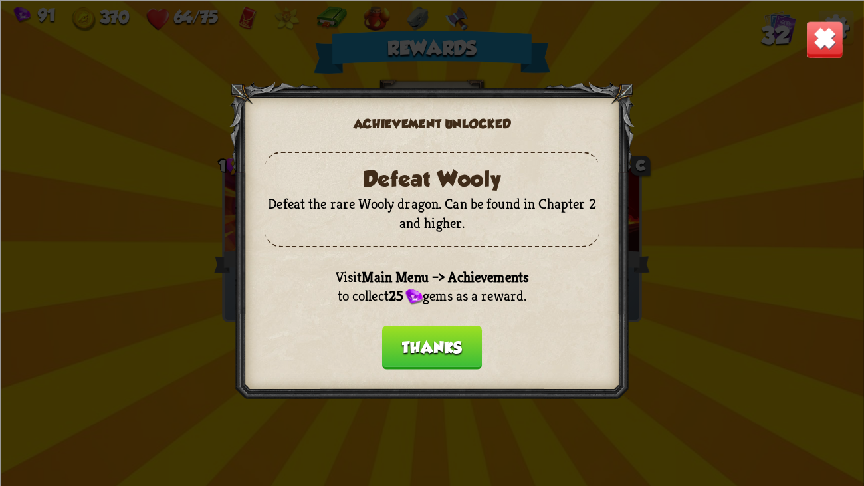
click at [437, 340] on button "Thanks" at bounding box center [432, 347] width 100 height 44
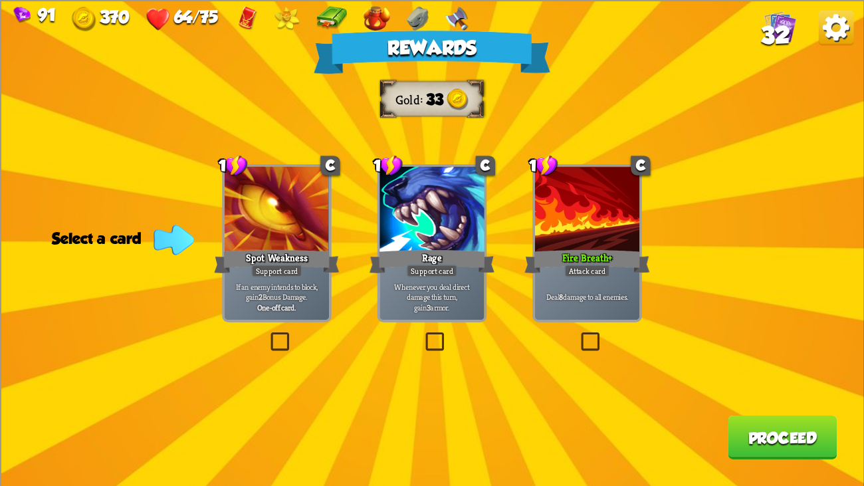
click at [372, 277] on div "Rewards Gold 33 Select a card 1 C Spot Weakness Support card If an enemy intend…" at bounding box center [432, 243] width 864 height 486
click at [427, 283] on p "Whenever you deal direct damage this turn, gain 3 armor." at bounding box center [431, 296] width 99 height 31
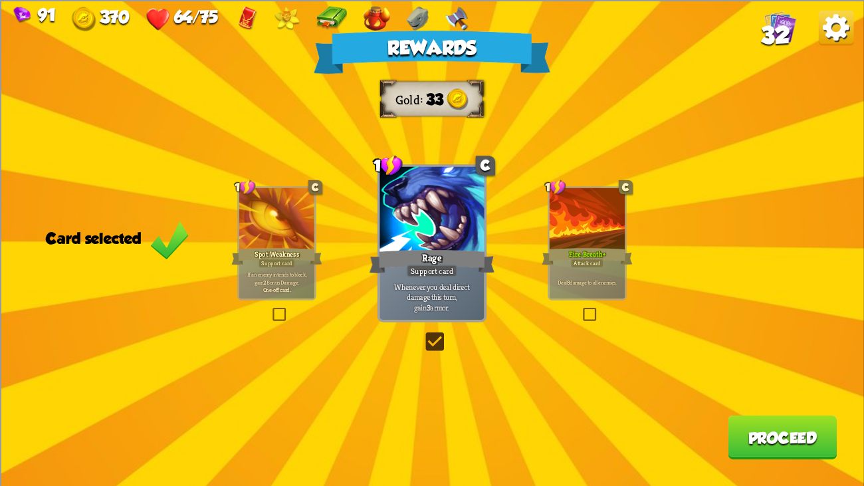
click at [797, 372] on button "Proceed" at bounding box center [782, 437] width 109 height 44
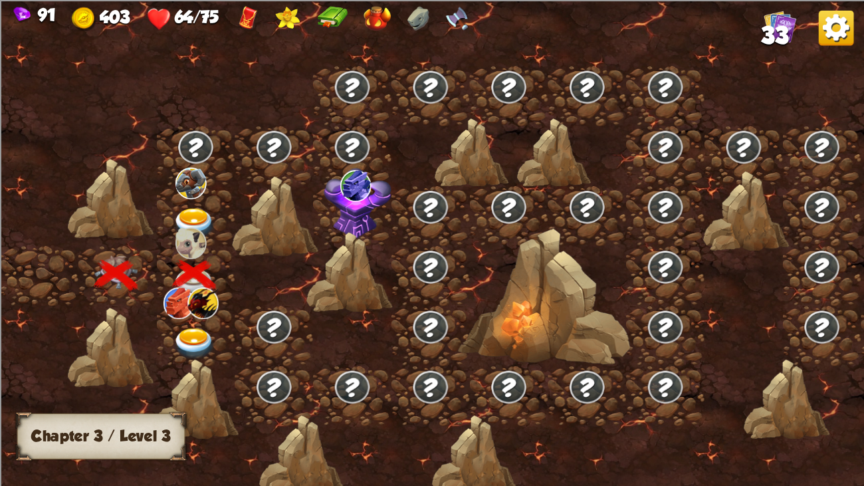
click at [198, 334] on img at bounding box center [194, 344] width 43 height 32
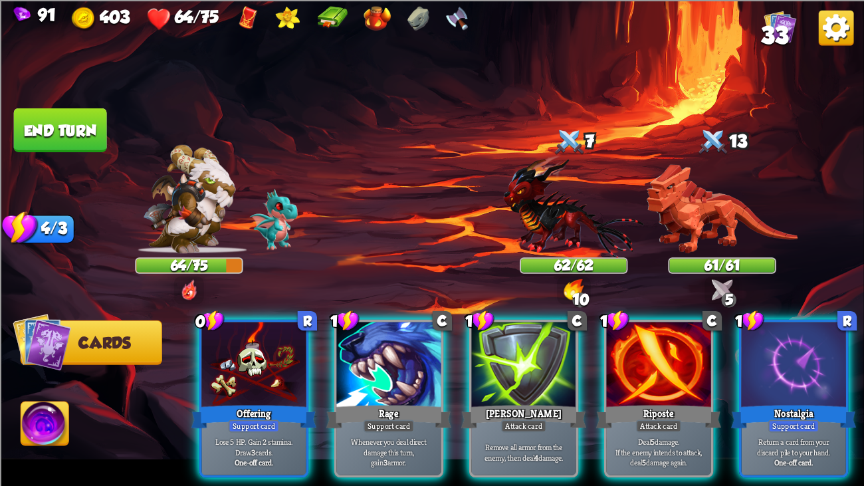
click at [743, 169] on img at bounding box center [722, 208] width 151 height 89
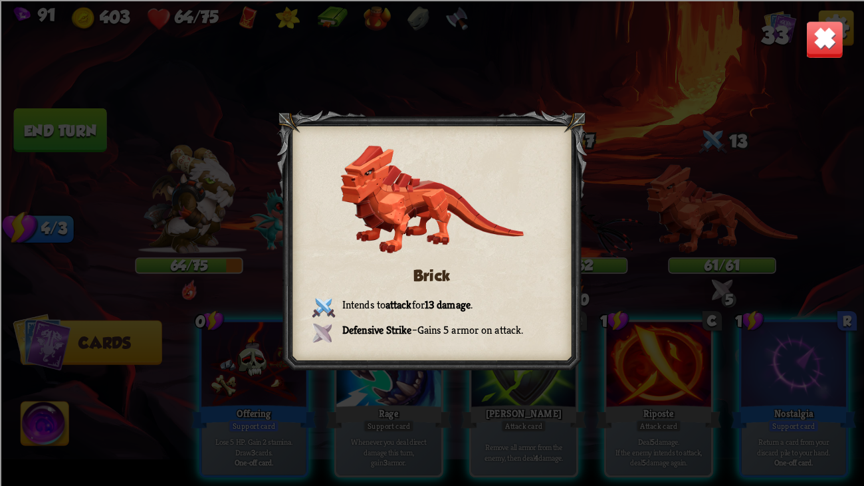
click at [807, 55] on img at bounding box center [825, 39] width 38 height 38
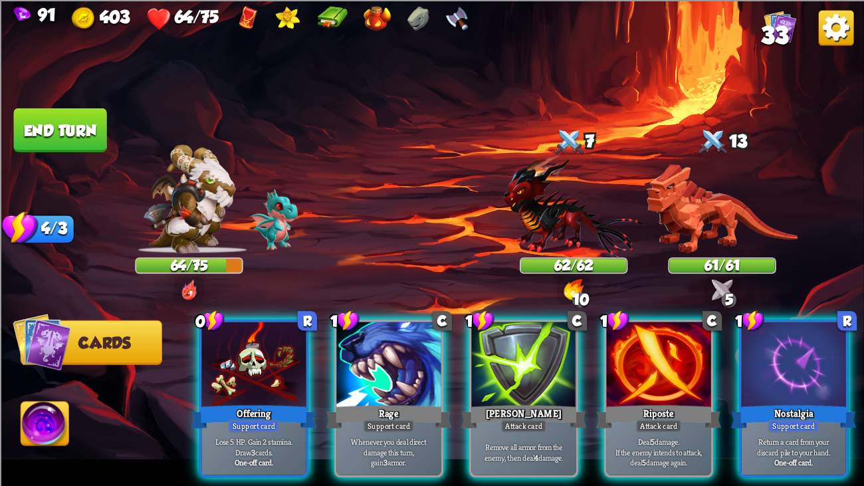
click at [718, 209] on img at bounding box center [722, 208] width 151 height 89
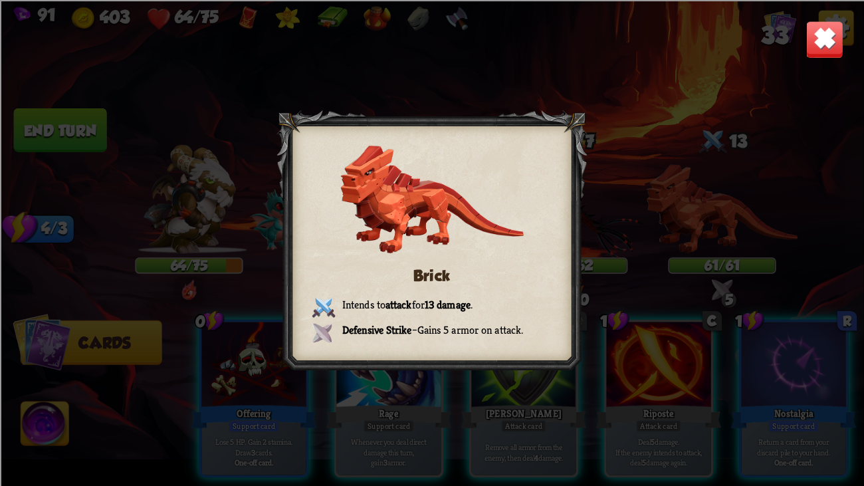
click at [822, 57] on img at bounding box center [825, 39] width 38 height 38
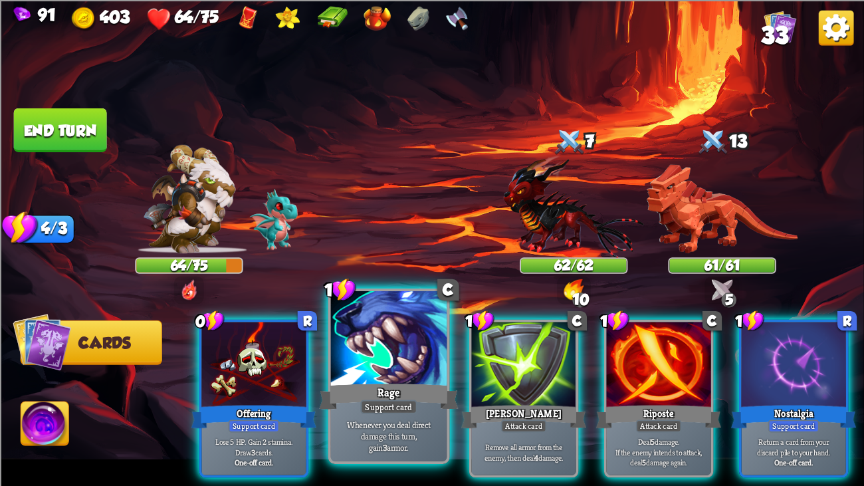
click at [437, 314] on div at bounding box center [389, 340] width 116 height 98
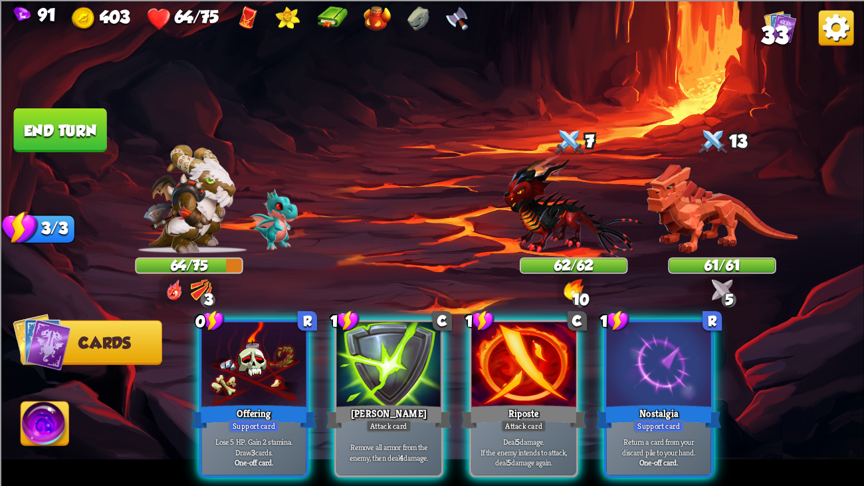
click at [466, 345] on div "0 R Offering Support card Lose 5 HP. Gain 2 stamina. Draw 3 cards. One-off card…" at bounding box center [519, 378] width 692 height 216
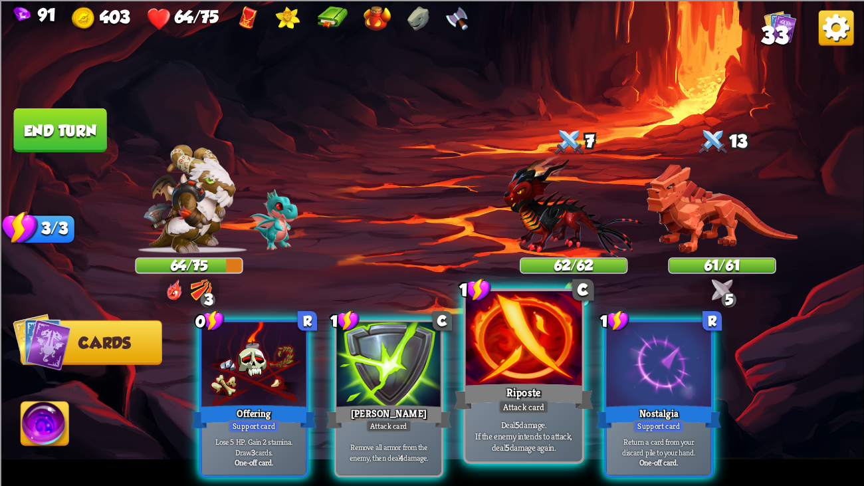
click at [495, 356] on div at bounding box center [524, 340] width 116 height 98
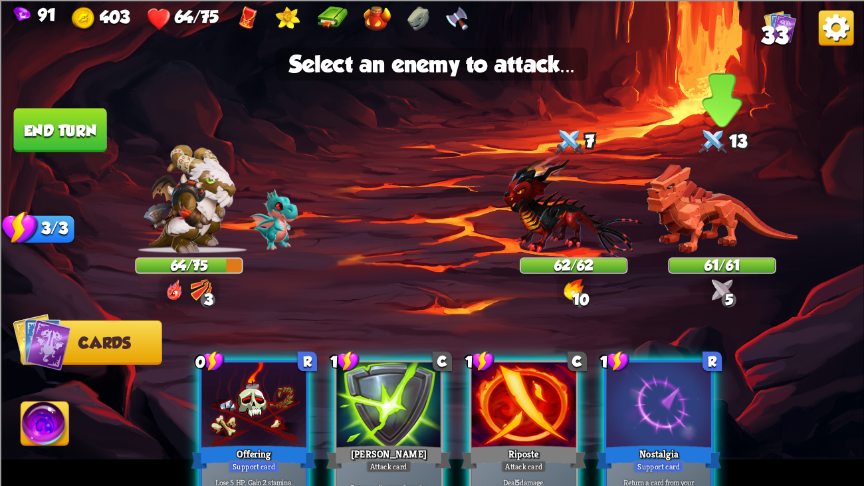
click at [663, 219] on img at bounding box center [722, 208] width 151 height 89
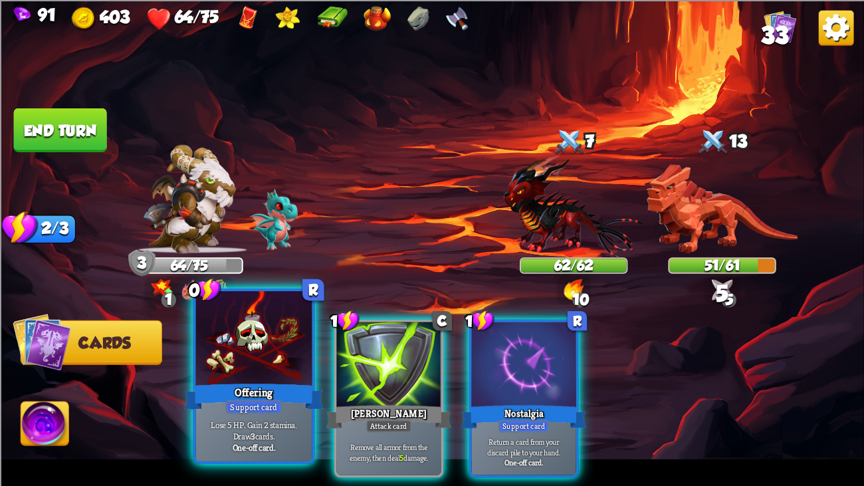
click at [230, 344] on div at bounding box center [254, 340] width 116 height 98
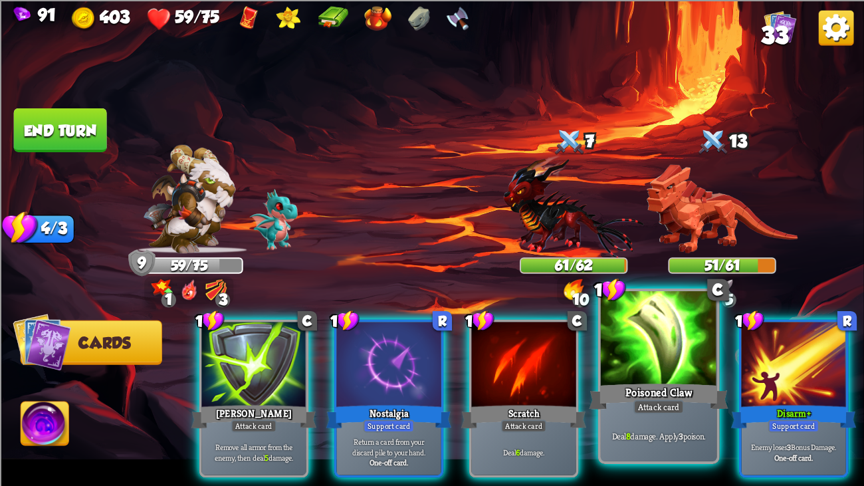
click at [686, 331] on div at bounding box center [659, 340] width 116 height 98
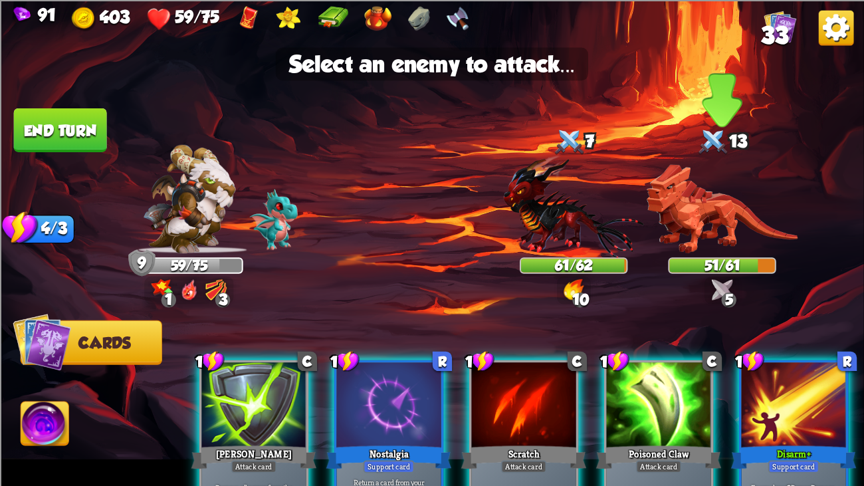
click at [707, 240] on img at bounding box center [722, 208] width 151 height 89
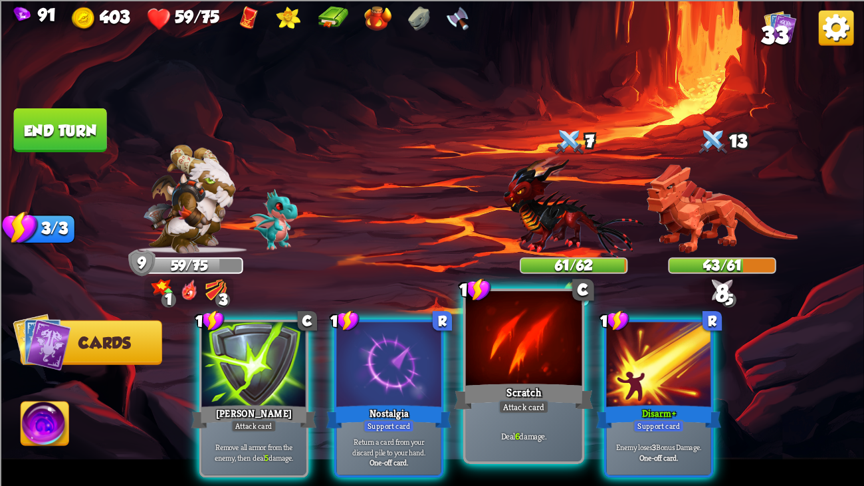
click at [525, 359] on div at bounding box center [524, 340] width 116 height 98
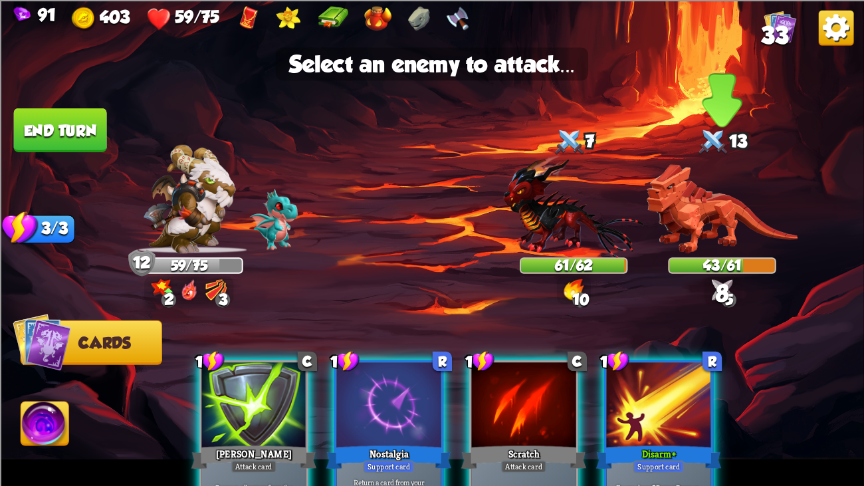
click at [713, 231] on img at bounding box center [722, 208] width 151 height 89
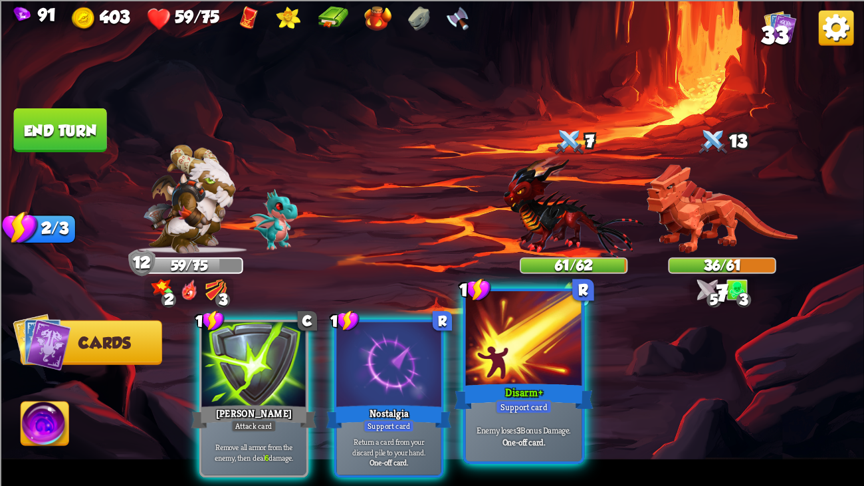
click at [553, 356] on div at bounding box center [524, 340] width 116 height 98
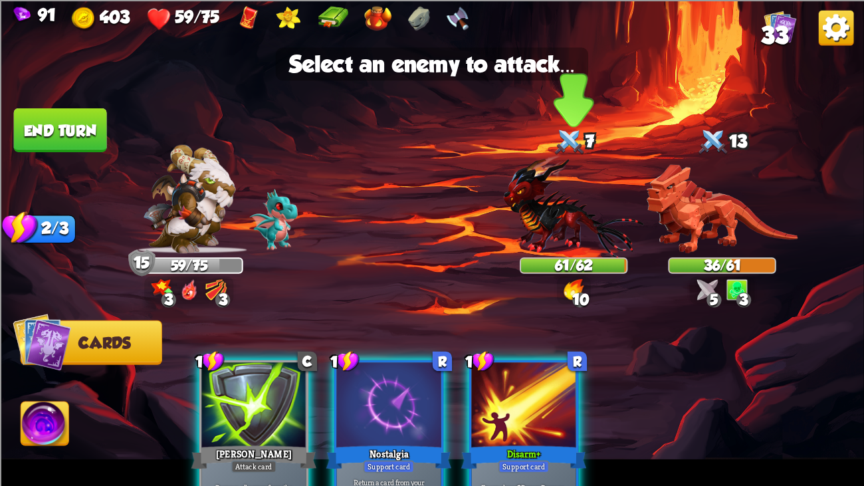
click at [555, 245] on img at bounding box center [574, 205] width 140 height 103
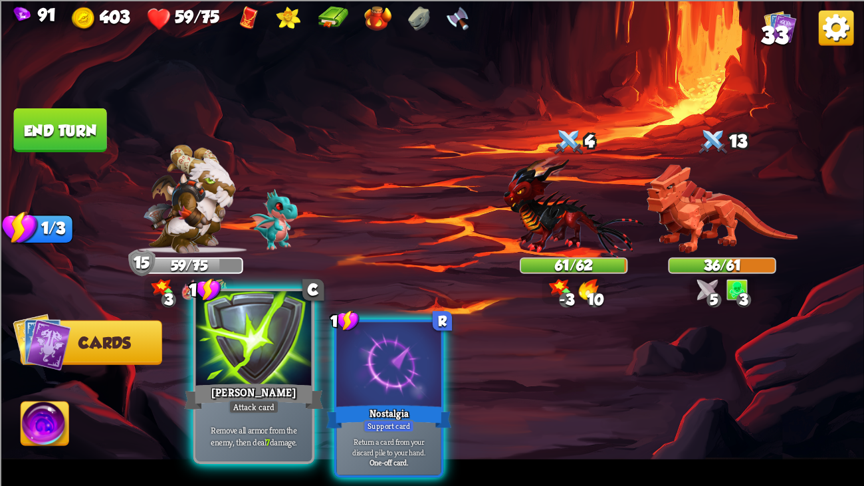
click at [227, 331] on div at bounding box center [254, 340] width 116 height 98
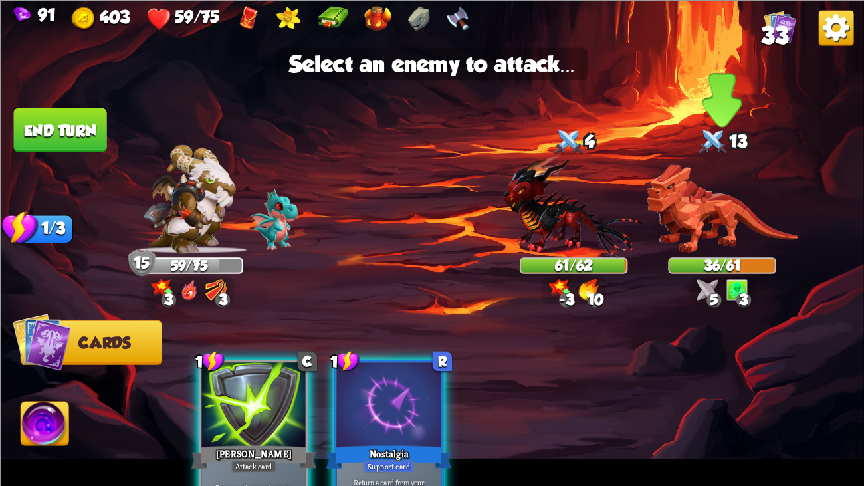
click at [703, 201] on img at bounding box center [722, 208] width 151 height 89
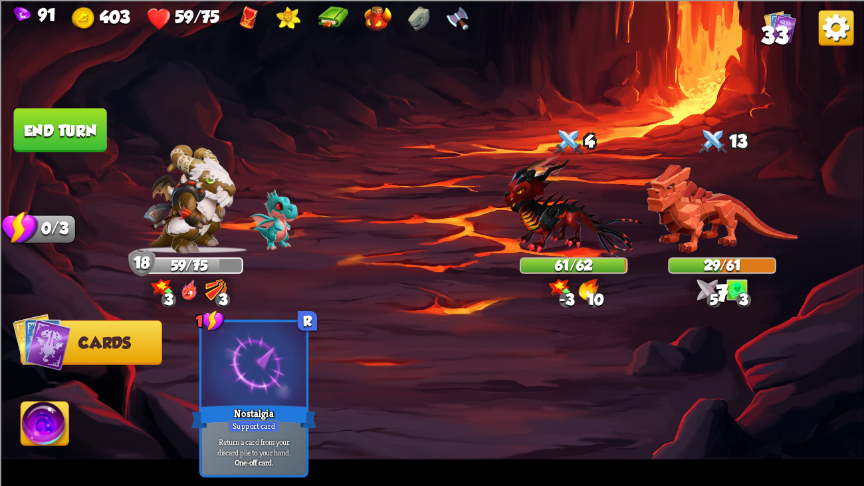
click at [63, 128] on button "End turn" at bounding box center [60, 130] width 94 height 45
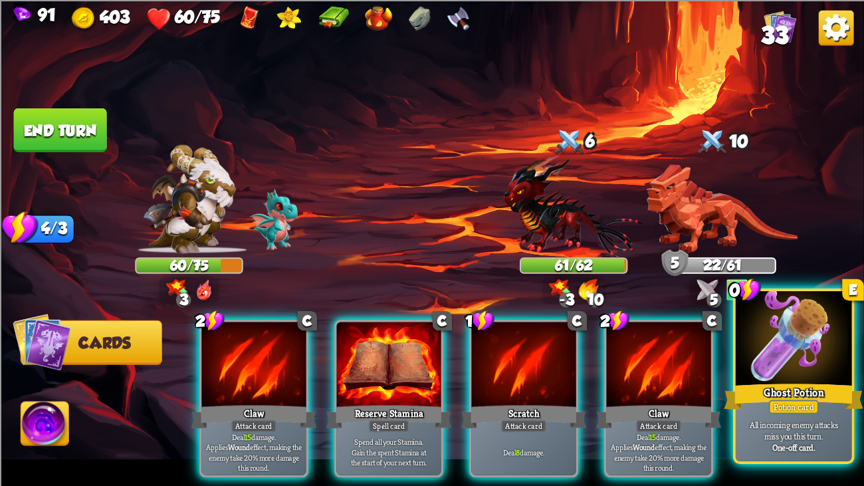
click at [753, 314] on div at bounding box center [794, 340] width 116 height 98
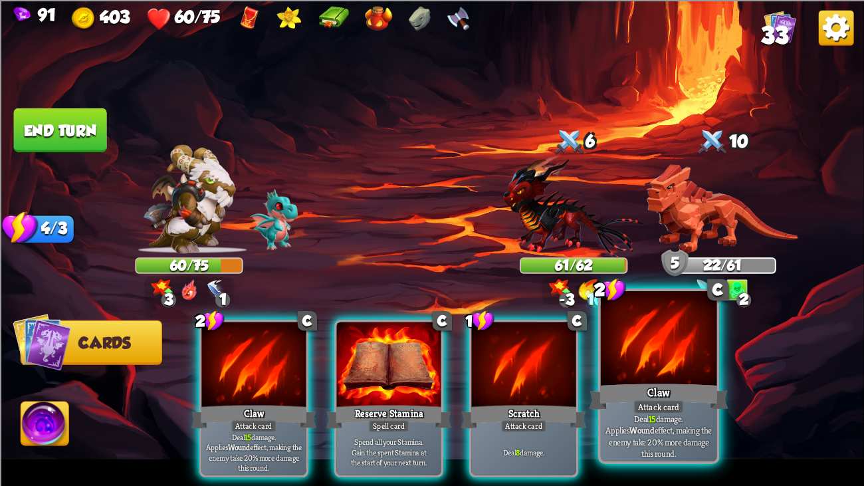
click at [676, 309] on div at bounding box center [659, 340] width 116 height 98
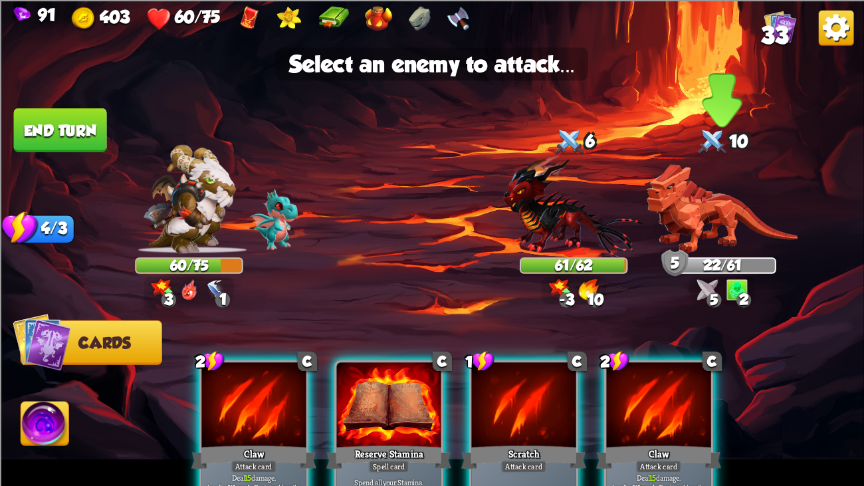
click at [731, 224] on img at bounding box center [722, 208] width 151 height 89
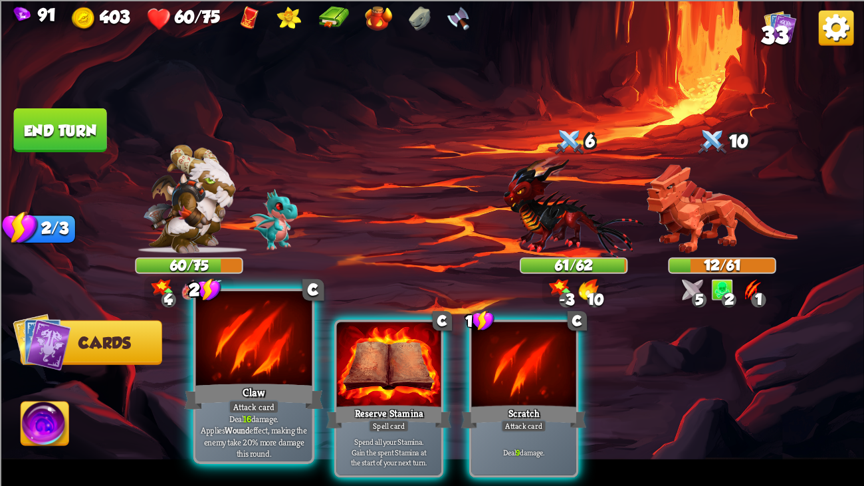
click at [306, 353] on div at bounding box center [254, 340] width 116 height 98
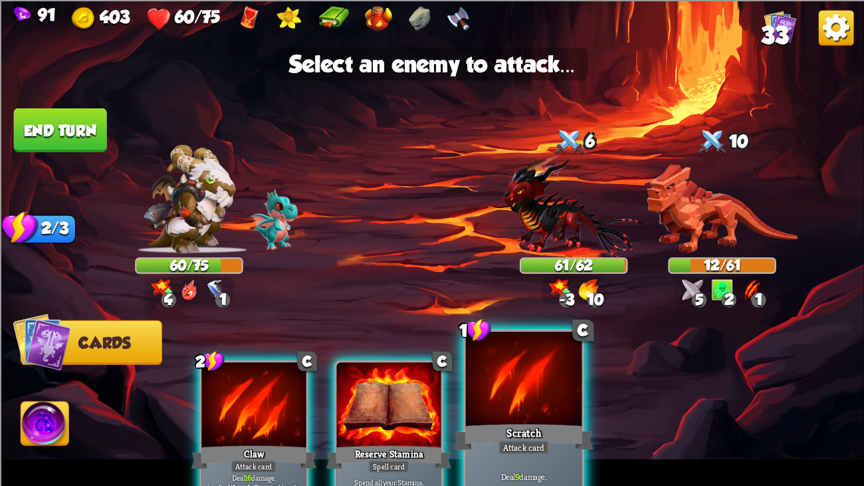
click at [503, 367] on div at bounding box center [524, 381] width 116 height 98
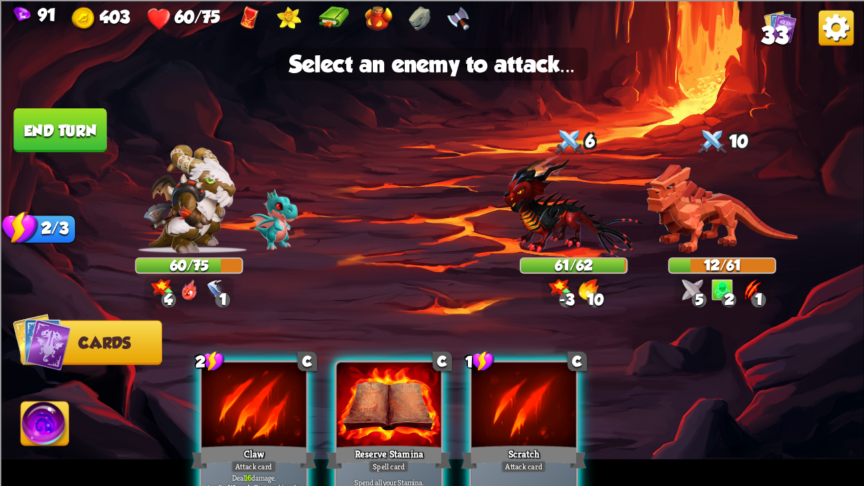
click at [503, 367] on div at bounding box center [523, 406] width 104 height 88
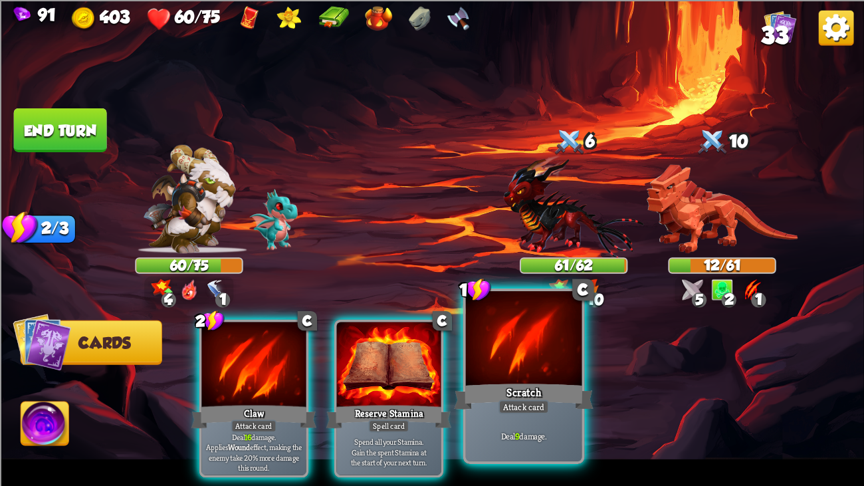
click at [503, 367] on div at bounding box center [524, 340] width 116 height 98
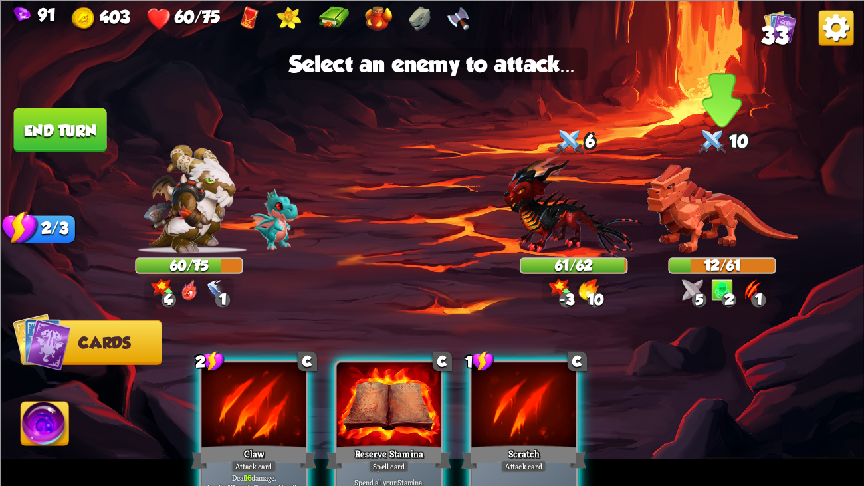
click at [717, 201] on img at bounding box center [722, 208] width 151 height 89
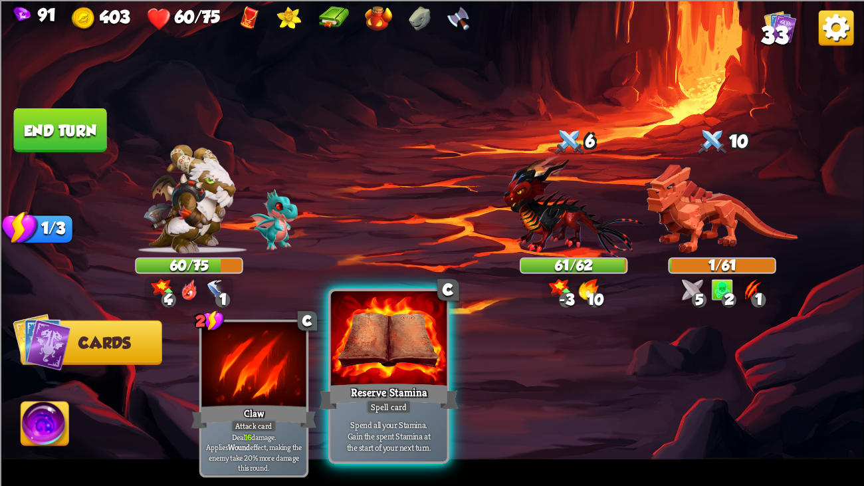
click at [398, 351] on div at bounding box center [389, 340] width 116 height 98
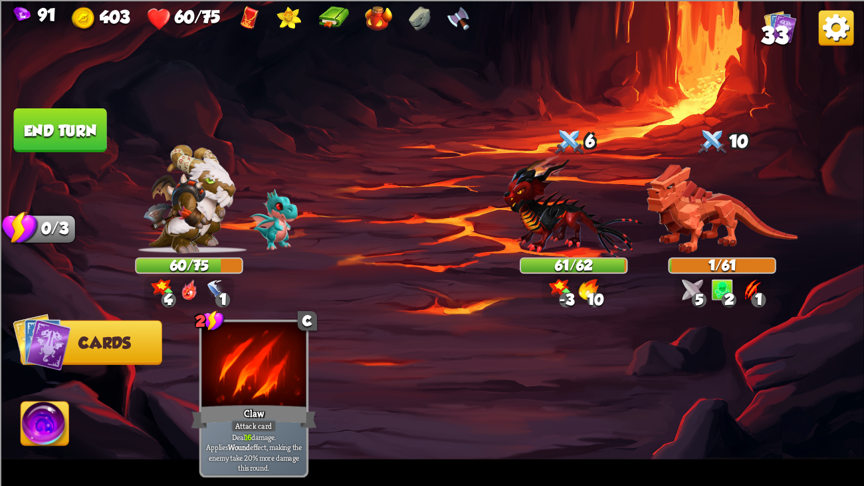
click at [72, 129] on button "End turn" at bounding box center [59, 130] width 93 height 44
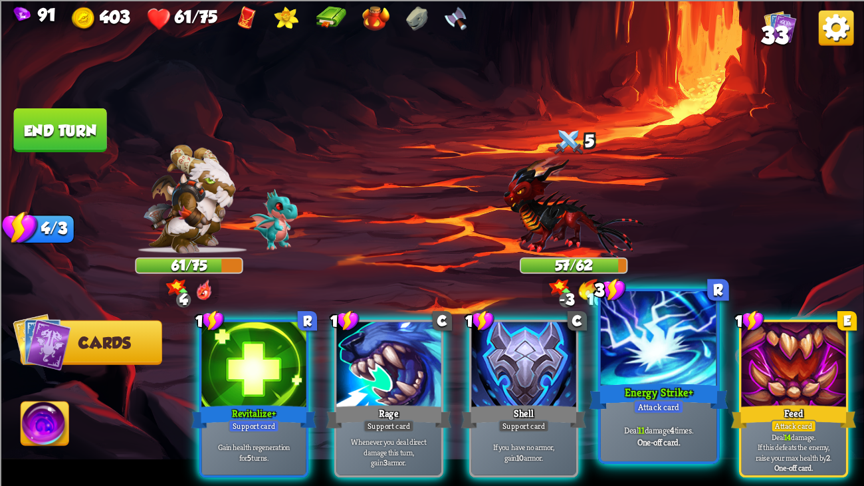
click at [639, 372] on div "Energy Strike+" at bounding box center [659, 396] width 140 height 31
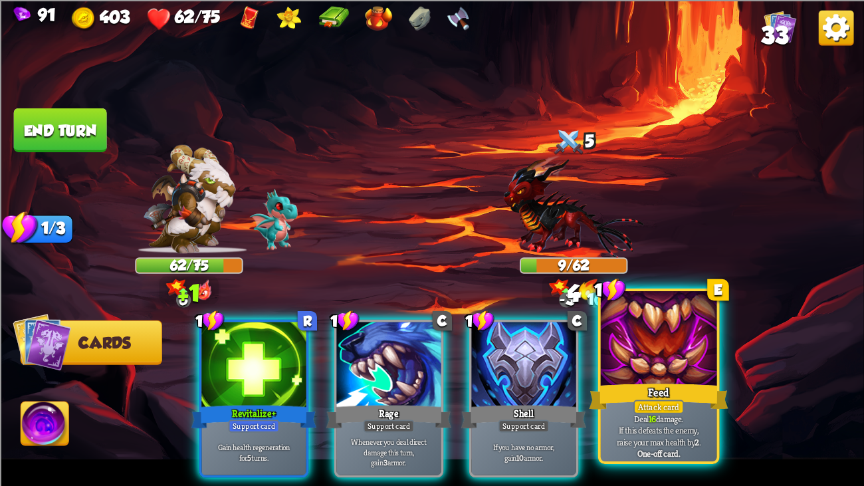
click at [650, 331] on div at bounding box center [659, 340] width 116 height 98
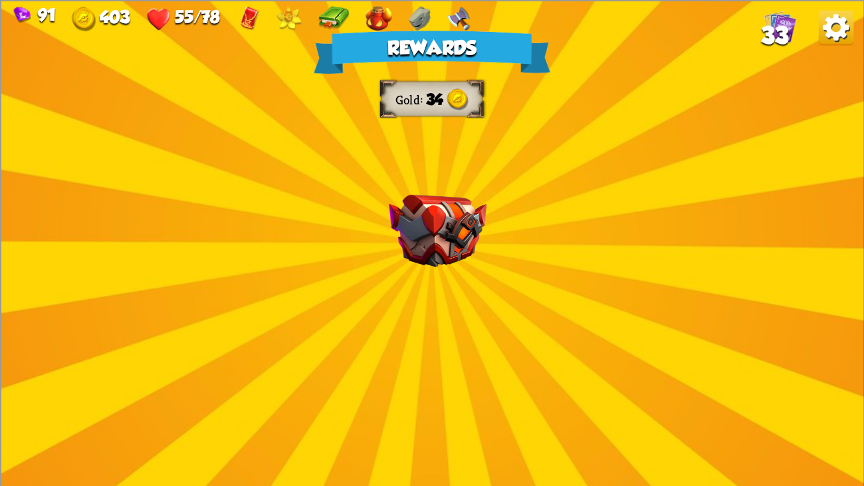
click at [484, 236] on img at bounding box center [438, 230] width 98 height 72
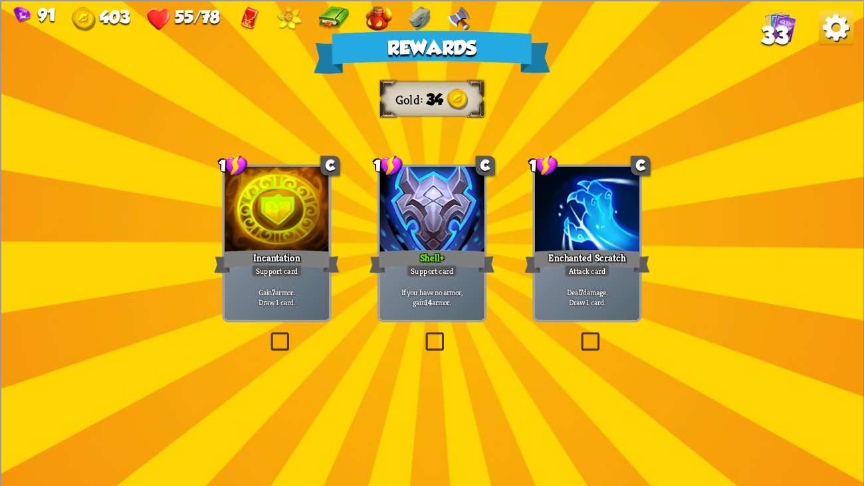
click at [426, 198] on div at bounding box center [432, 210] width 104 height 88
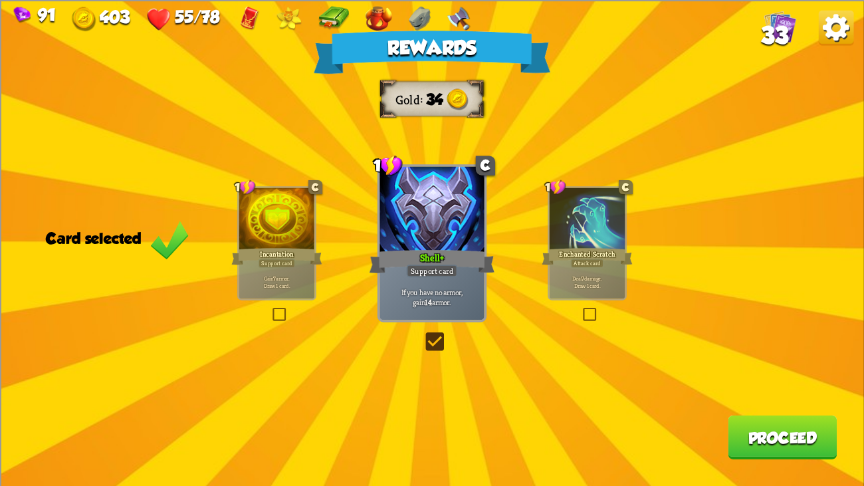
click at [751, 372] on button "Proceed" at bounding box center [782, 437] width 109 height 44
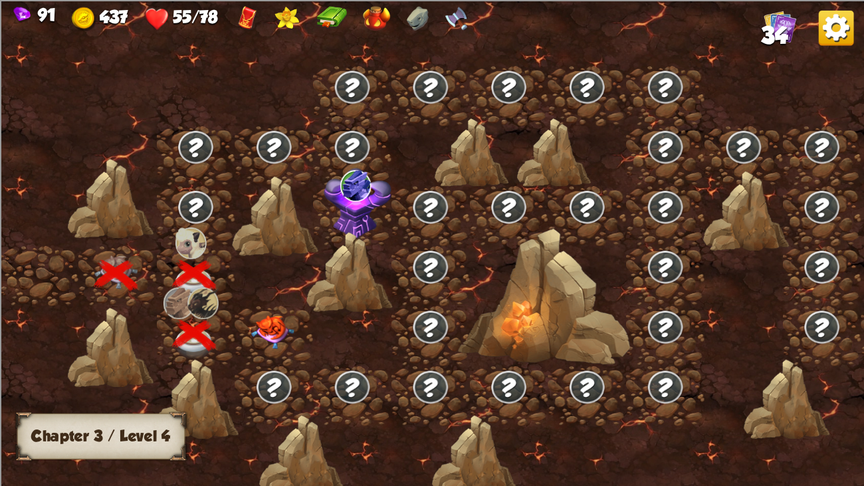
click at [259, 315] on img at bounding box center [272, 332] width 43 height 34
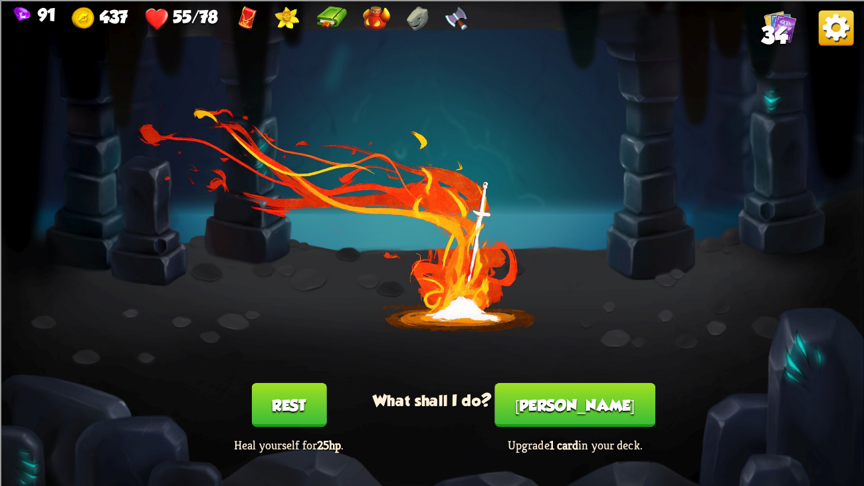
click at [557, 372] on button "[PERSON_NAME]" at bounding box center [575, 405] width 160 height 44
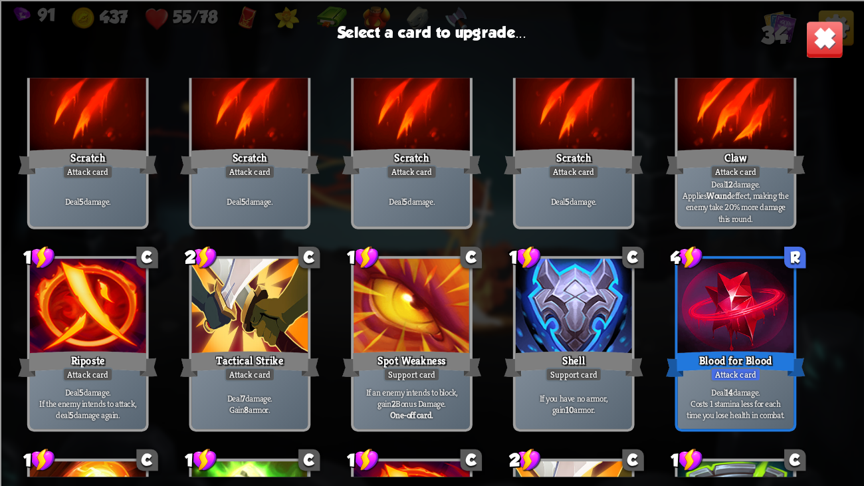
scroll to position [0, 0]
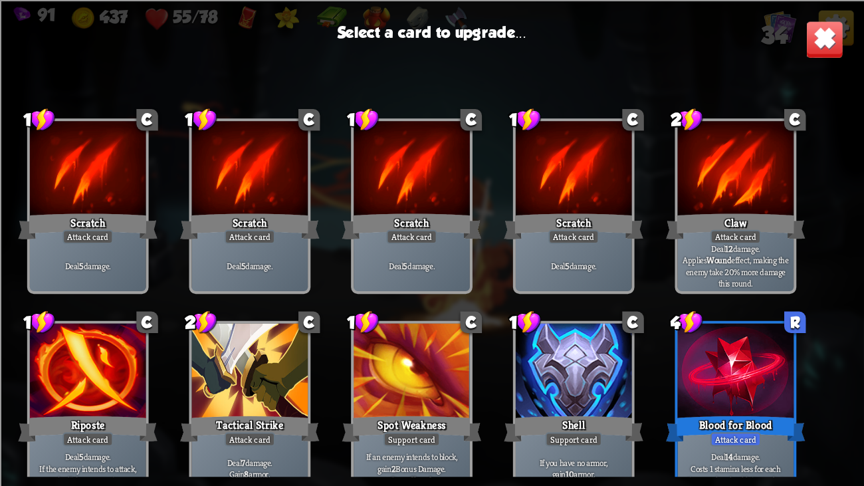
click at [829, 40] on img at bounding box center [825, 39] width 38 height 38
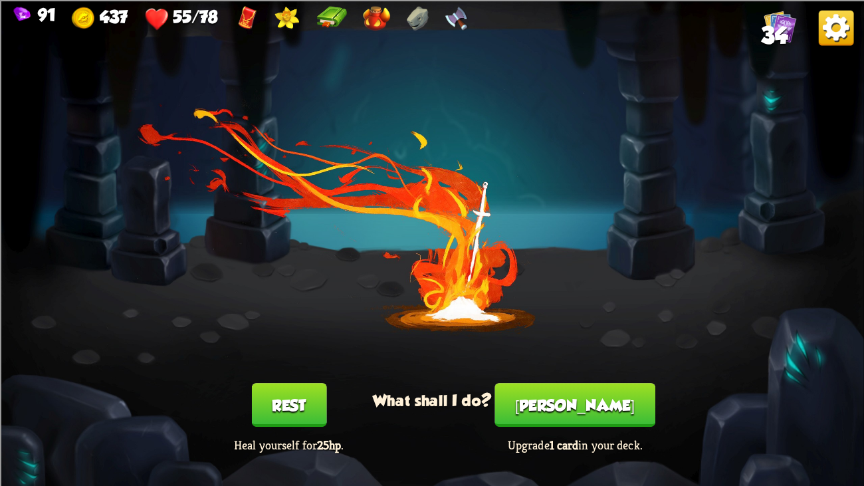
click at [257, 372] on button "Rest" at bounding box center [288, 405] width 75 height 44
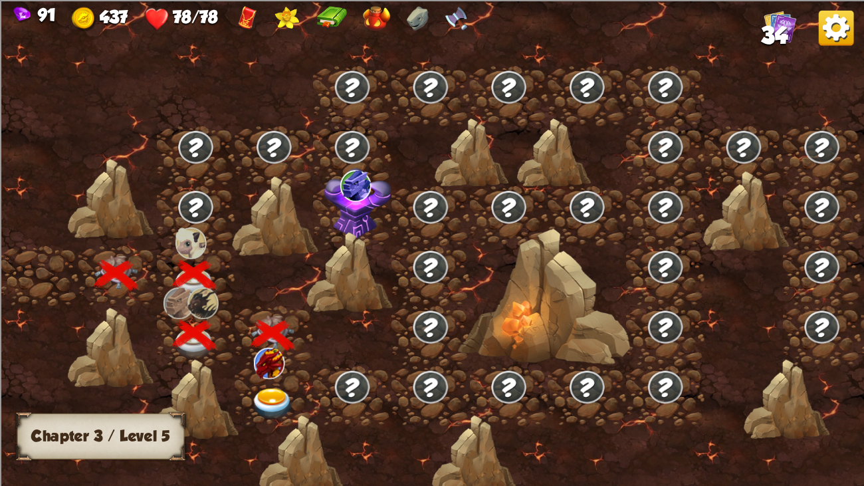
click at [272, 372] on img at bounding box center [272, 404] width 43 height 32
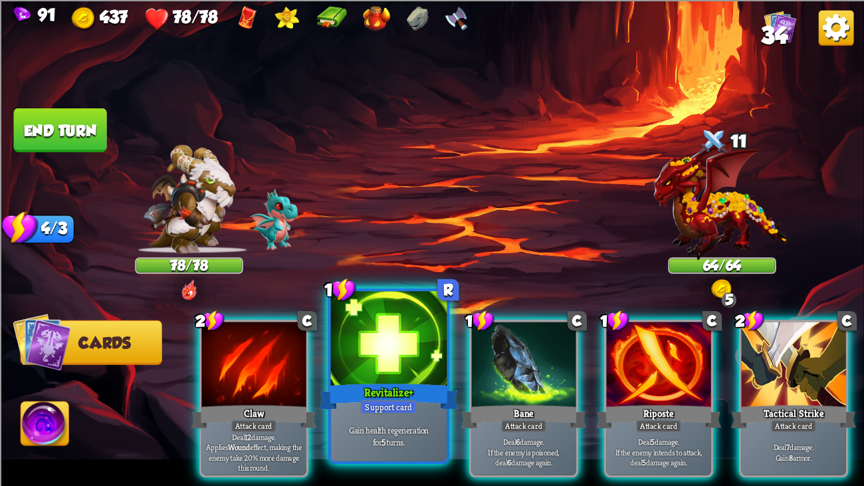
click at [374, 372] on div "Support card" at bounding box center [388, 407] width 57 height 14
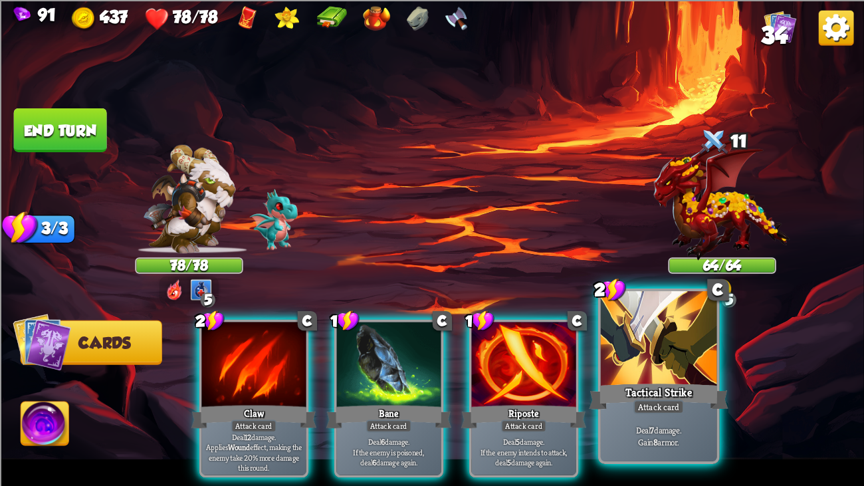
click at [654, 365] on div at bounding box center [659, 340] width 116 height 98
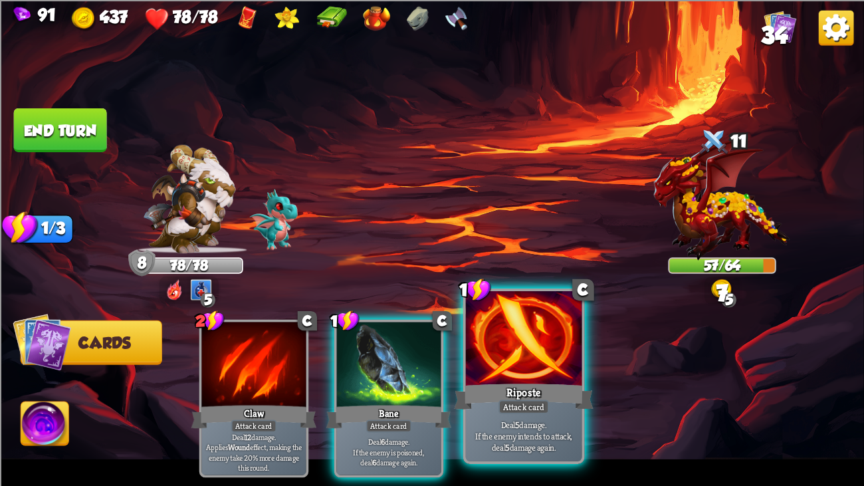
click at [514, 349] on div at bounding box center [524, 340] width 116 height 98
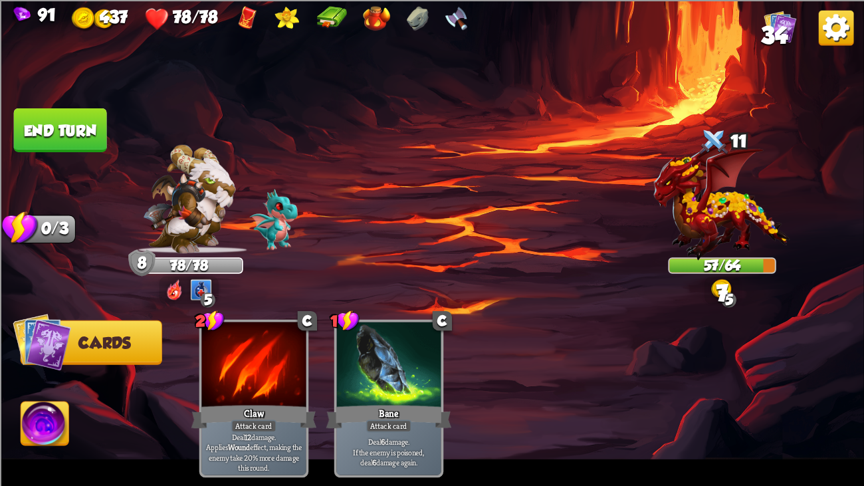
click at [43, 137] on button "End turn" at bounding box center [60, 130] width 94 height 44
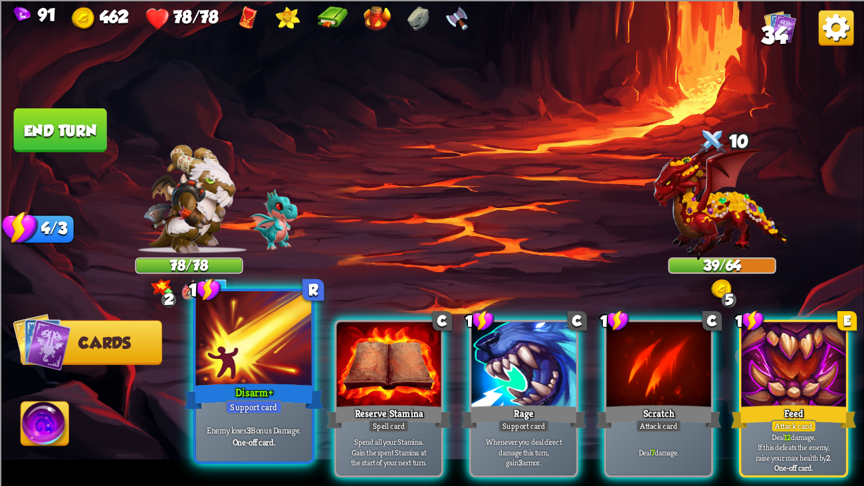
click at [281, 344] on div at bounding box center [254, 340] width 116 height 98
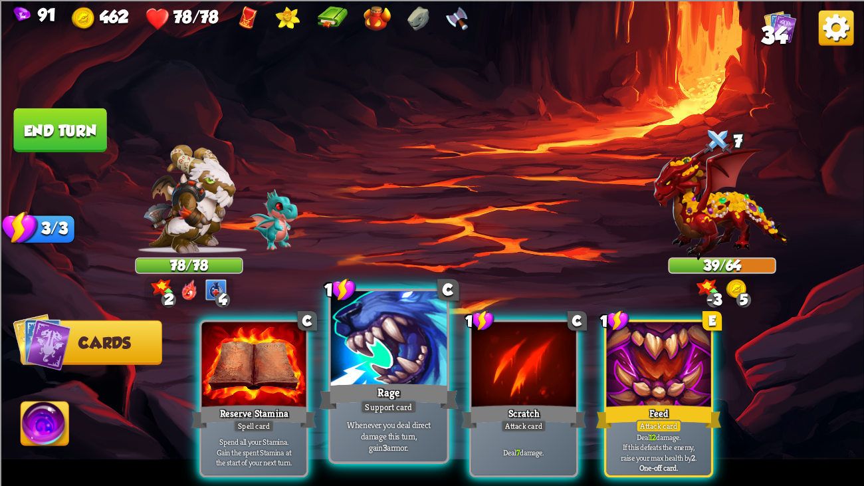
click at [366, 346] on div at bounding box center [389, 340] width 116 height 98
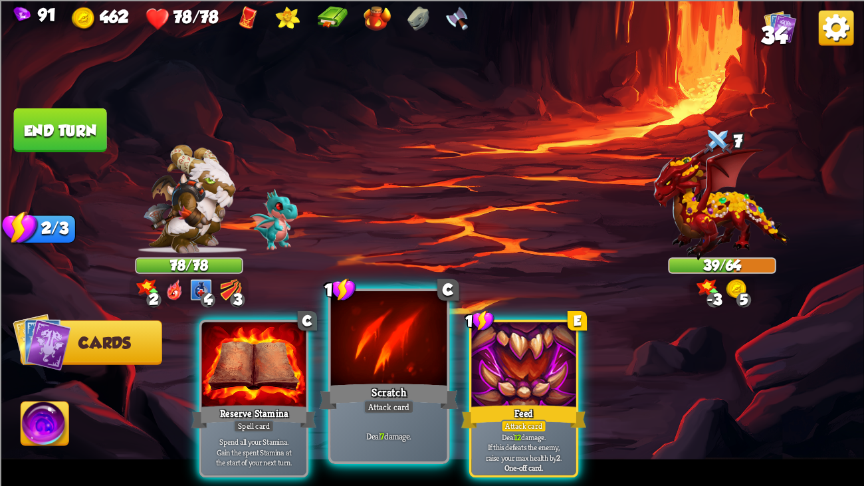
click at [363, 346] on div at bounding box center [389, 340] width 116 height 98
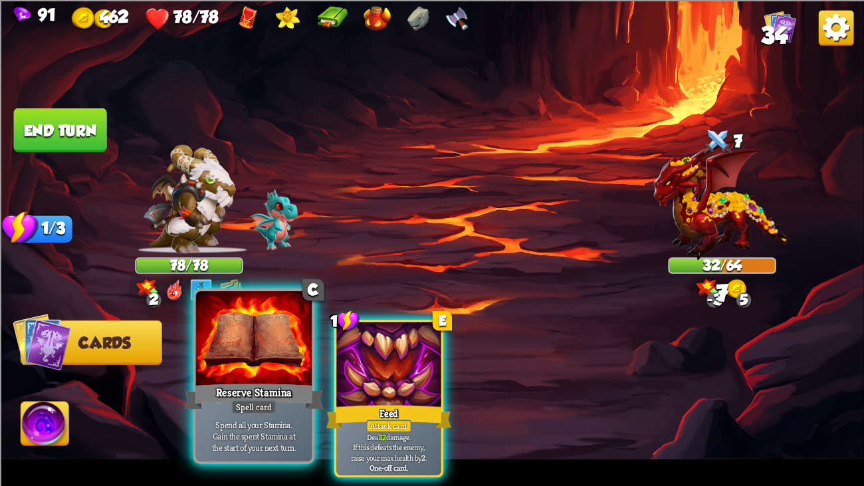
click at [215, 372] on div at bounding box center [254, 340] width 116 height 98
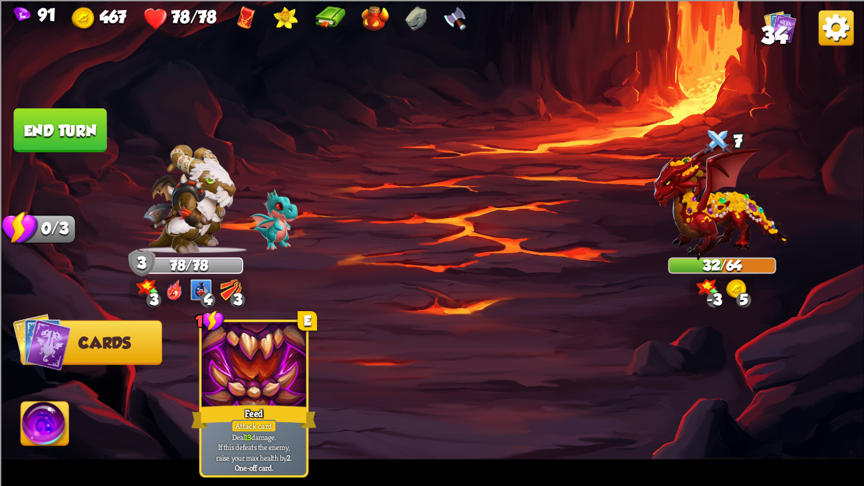
click at [70, 130] on button "End turn" at bounding box center [61, 130] width 96 height 45
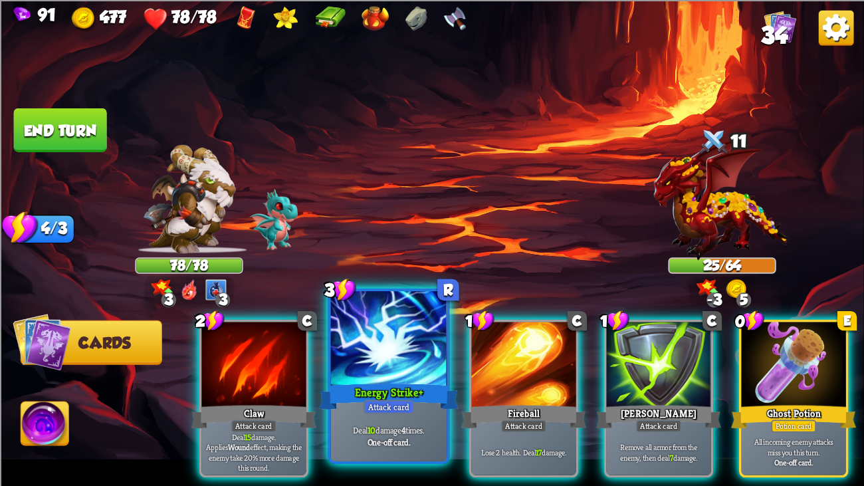
click at [406, 352] on div at bounding box center [389, 340] width 116 height 98
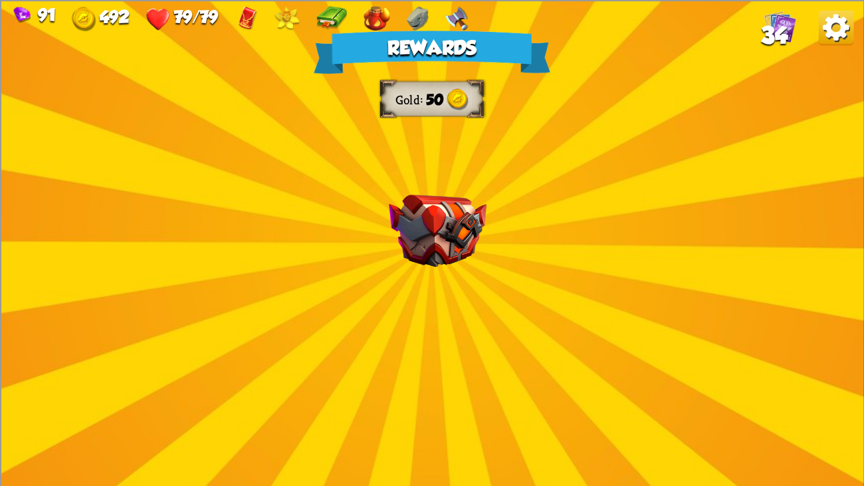
click at [503, 231] on div "Rewards Gold 50 Select a card 2 C Claw Attack card Deal 12 damage. Applies Woun…" at bounding box center [432, 243] width 864 height 486
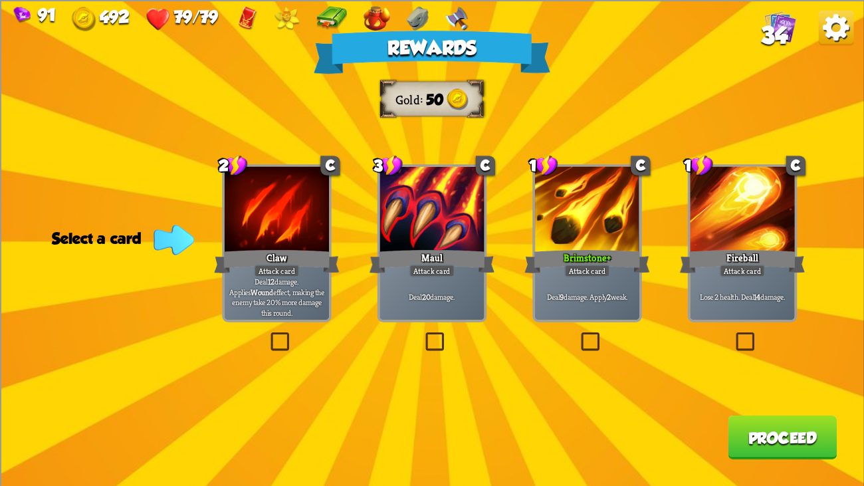
click at [273, 217] on div at bounding box center [277, 210] width 104 height 88
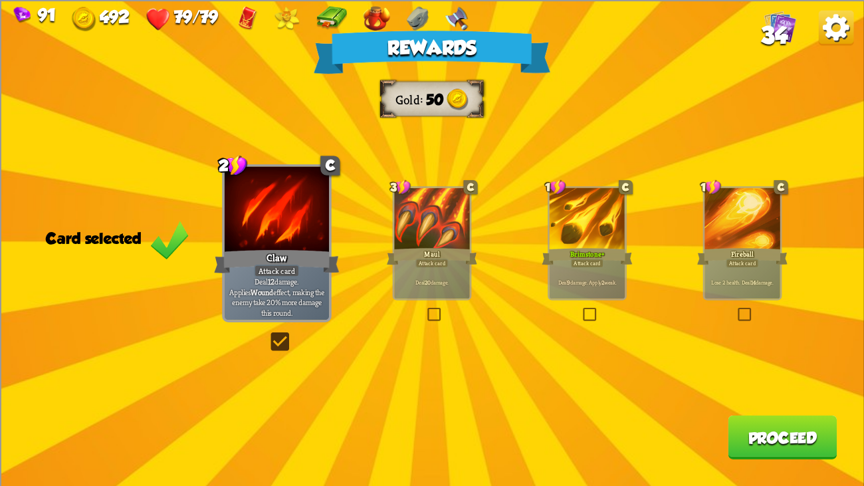
click at [273, 217] on div at bounding box center [277, 210] width 104 height 88
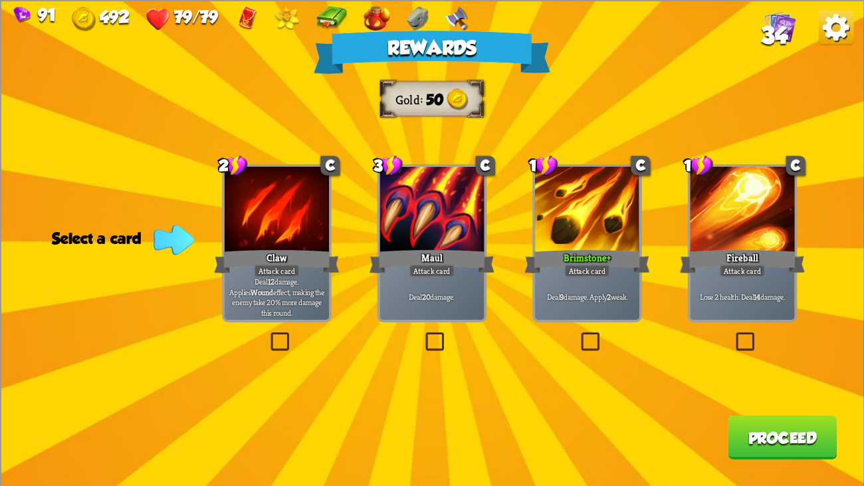
click at [548, 200] on div at bounding box center [587, 210] width 104 height 88
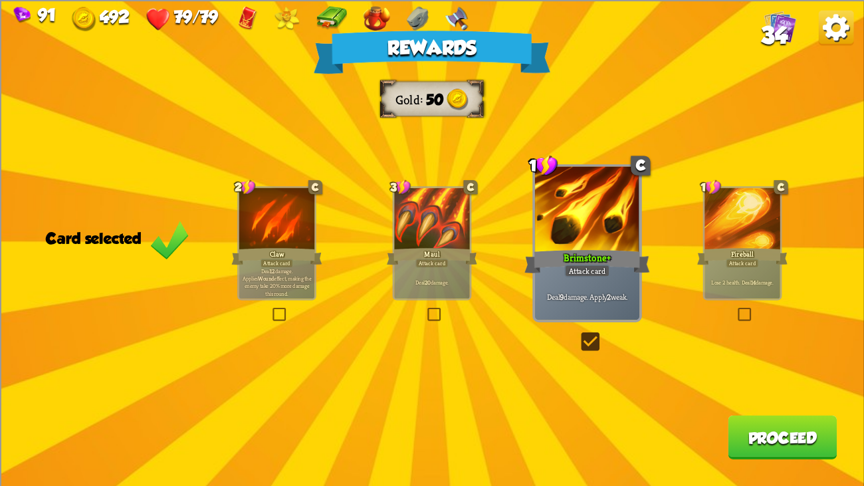
click at [763, 372] on button "Proceed" at bounding box center [782, 437] width 109 height 44
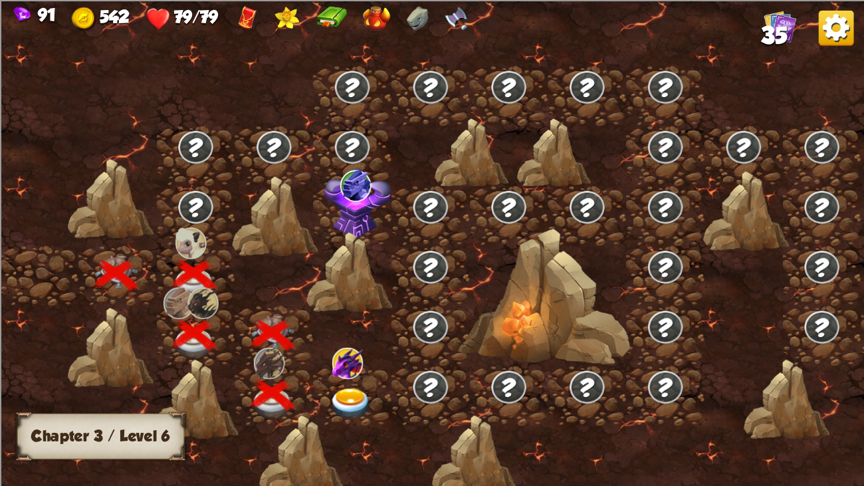
click at [350, 372] on img at bounding box center [351, 404] width 43 height 32
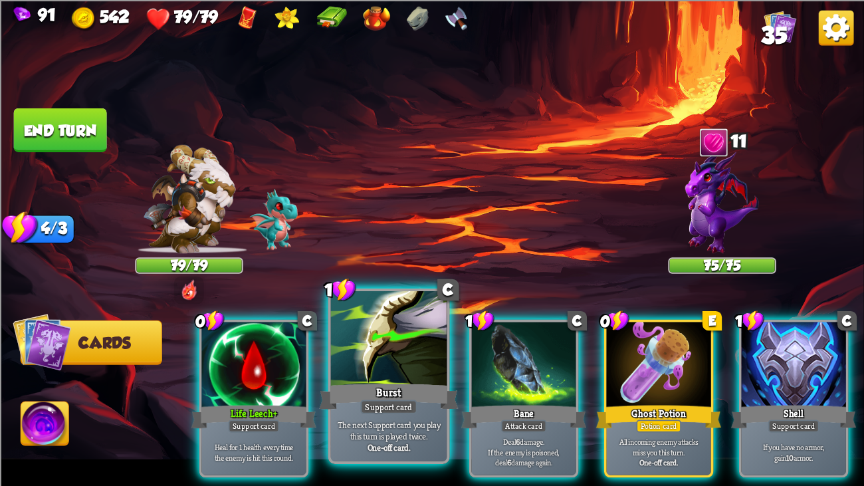
click at [390, 364] on div at bounding box center [389, 340] width 116 height 98
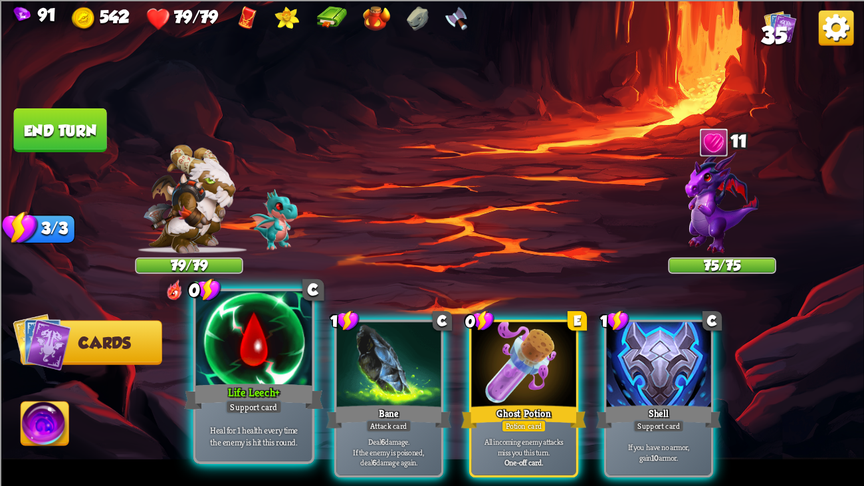
click at [207, 372] on div "Life Leech+" at bounding box center [254, 396] width 140 height 31
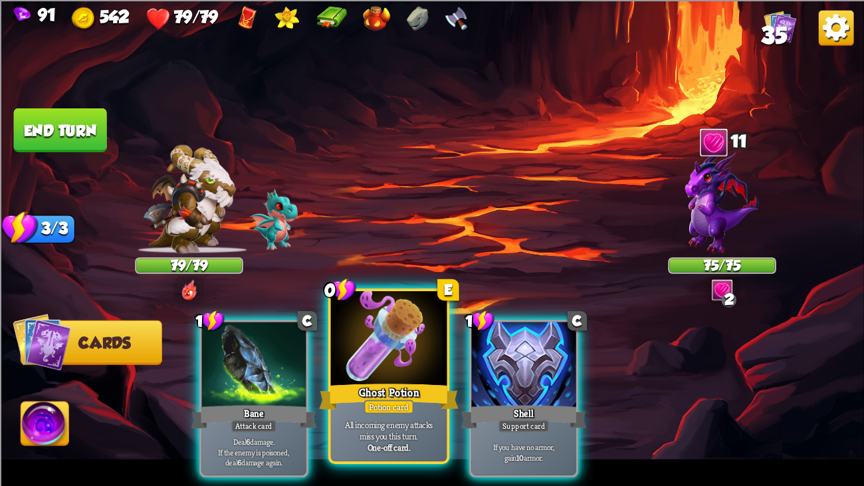
click at [345, 372] on div "Ghost Potion" at bounding box center [389, 396] width 140 height 31
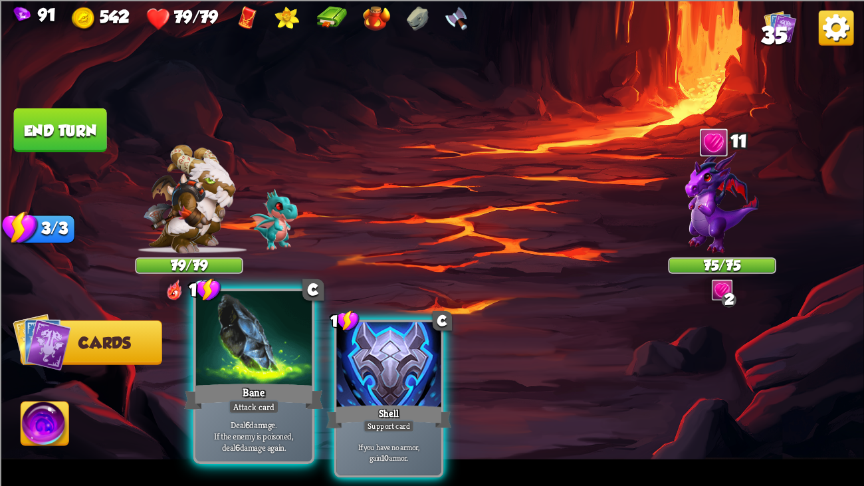
click at [211, 372] on div "Bane" at bounding box center [254, 396] width 140 height 31
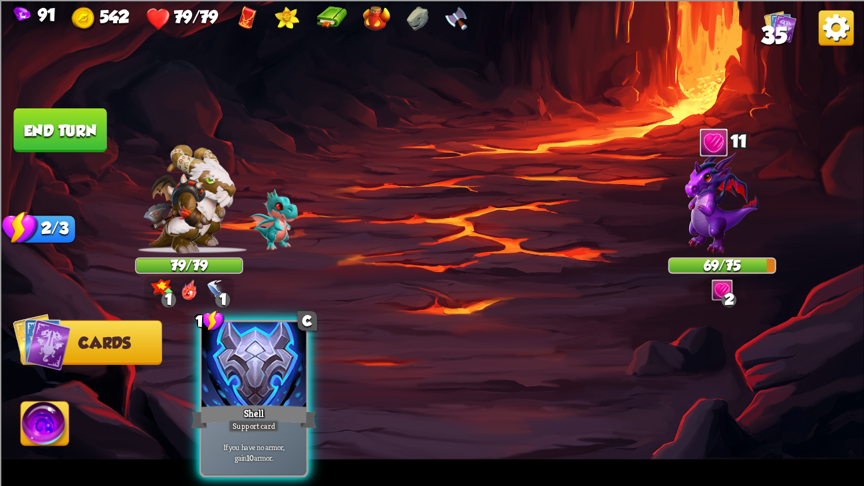
click at [44, 135] on button "End turn" at bounding box center [60, 130] width 93 height 44
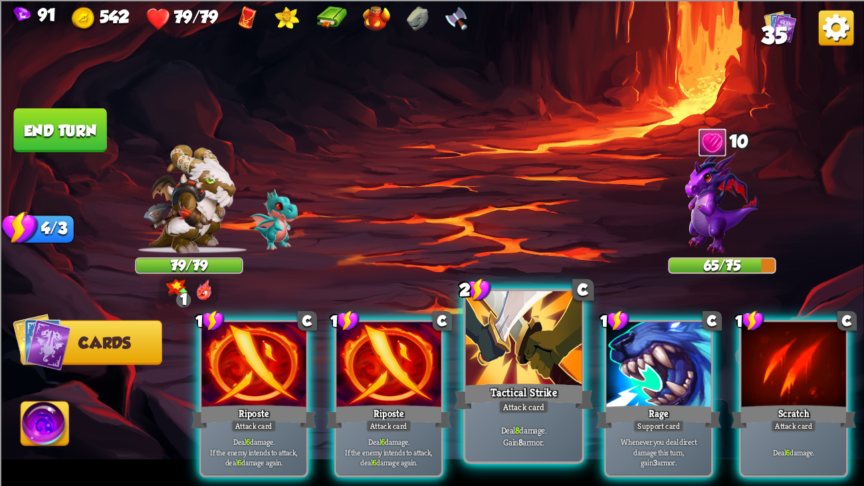
click at [499, 372] on div "Tactical Strike" at bounding box center [524, 396] width 140 height 31
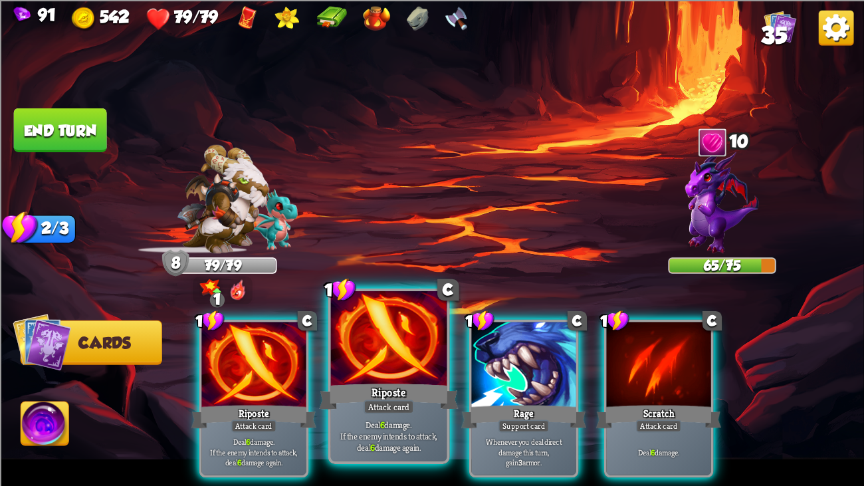
click at [370, 372] on div at bounding box center [389, 340] width 116 height 98
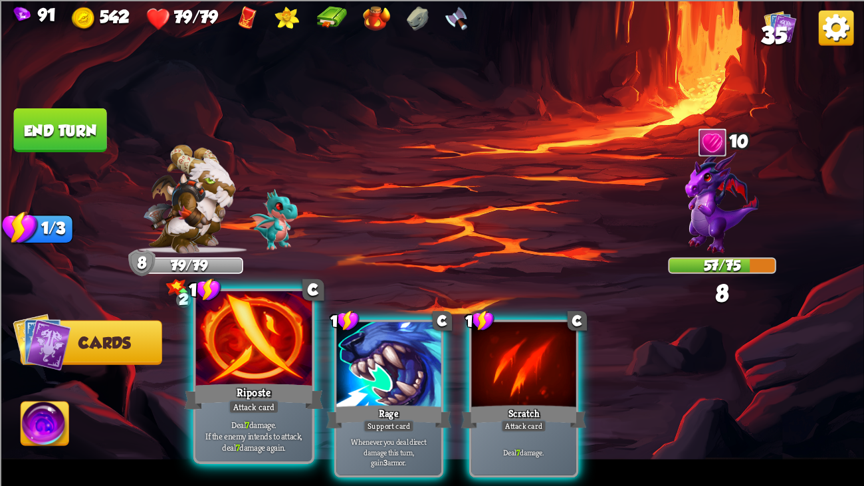
click at [204, 361] on div at bounding box center [254, 340] width 116 height 98
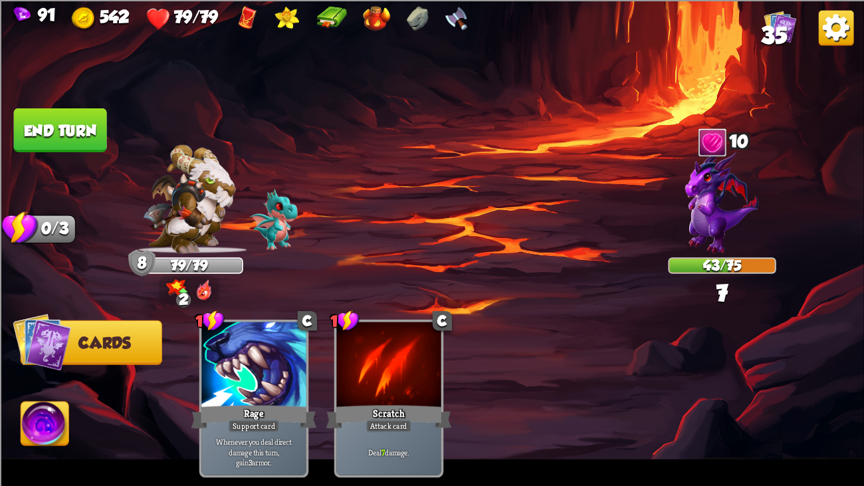
click at [74, 123] on button "End turn" at bounding box center [60, 130] width 94 height 45
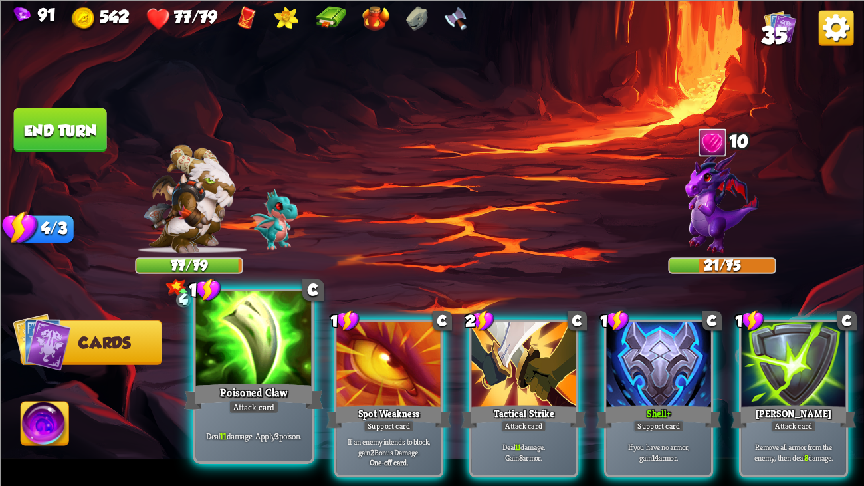
click at [253, 342] on div at bounding box center [254, 340] width 116 height 98
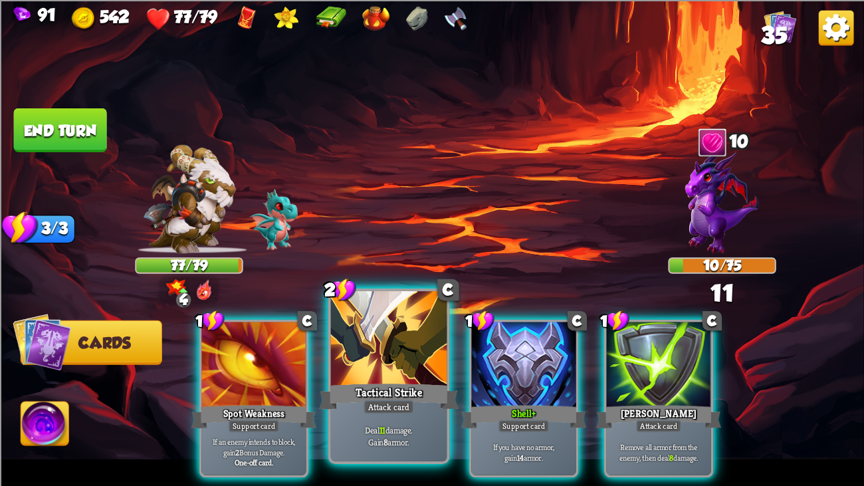
click at [354, 363] on div at bounding box center [389, 340] width 116 height 98
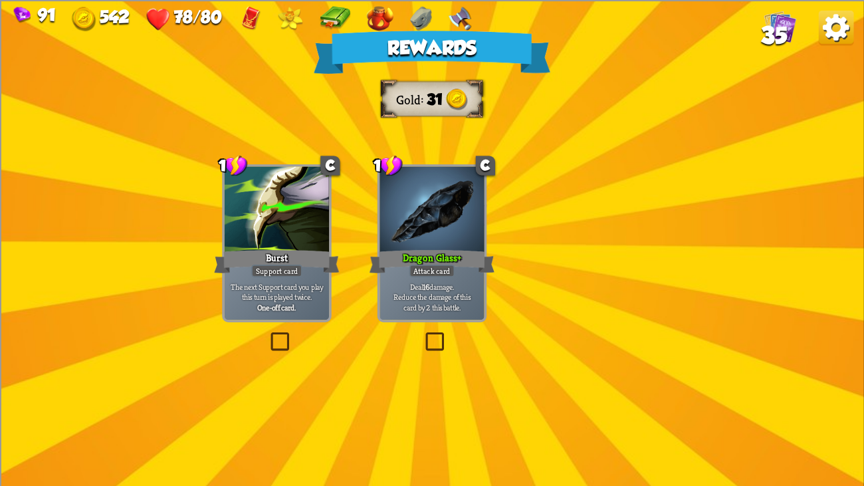
click at [416, 182] on div "Rewards Gold 31 Select a card 1 C Burst Support card The next Support card you …" at bounding box center [432, 243] width 864 height 486
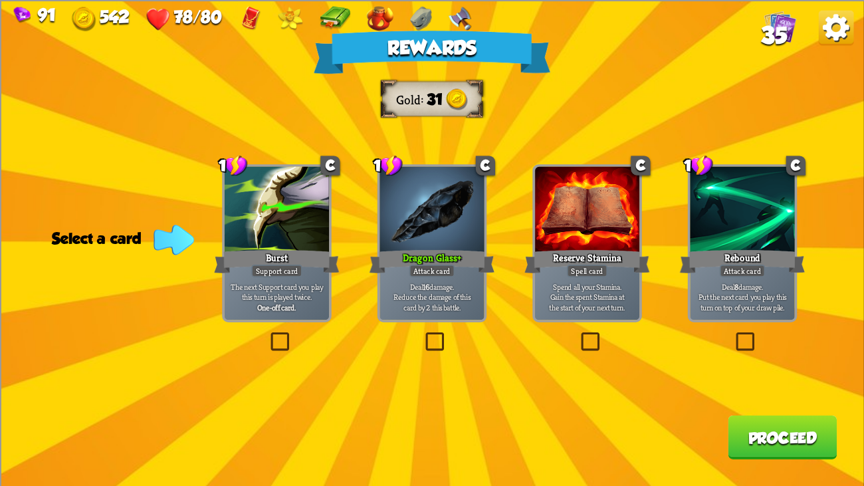
click at [311, 295] on p "The next Support card you play this turn is played twice." at bounding box center [276, 291] width 99 height 21
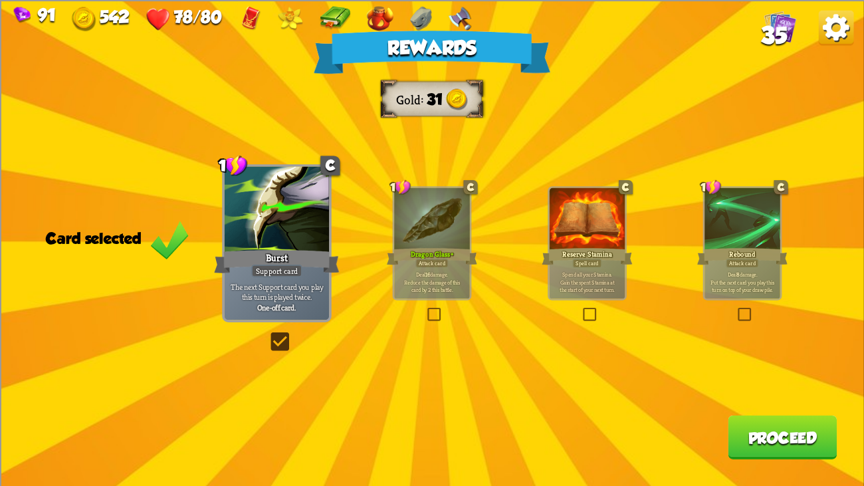
click at [464, 247] on div "Dragon Glass+" at bounding box center [432, 256] width 90 height 20
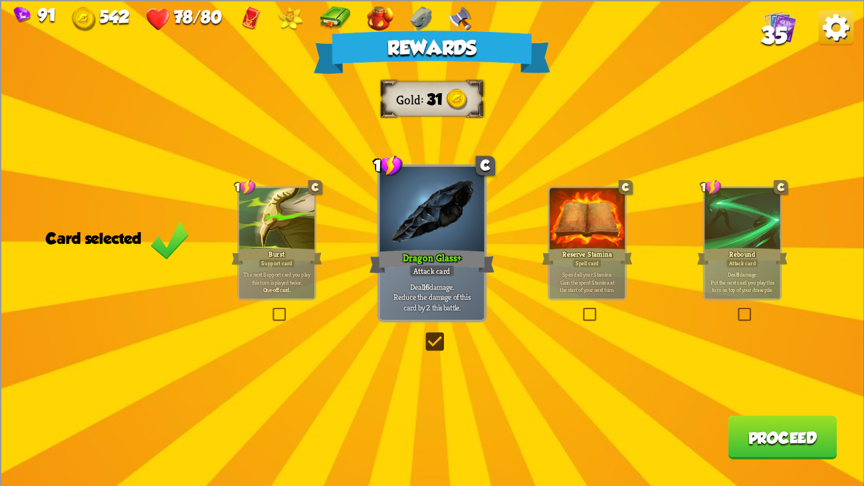
click at [783, 372] on button "Proceed" at bounding box center [782, 437] width 109 height 44
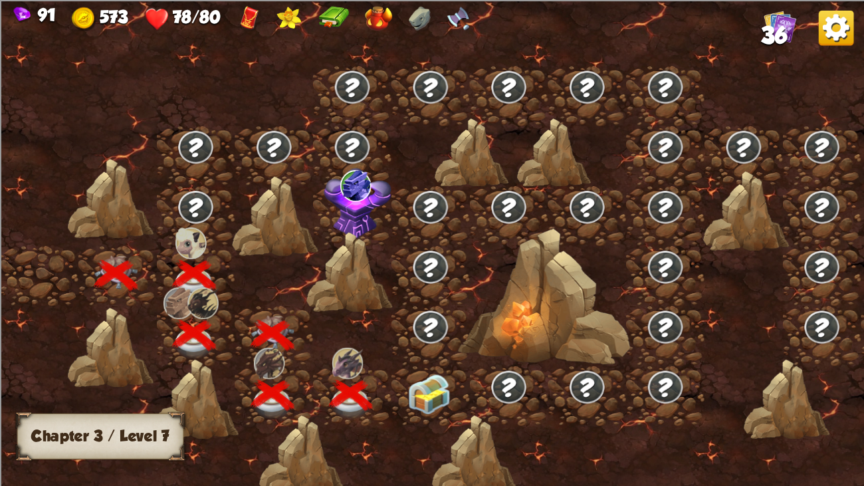
click at [449, 372] on img at bounding box center [429, 394] width 43 height 41
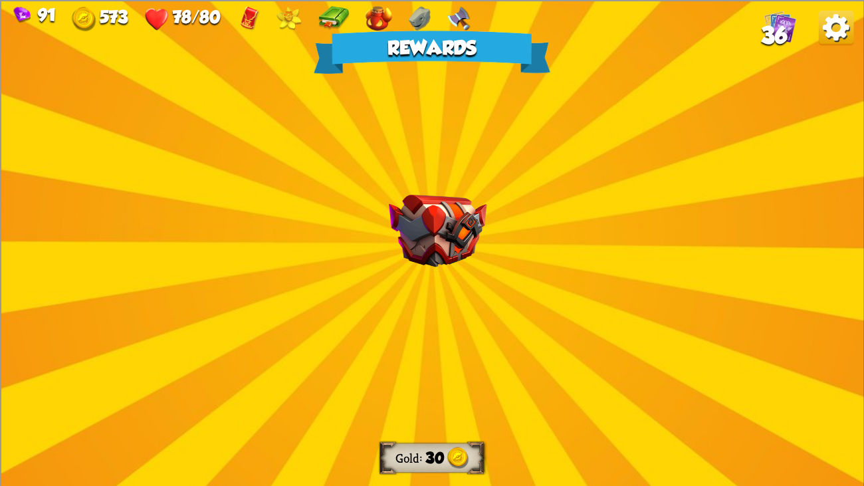
click at [436, 253] on img at bounding box center [438, 230] width 98 height 72
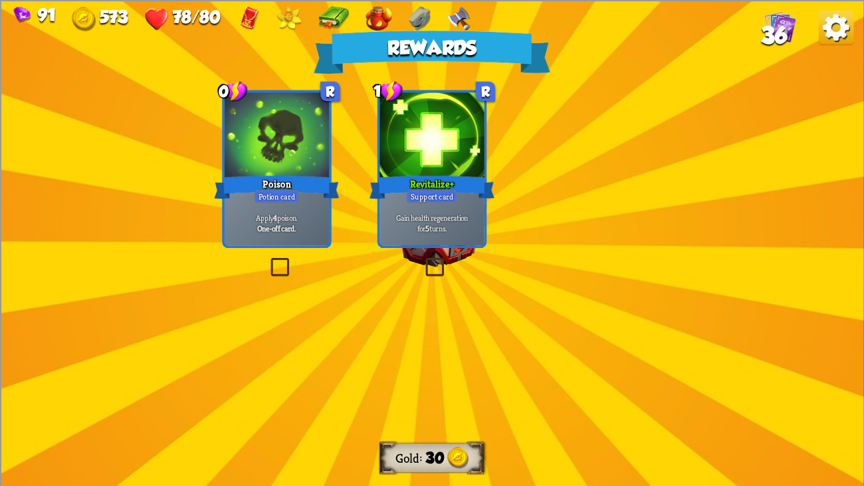
click at [469, 222] on img at bounding box center [438, 230] width 98 height 72
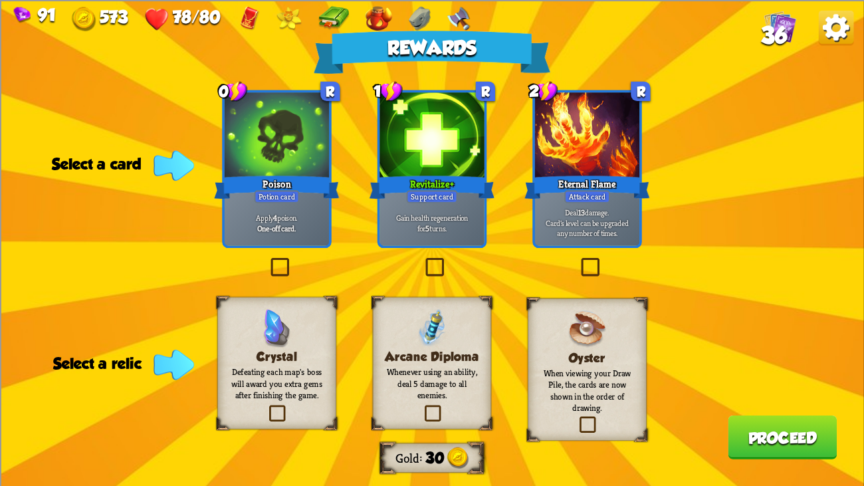
click at [628, 223] on p "Deal 13 damage. Card's level can be upgraded any number of times." at bounding box center [587, 222] width 99 height 31
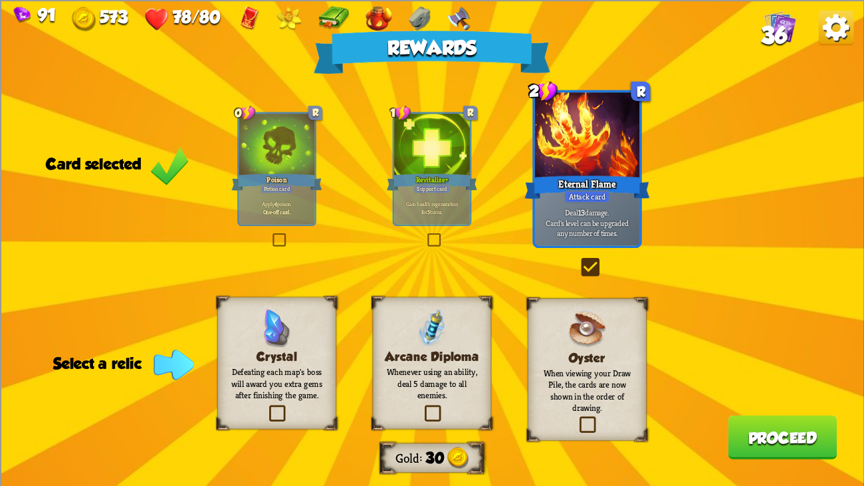
click at [434, 372] on p "Whenever using an ability, deal 5 damage to all enemies." at bounding box center [432, 383] width 96 height 34
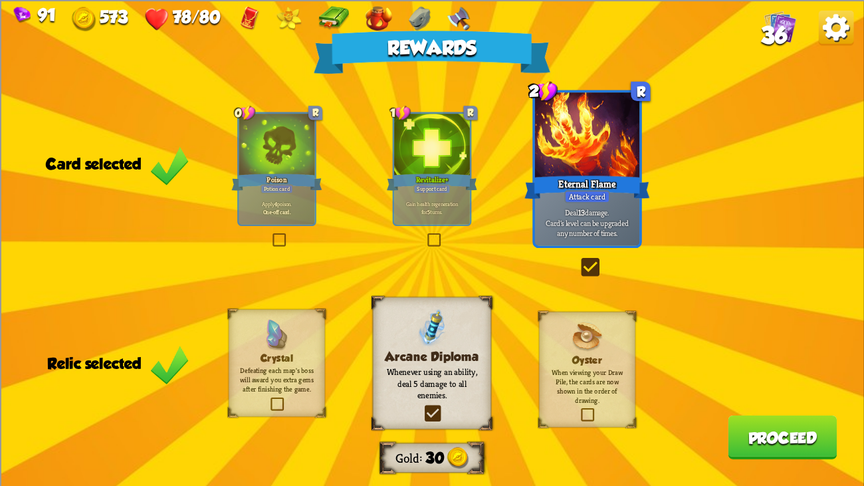
click at [789, 372] on button "Proceed" at bounding box center [782, 437] width 109 height 44
